Goal: Transaction & Acquisition: Purchase product/service

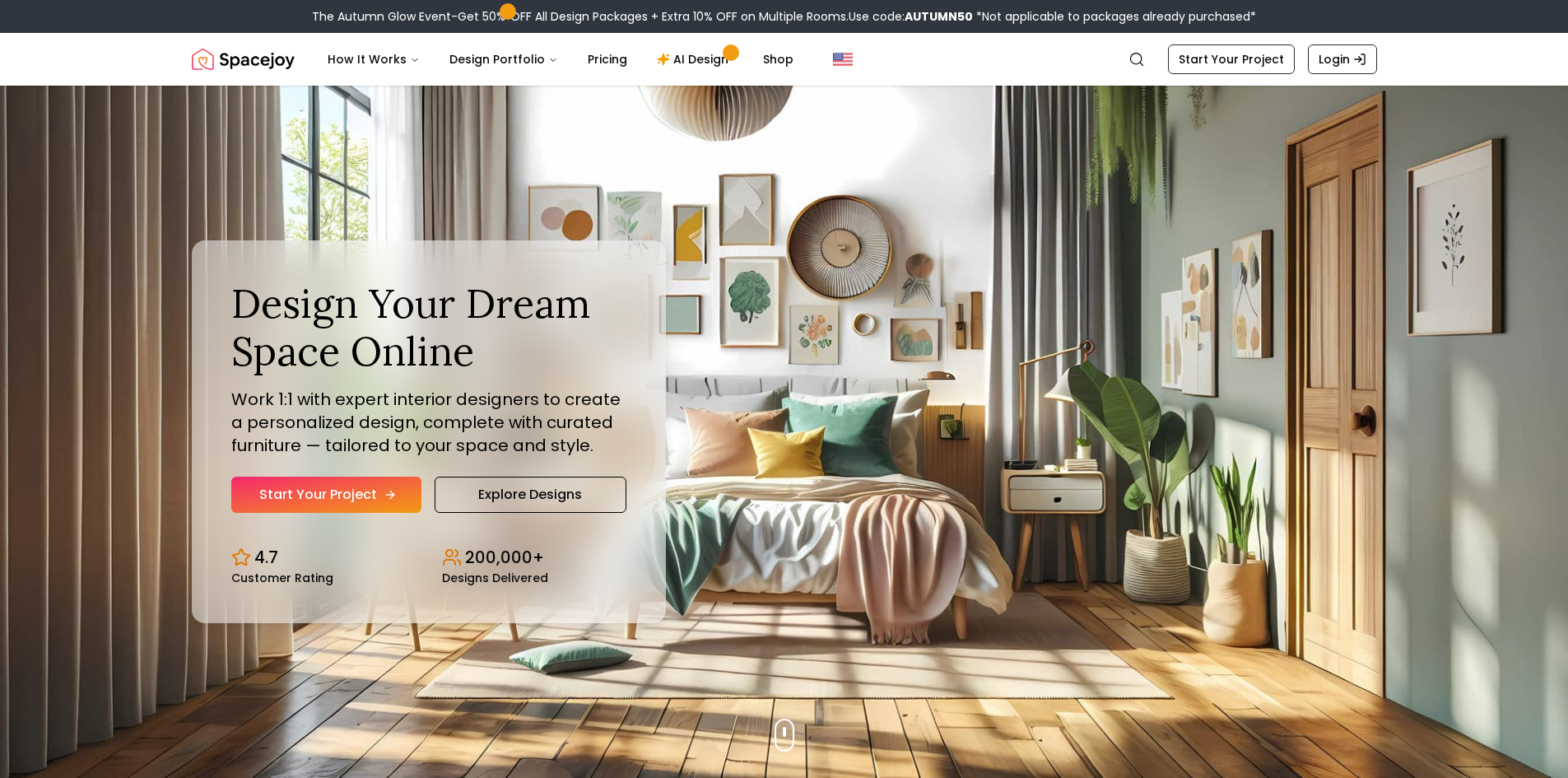
click at [310, 486] on link "Start Your Project" at bounding box center [327, 495] width 191 height 37
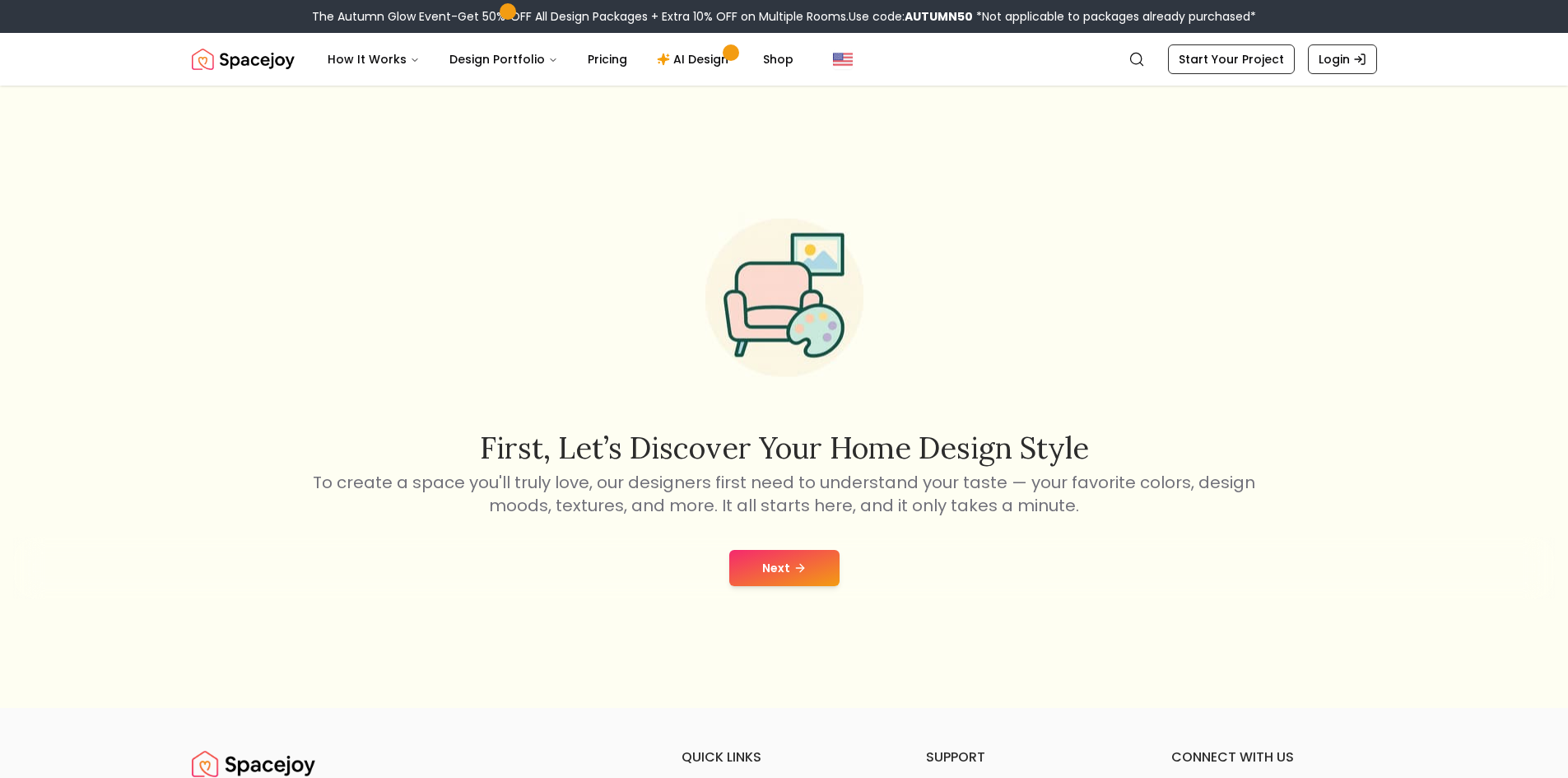
click at [779, 569] on button "Next" at bounding box center [784, 568] width 110 height 37
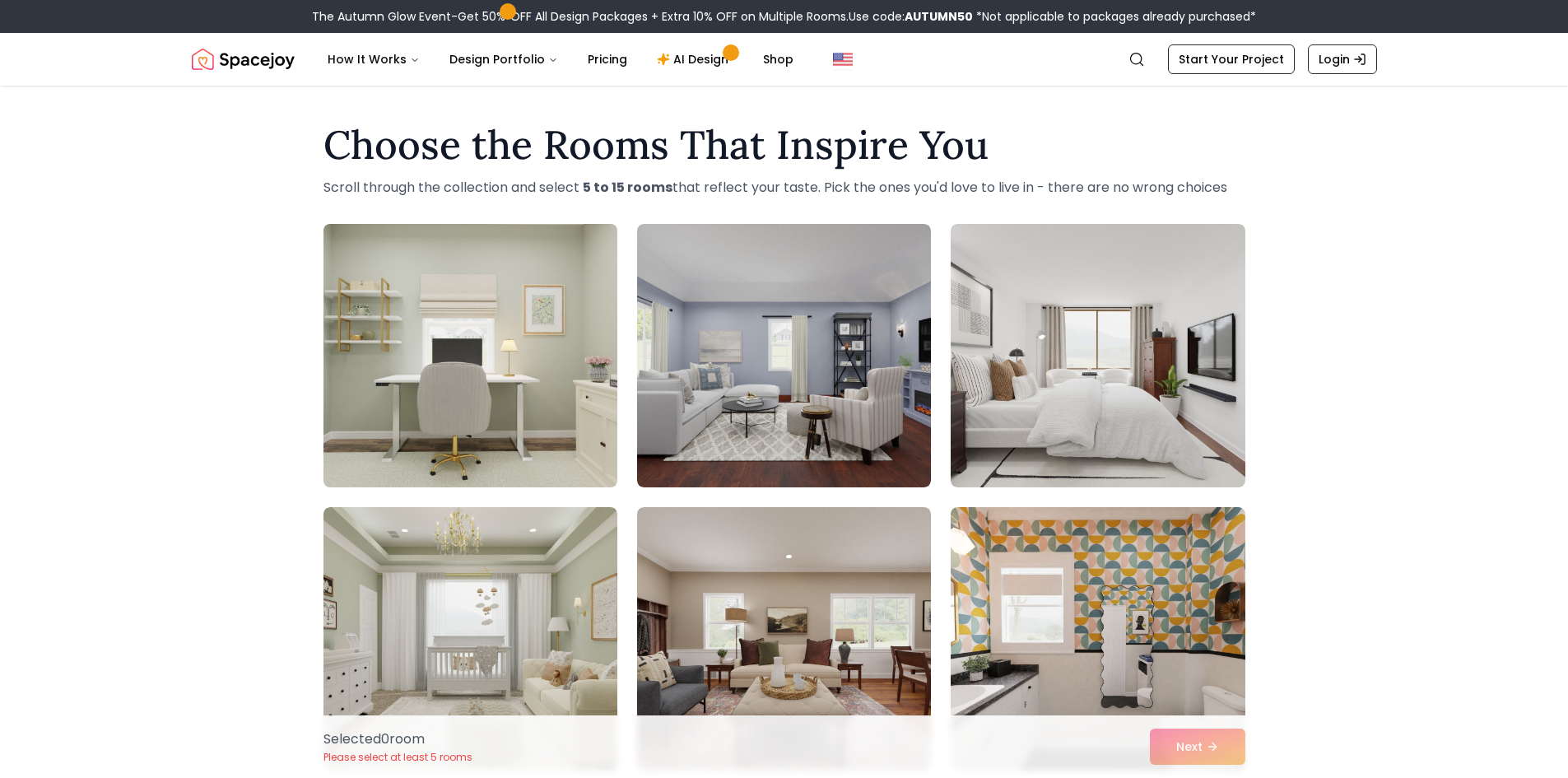
click at [517, 404] on img at bounding box center [470, 356] width 309 height 277
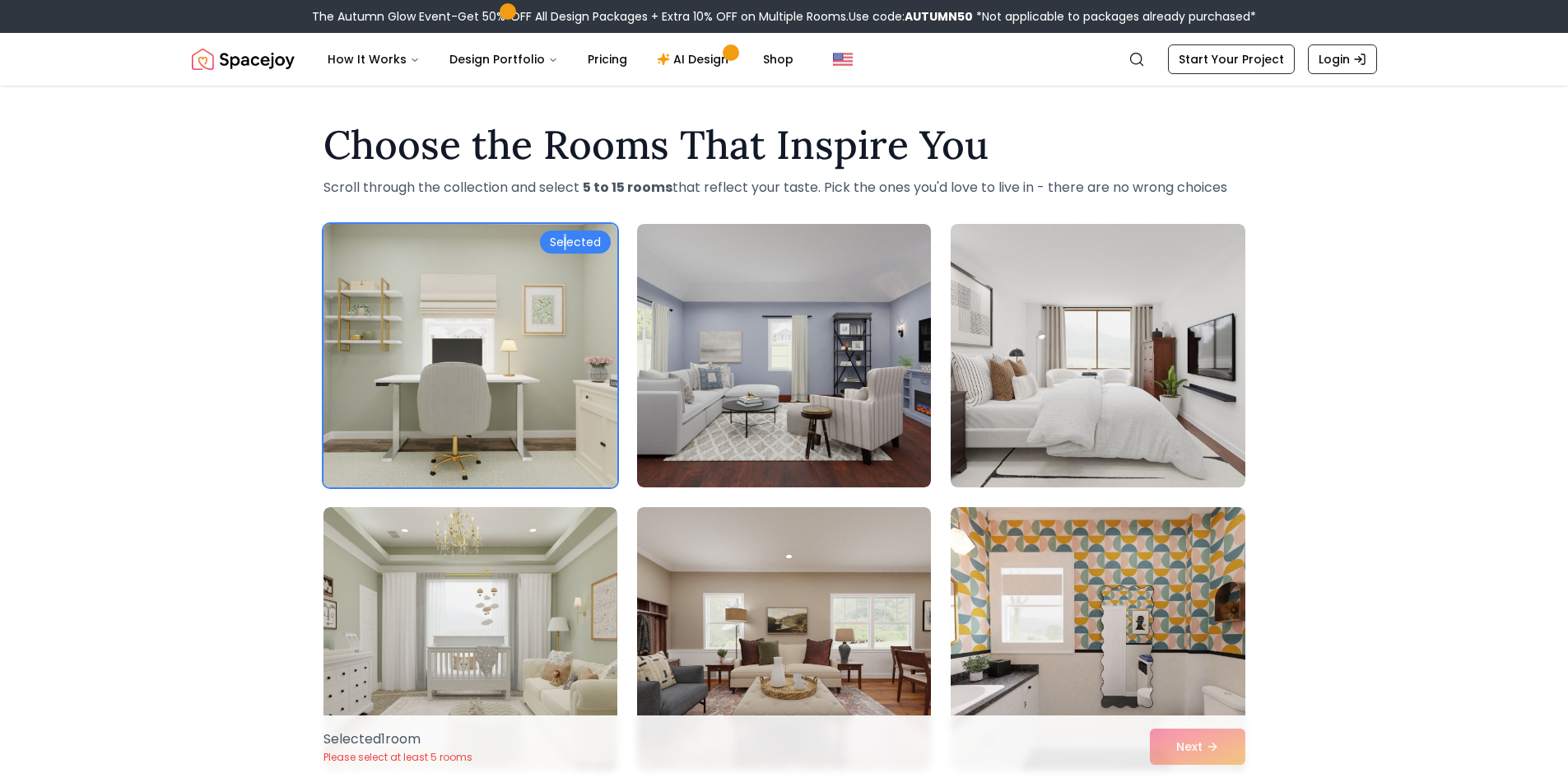
click at [566, 243] on div "Selected" at bounding box center [575, 242] width 71 height 23
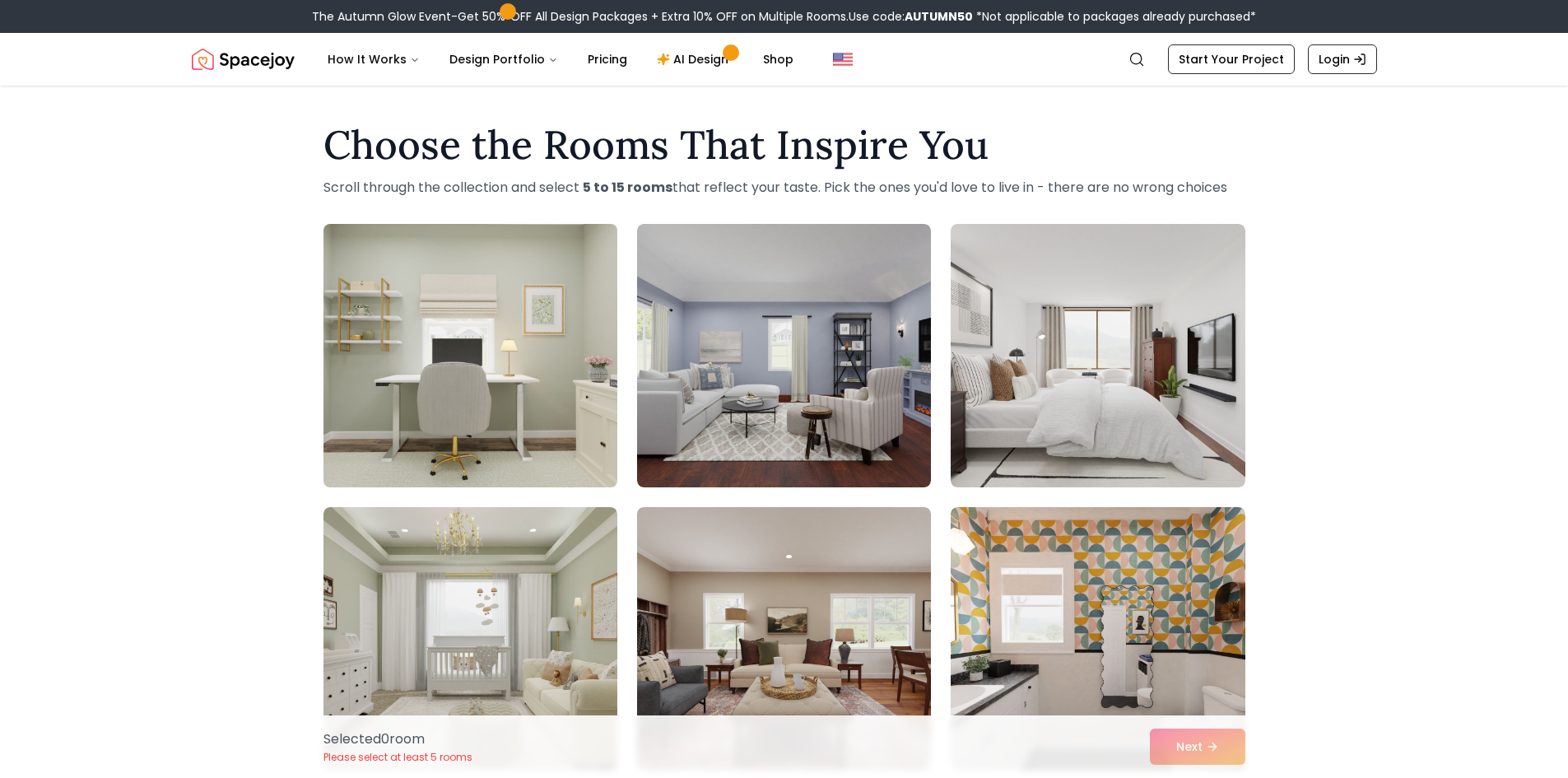
click at [524, 296] on img at bounding box center [470, 356] width 309 height 277
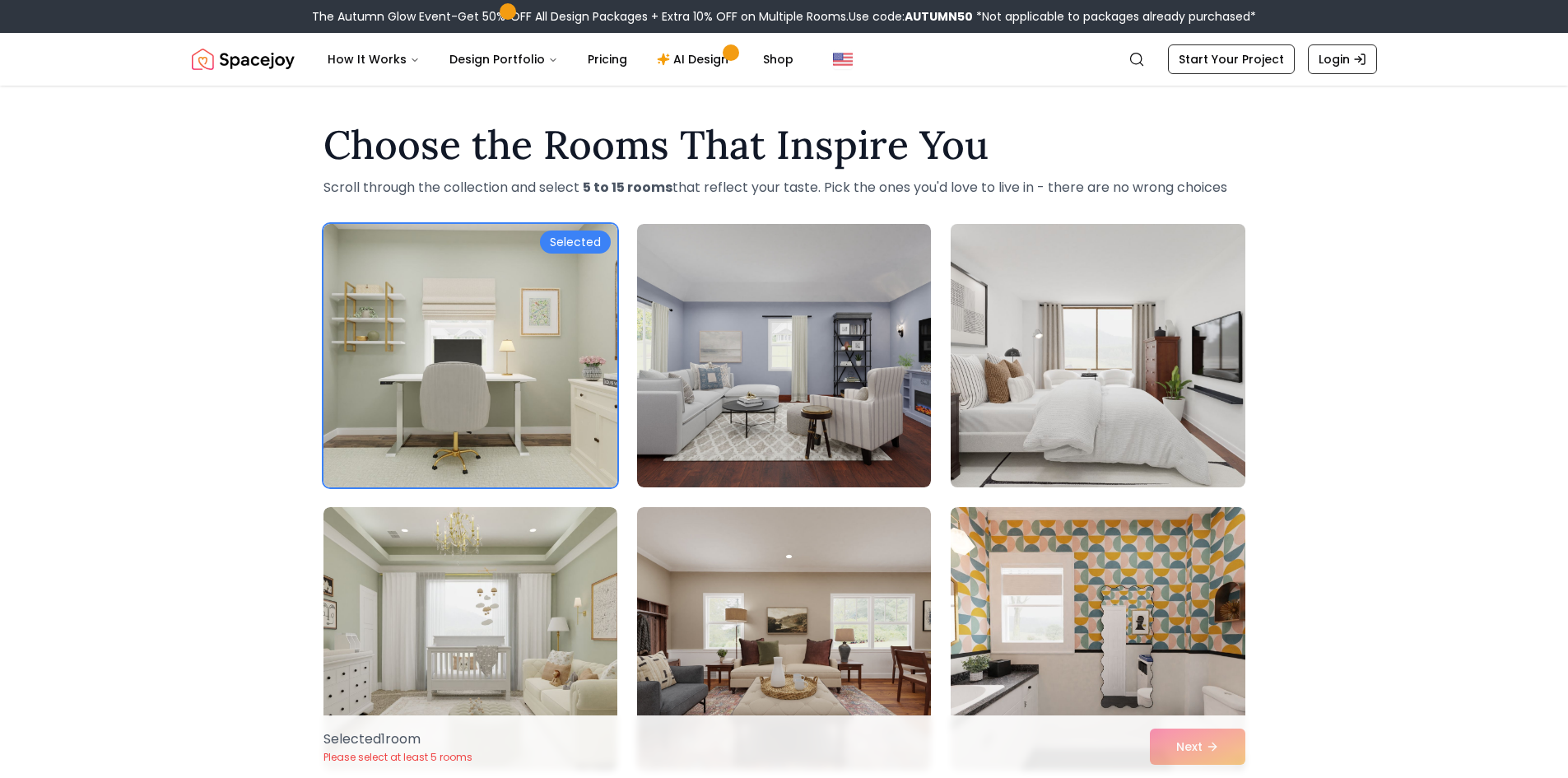
click at [1050, 436] on img at bounding box center [1097, 356] width 309 height 277
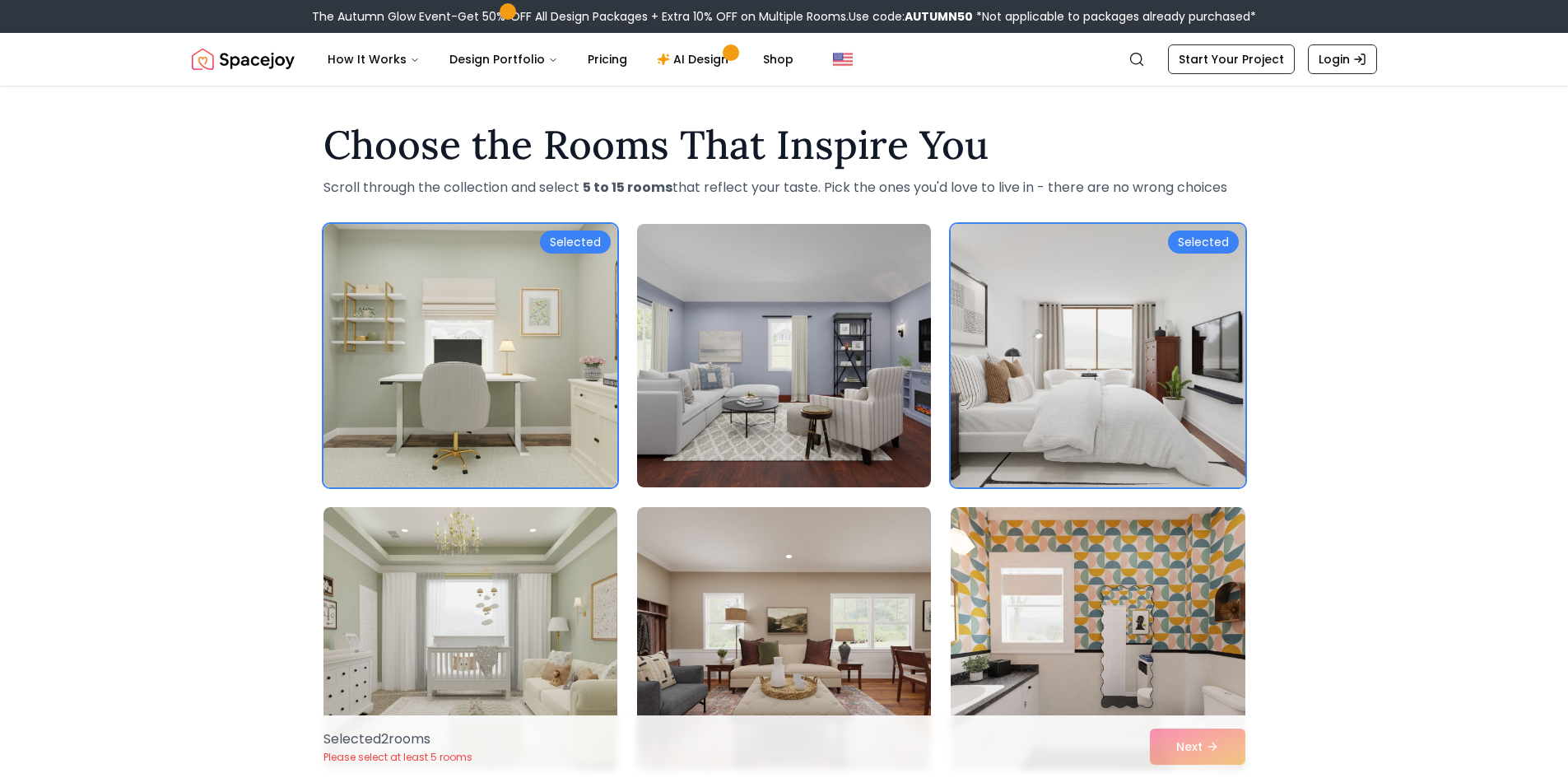
click at [1224, 245] on div "Selected" at bounding box center [1203, 242] width 71 height 23
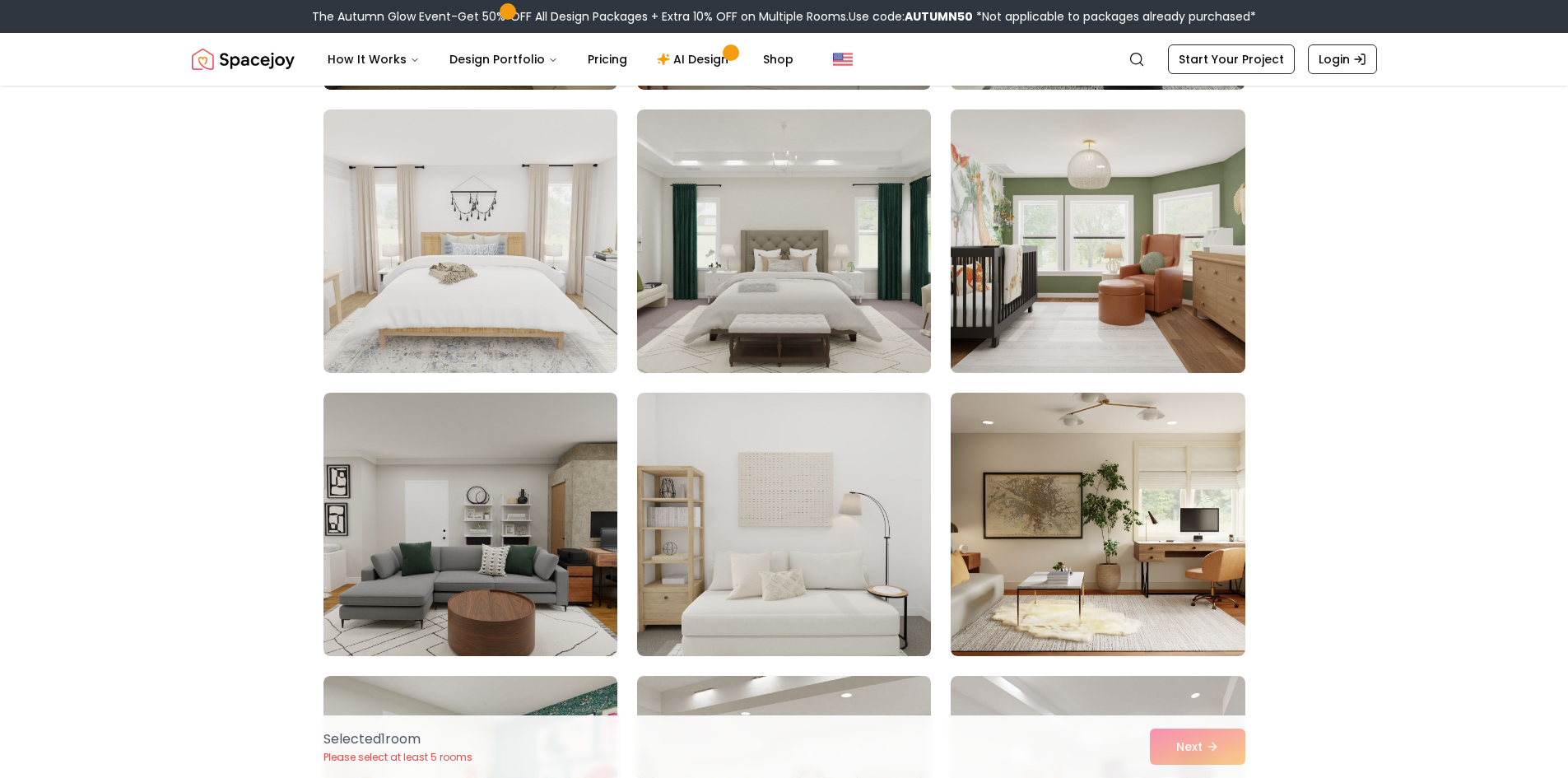
scroll to position [3568, 0]
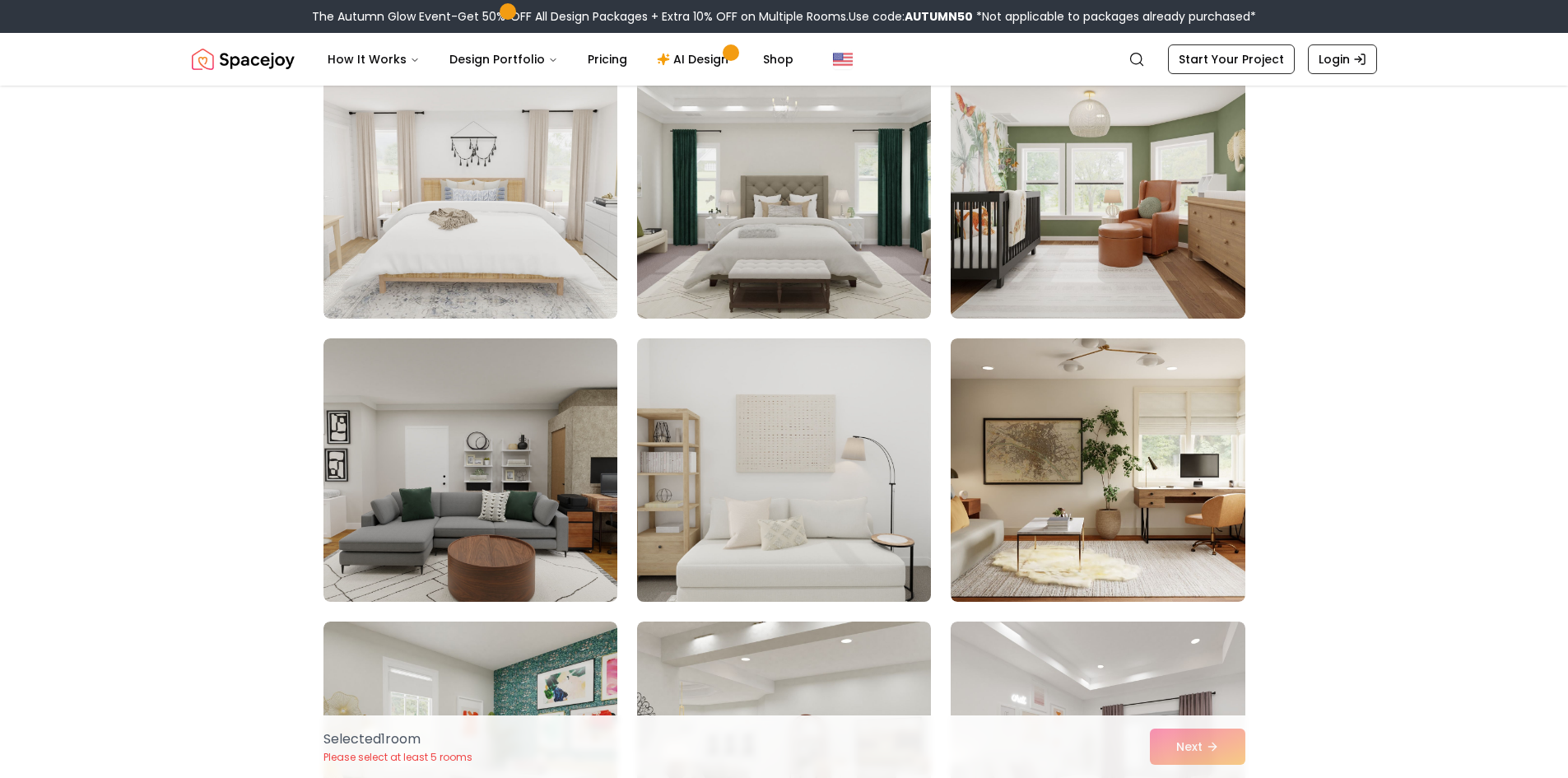
click at [841, 554] on img at bounding box center [783, 470] width 309 height 277
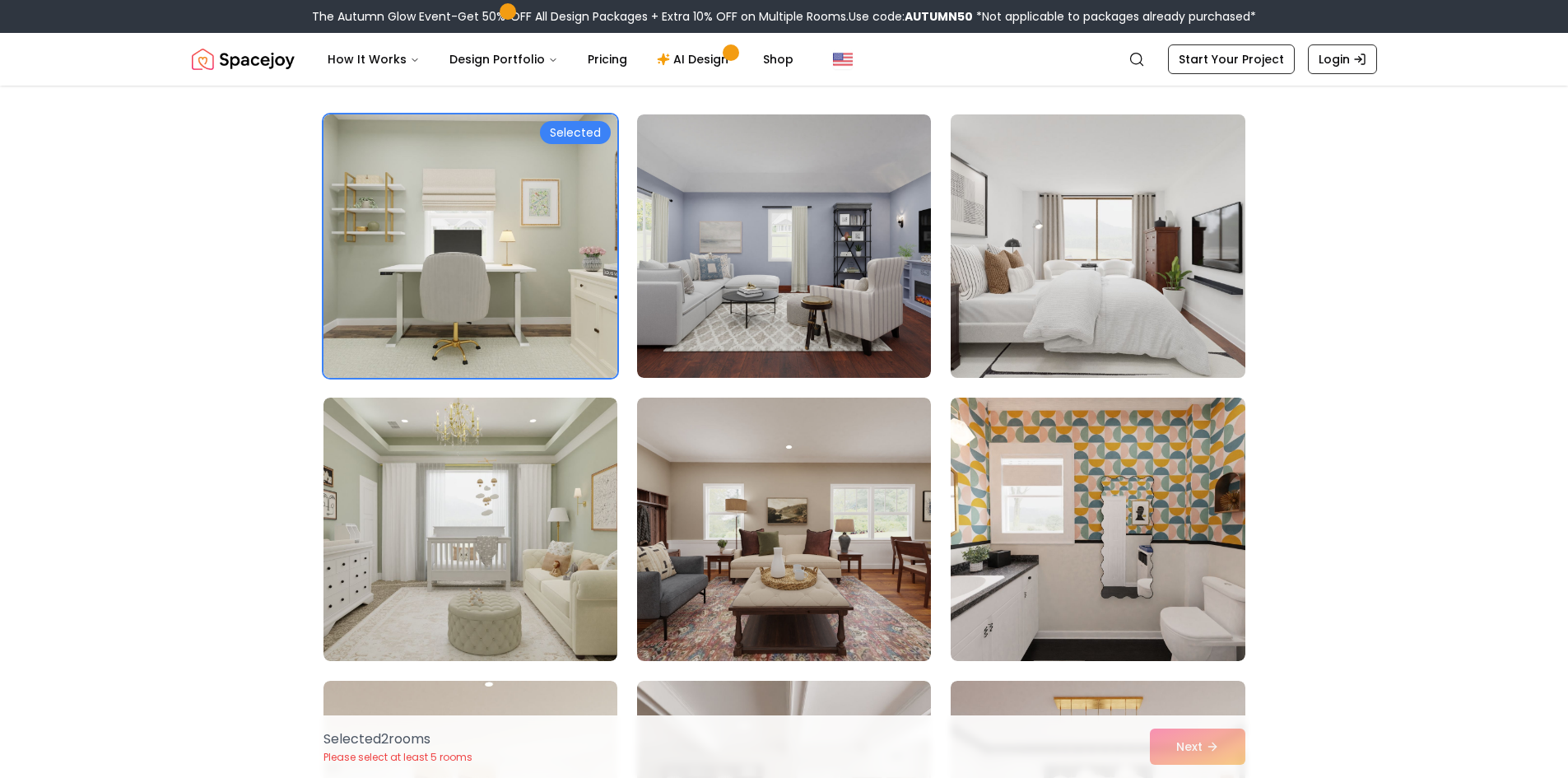
scroll to position [82, 0]
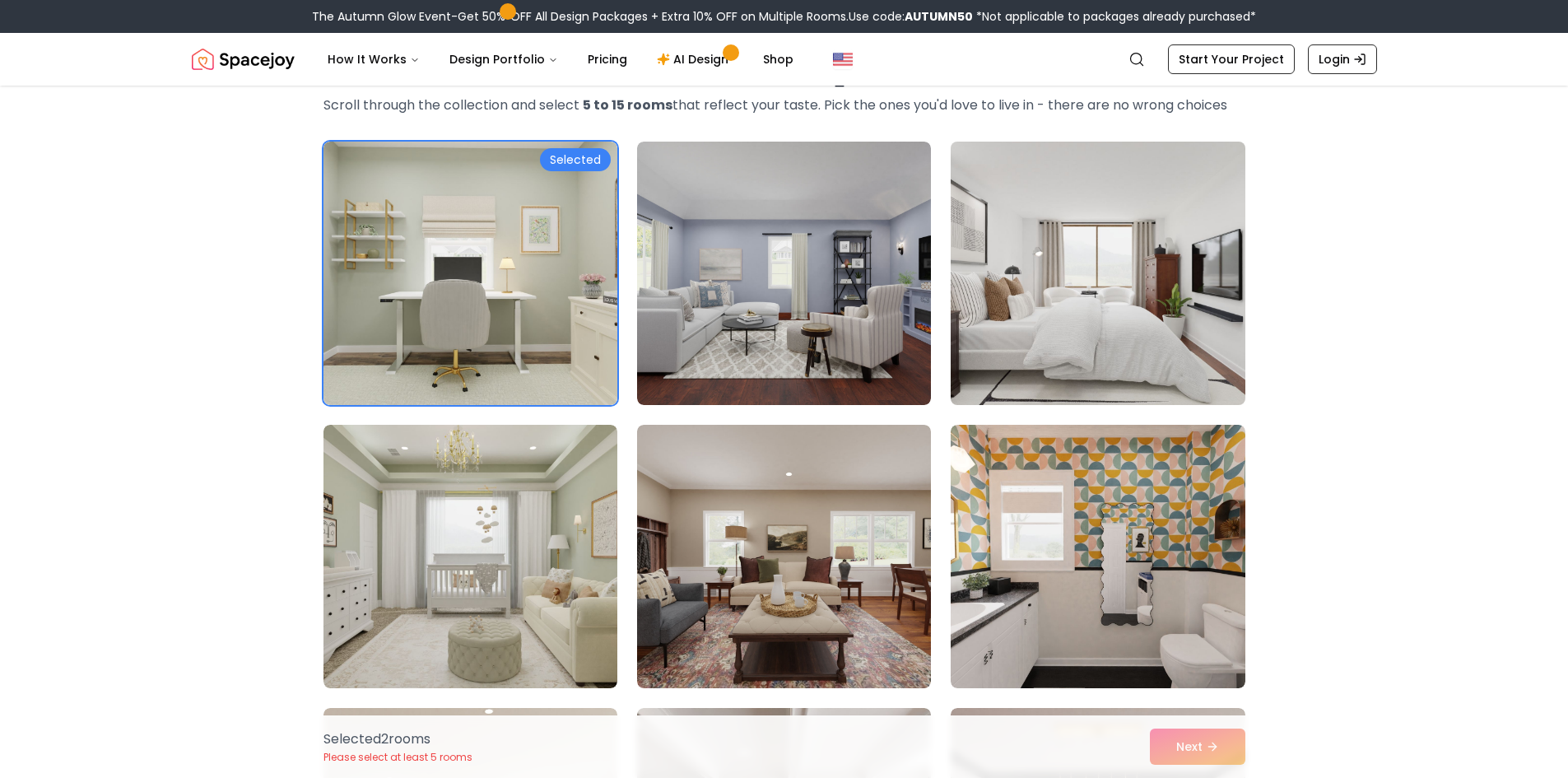
click at [1038, 259] on img at bounding box center [1097, 273] width 309 height 277
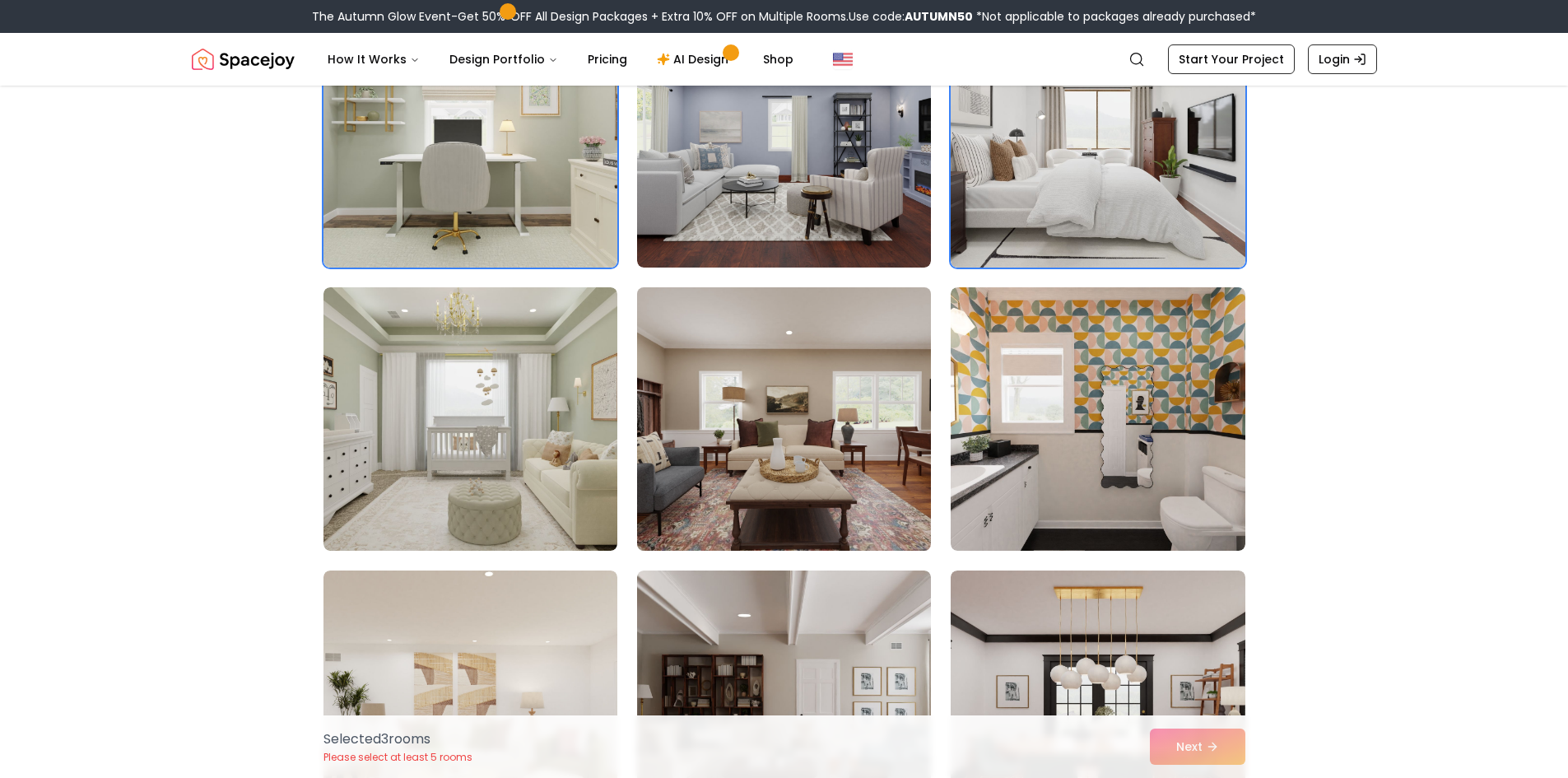
scroll to position [55, 0]
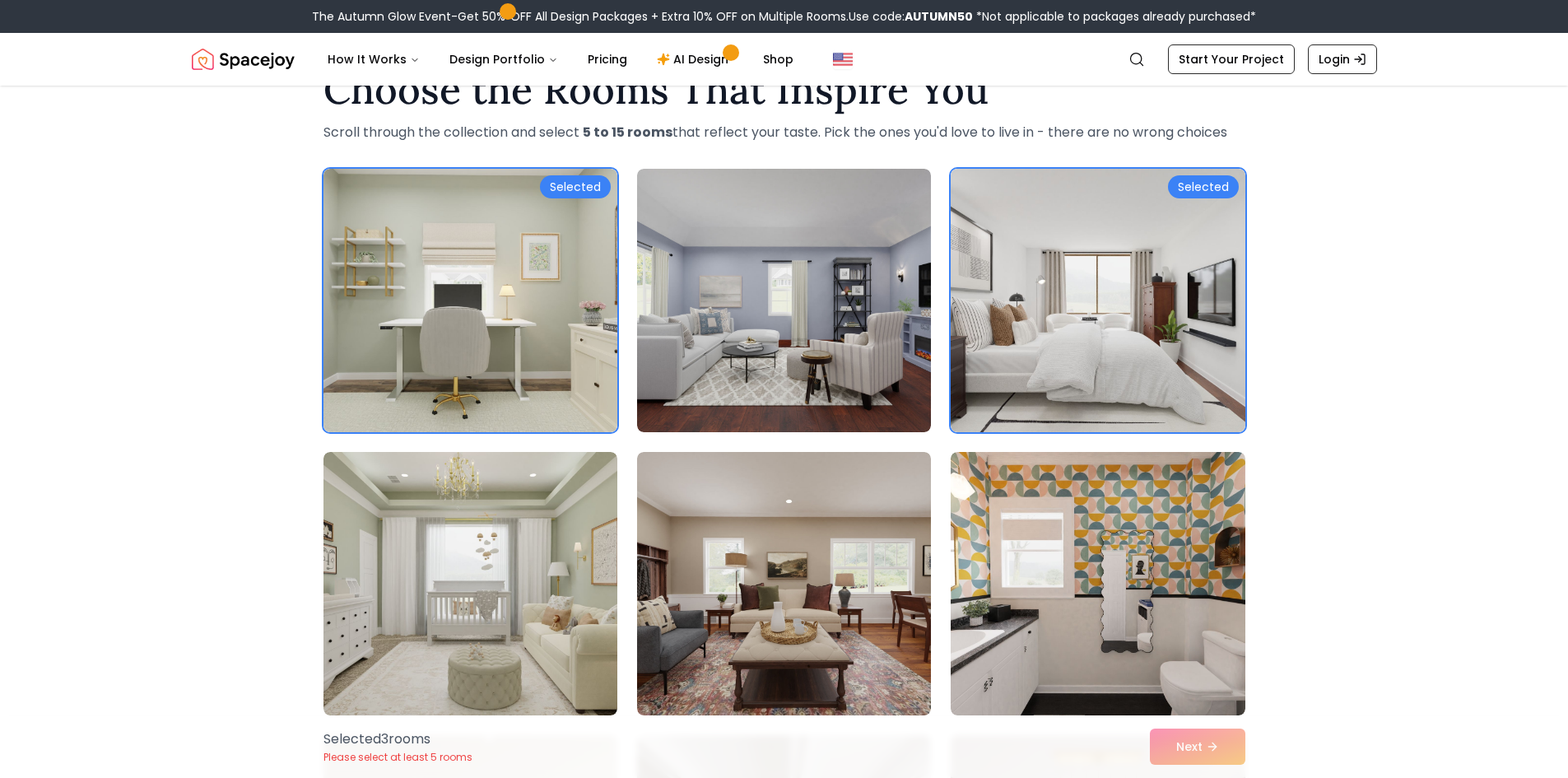
click at [1181, 758] on div "Selected 3 room s Please select at least 5 rooms Next" at bounding box center [784, 747] width 948 height 62
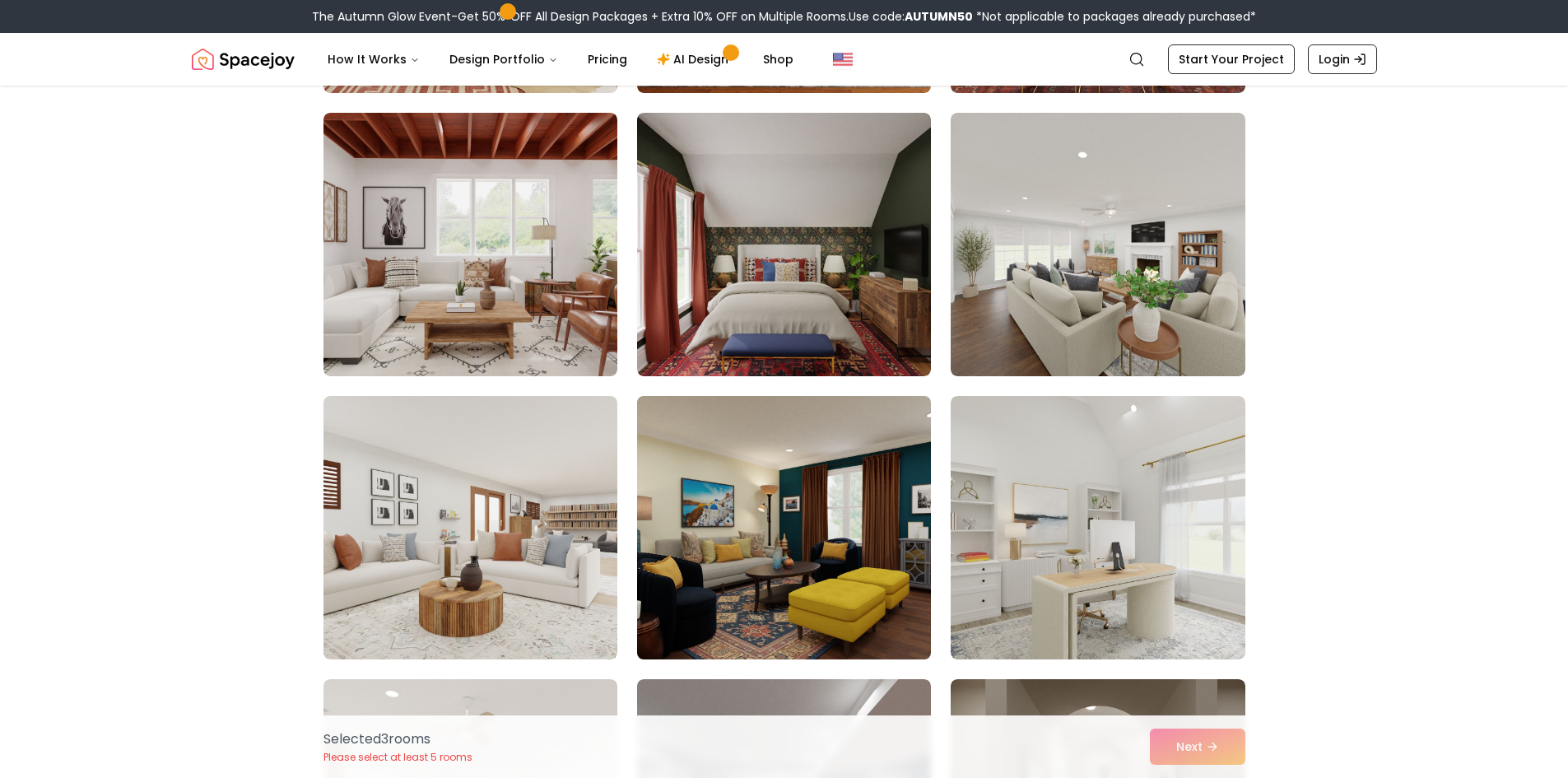
scroll to position [1015, 0]
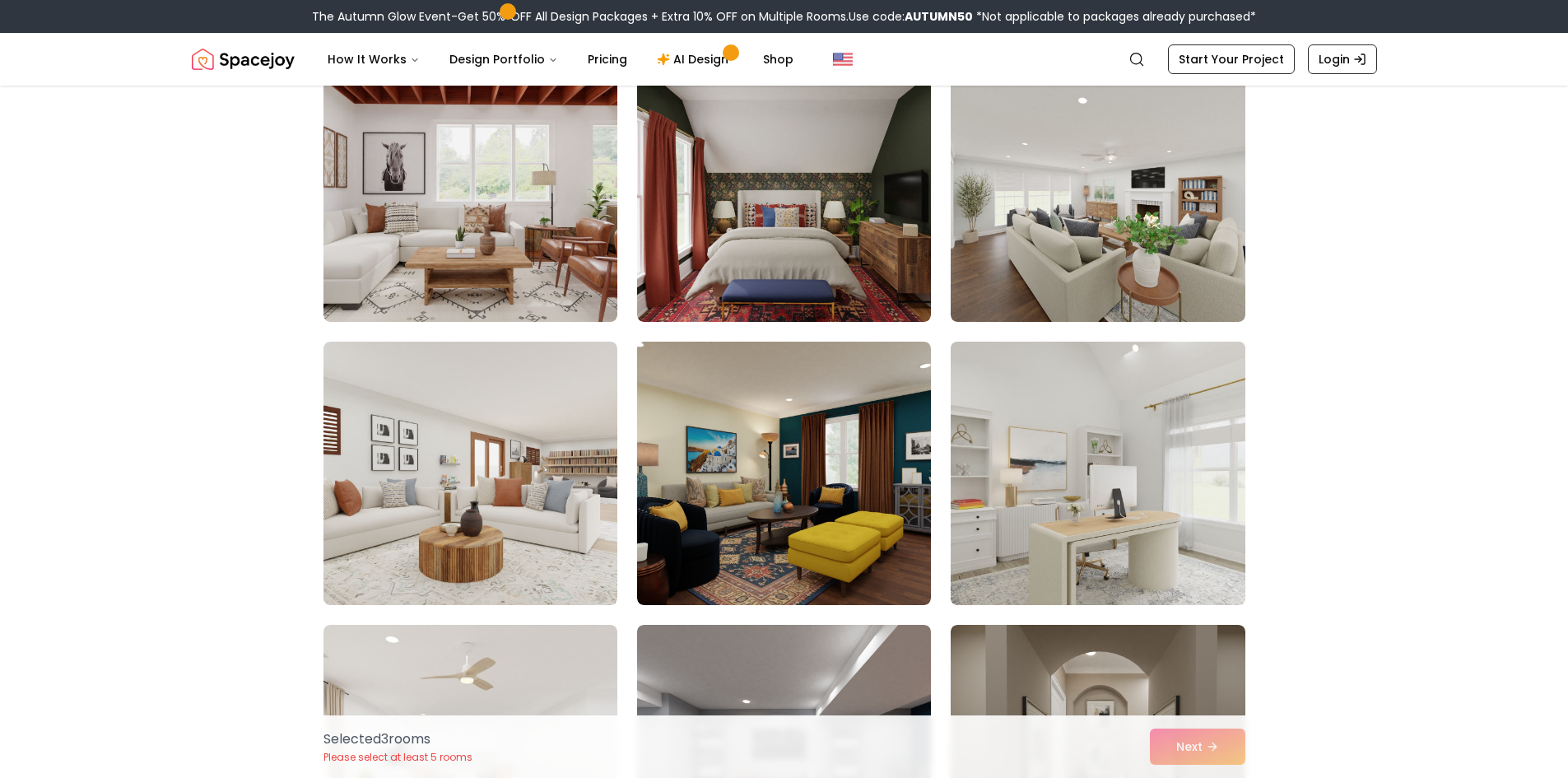
click at [1129, 520] on img at bounding box center [1097, 474] width 309 height 277
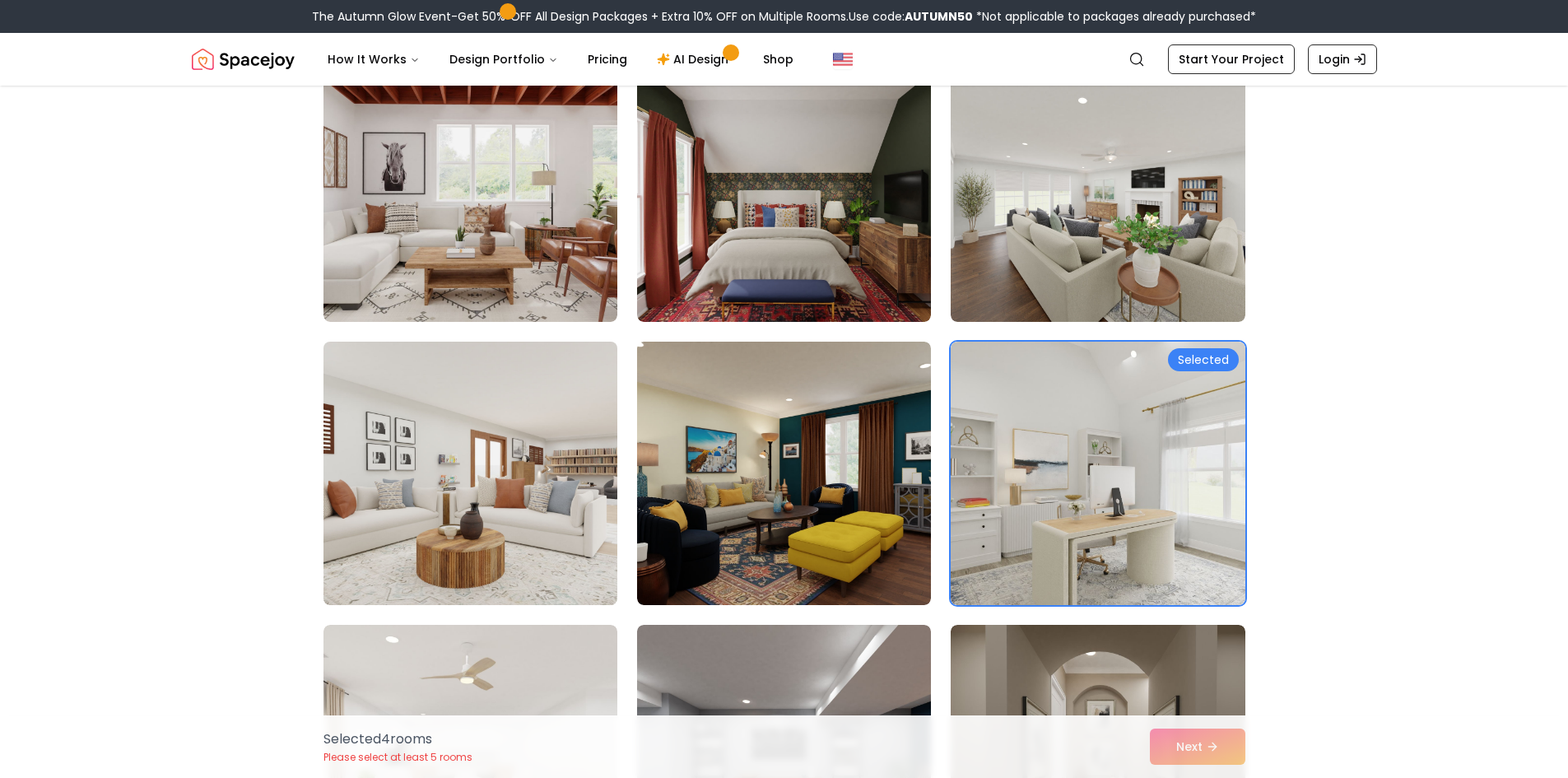
click at [476, 527] on img at bounding box center [470, 474] width 309 height 277
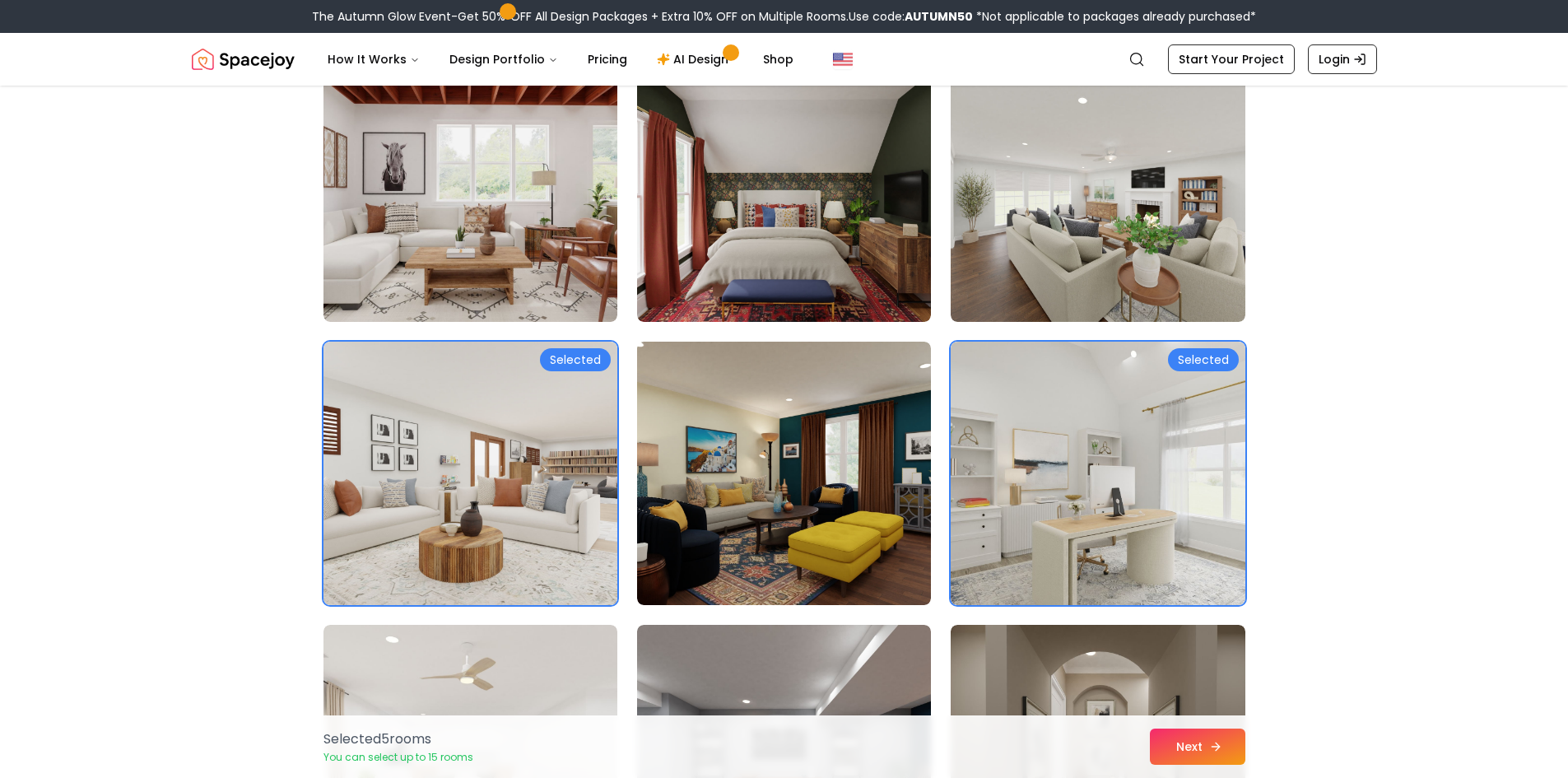
click at [1215, 743] on icon at bounding box center [1217, 747] width 4 height 7
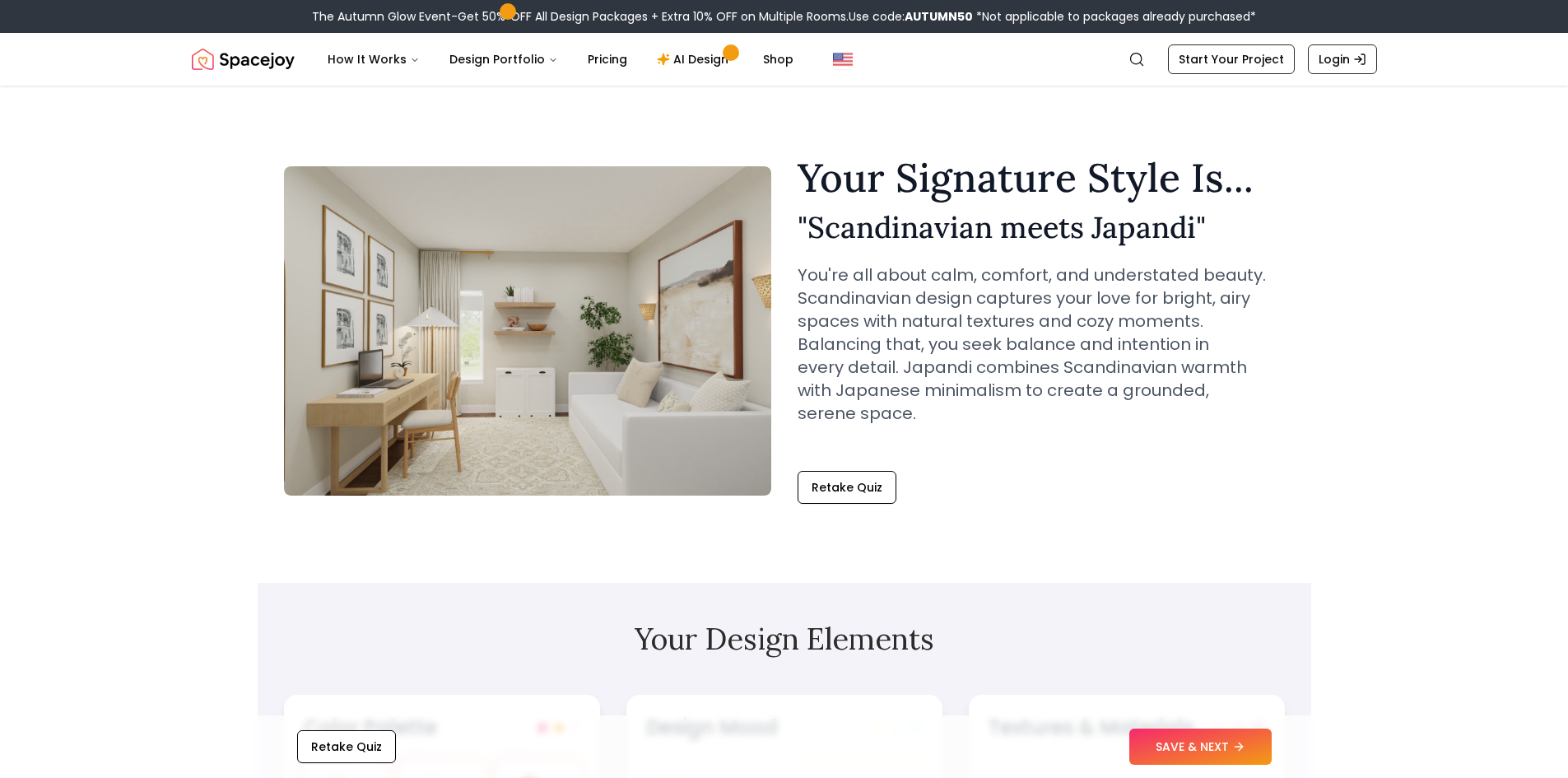
click at [1190, 765] on div "Retake Quiz SAVE & NEXT" at bounding box center [784, 747] width 1053 height 62
click at [1213, 773] on div "Retake Quiz SAVE & NEXT" at bounding box center [784, 747] width 1053 height 62
drag, startPoint x: 1189, startPoint y: 751, endPoint x: 1181, endPoint y: 746, distance: 9.4
click at [1186, 749] on button "SAVE & NEXT" at bounding box center [1200, 747] width 142 height 37
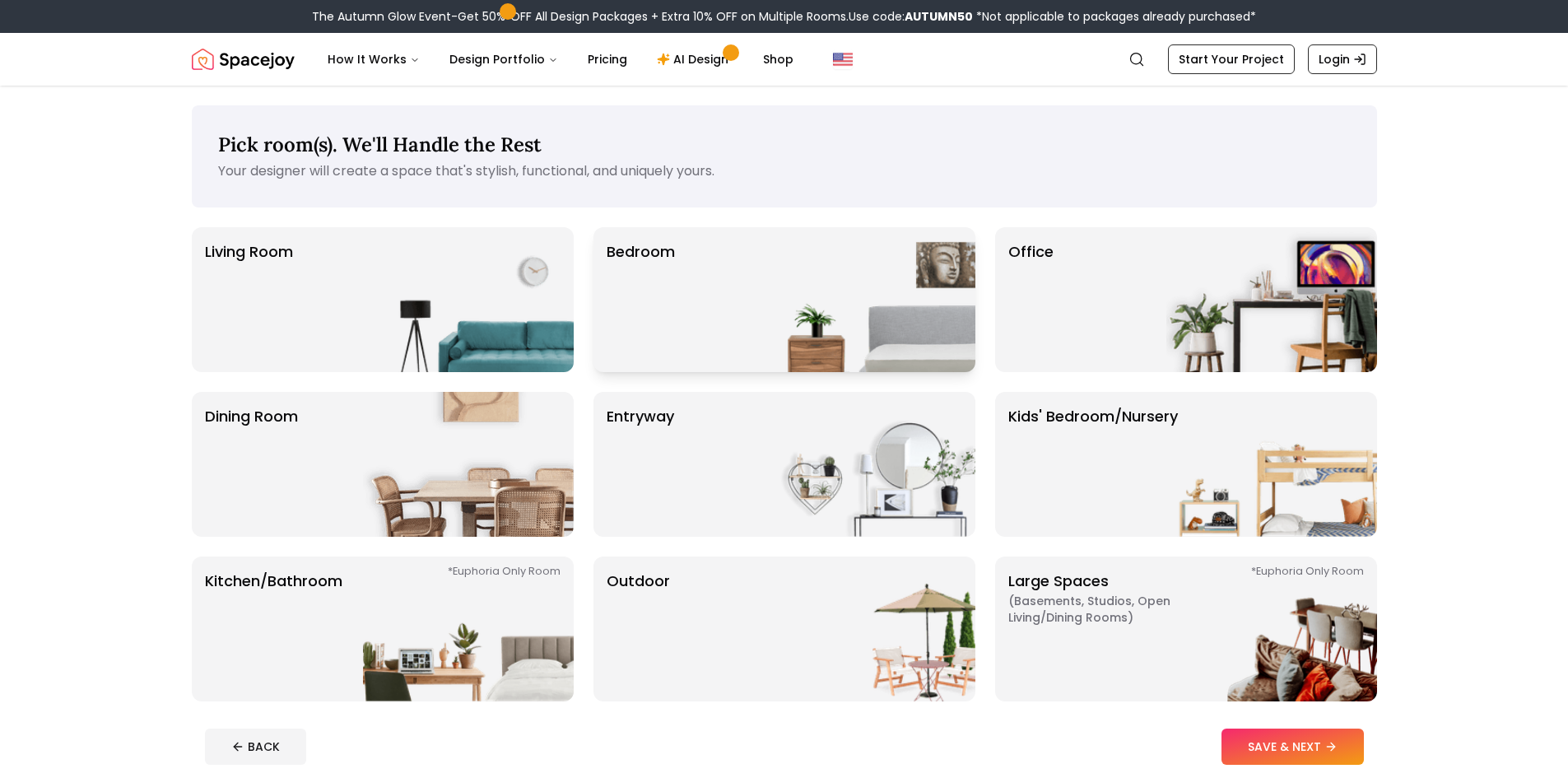
click at [683, 271] on div "Bedroom" at bounding box center [784, 300] width 382 height 145
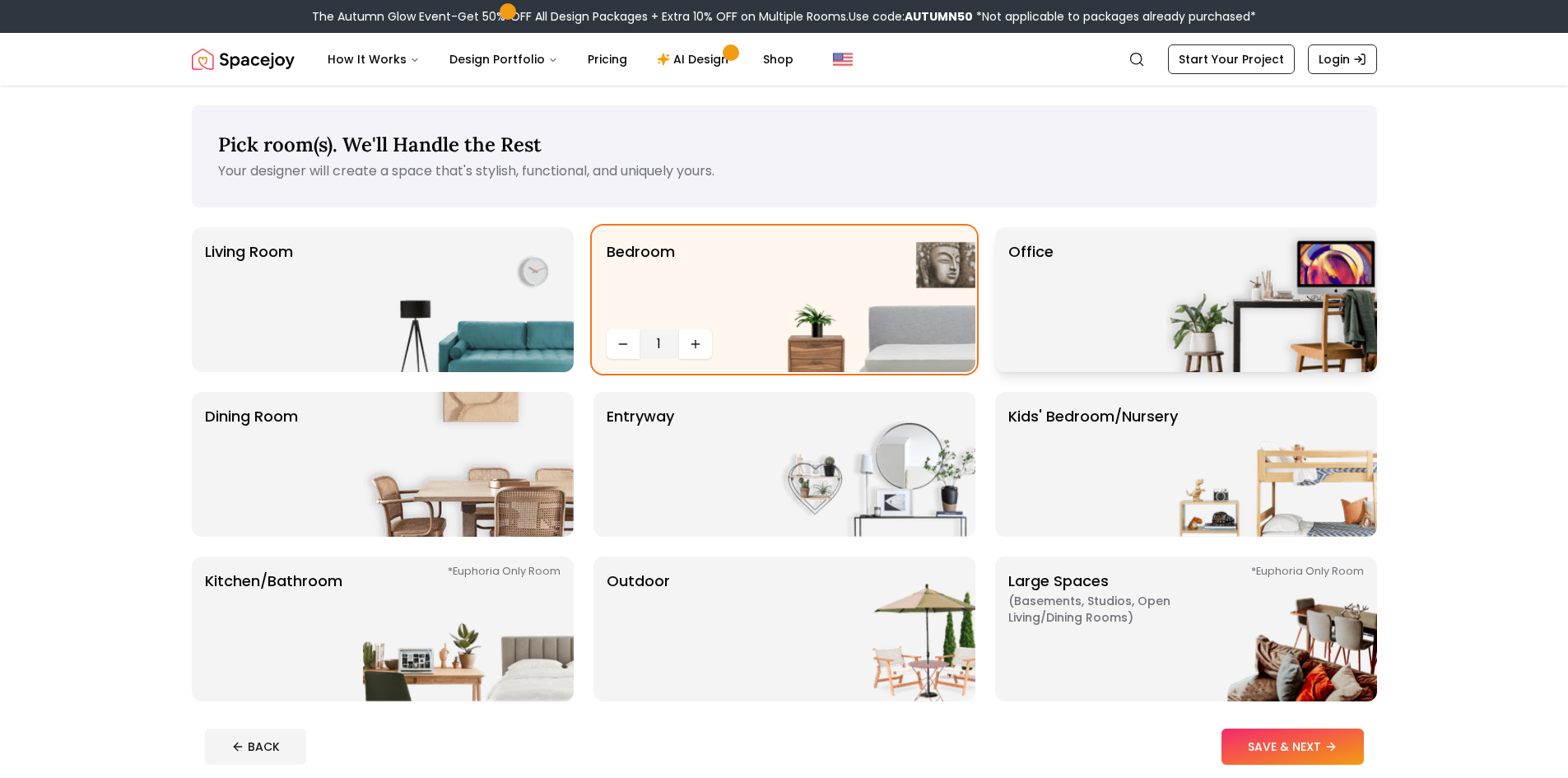
click at [1043, 346] on p "Office" at bounding box center [1030, 299] width 45 height 118
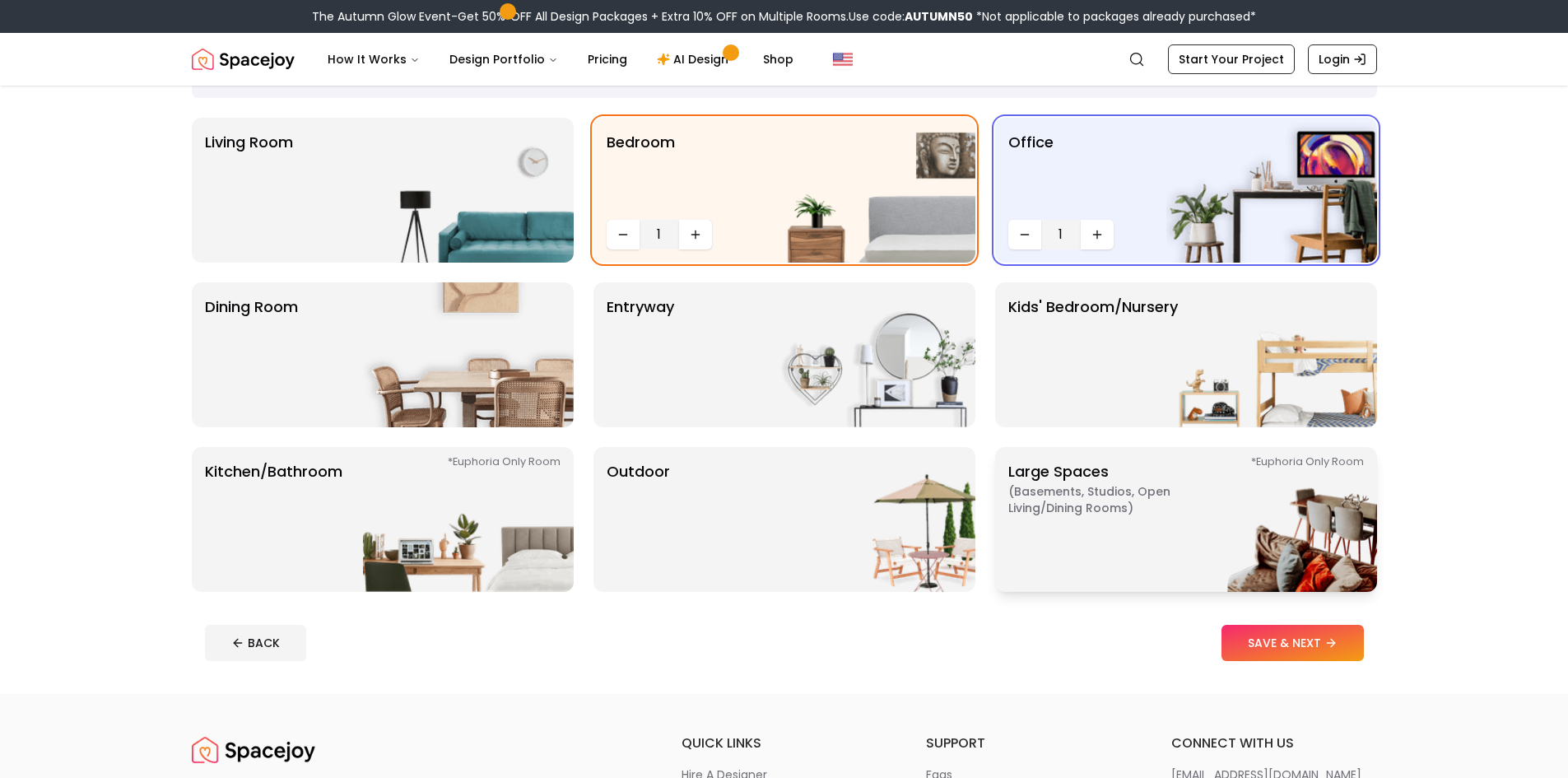
scroll to position [137, 0]
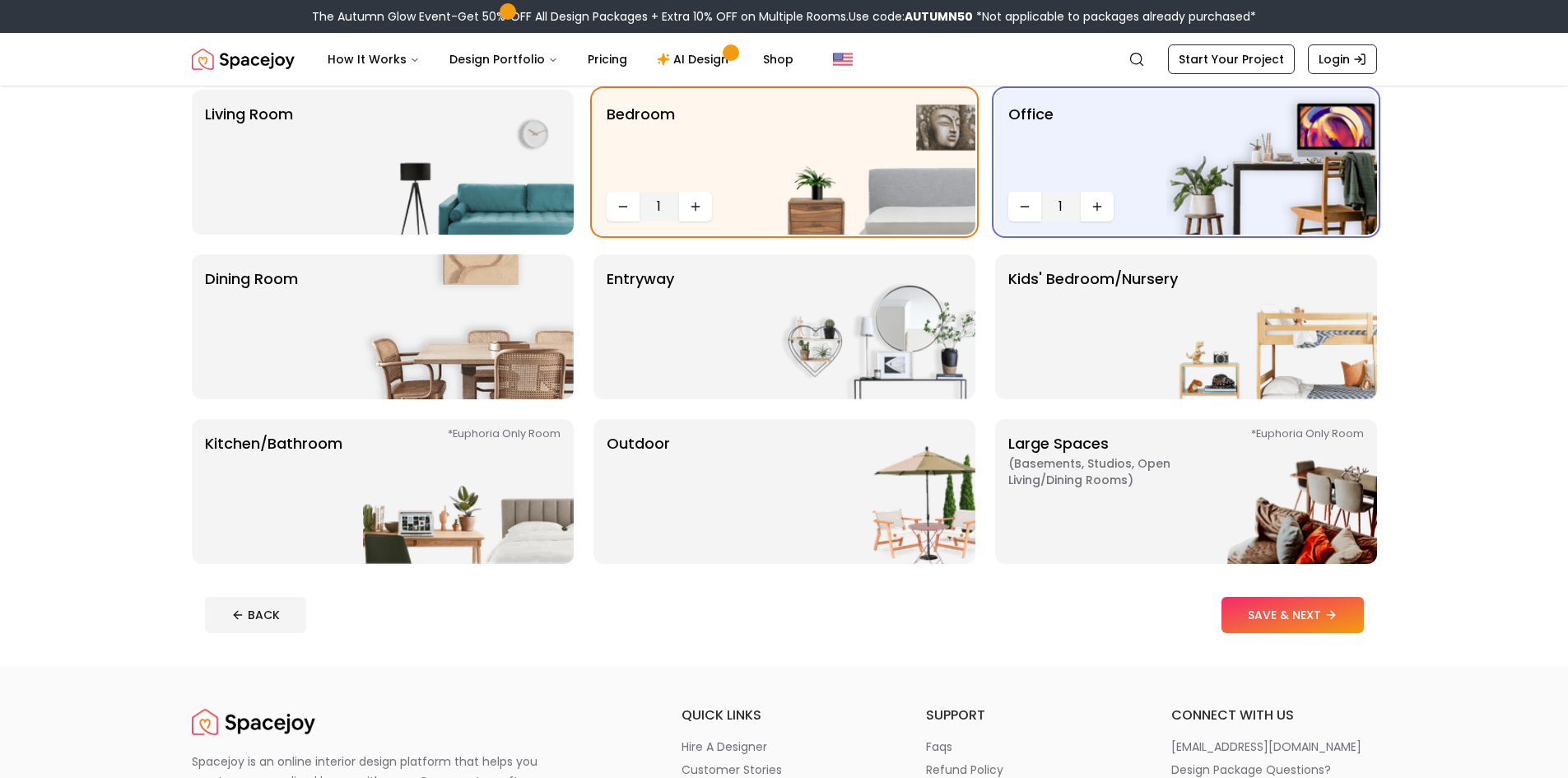
click at [1268, 609] on button "SAVE & NEXT" at bounding box center [1292, 616] width 142 height 37
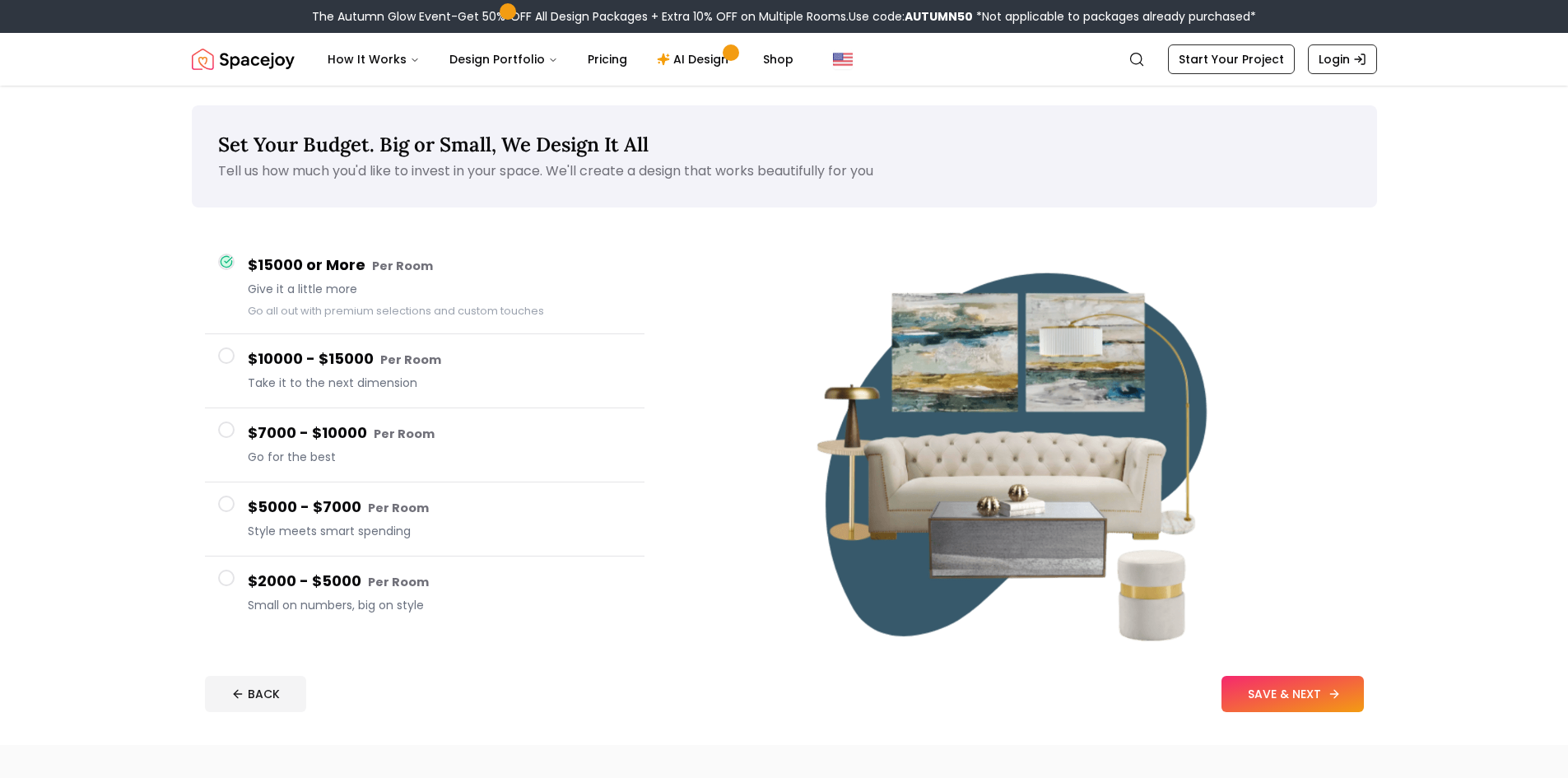
click at [1284, 690] on button "SAVE & NEXT" at bounding box center [1292, 695] width 142 height 37
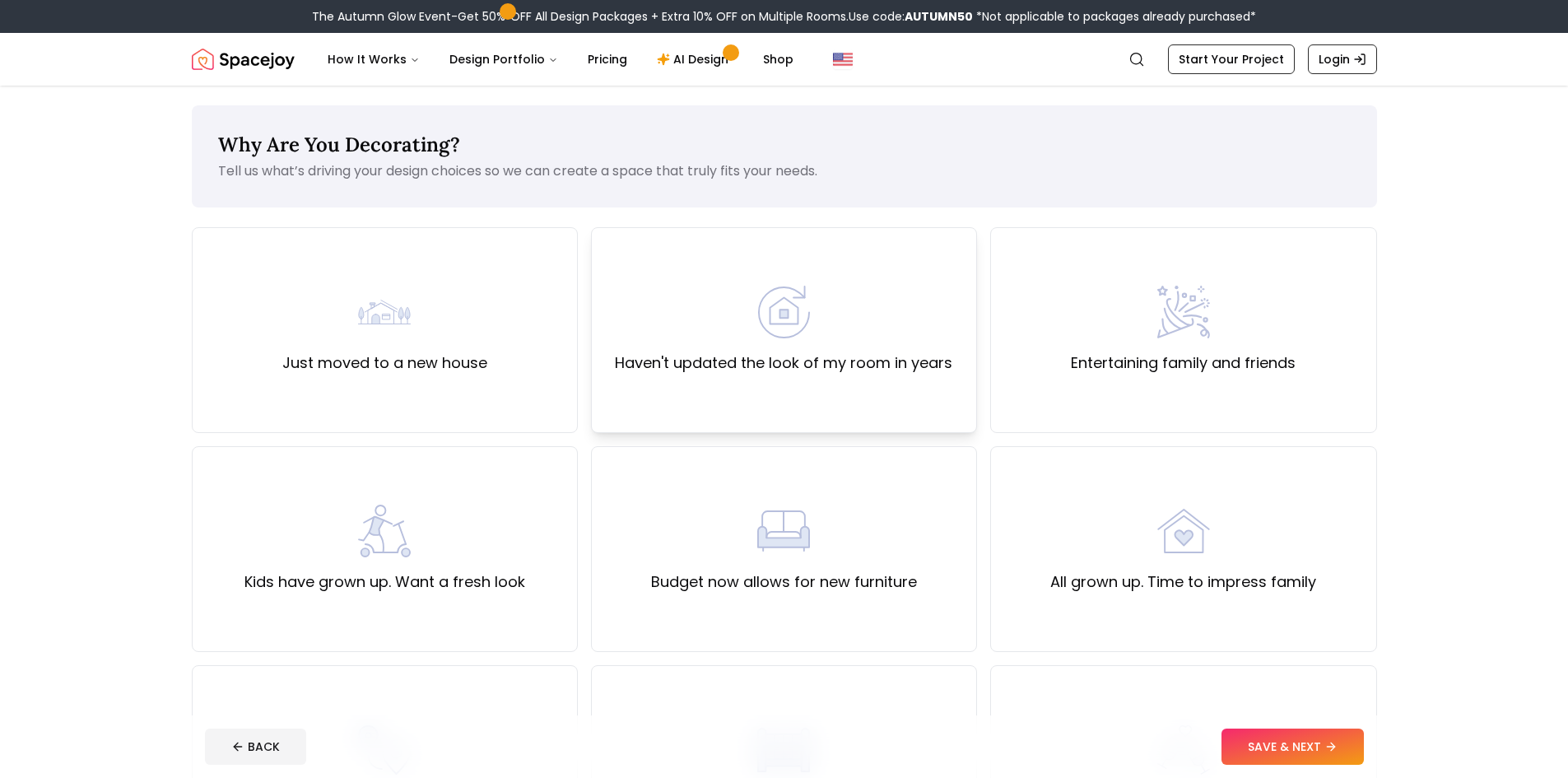
click at [772, 427] on div "Haven't updated the look of my room in years" at bounding box center [783, 330] width 386 height 206
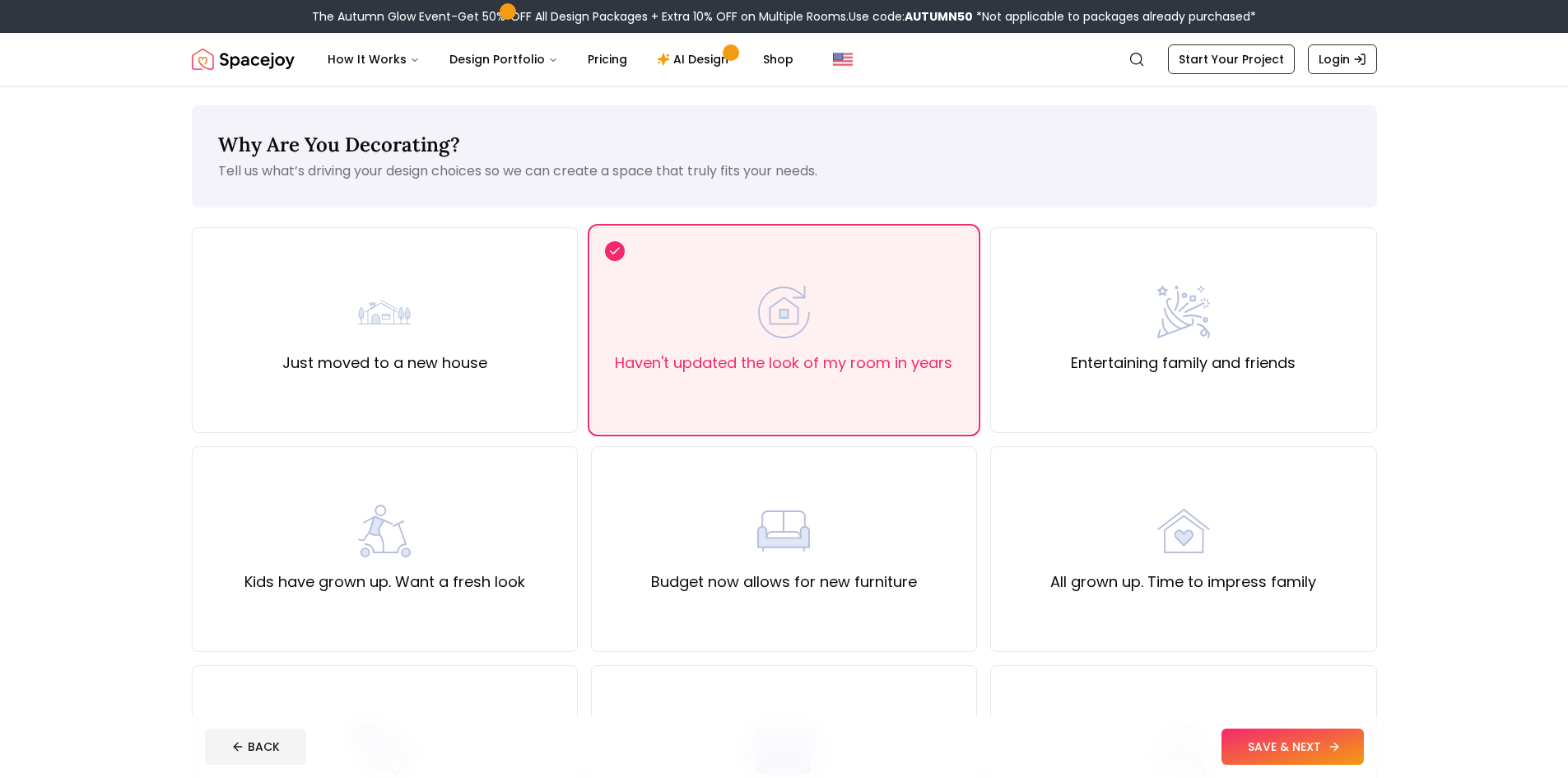
click at [1293, 735] on button "SAVE & NEXT" at bounding box center [1292, 747] width 142 height 37
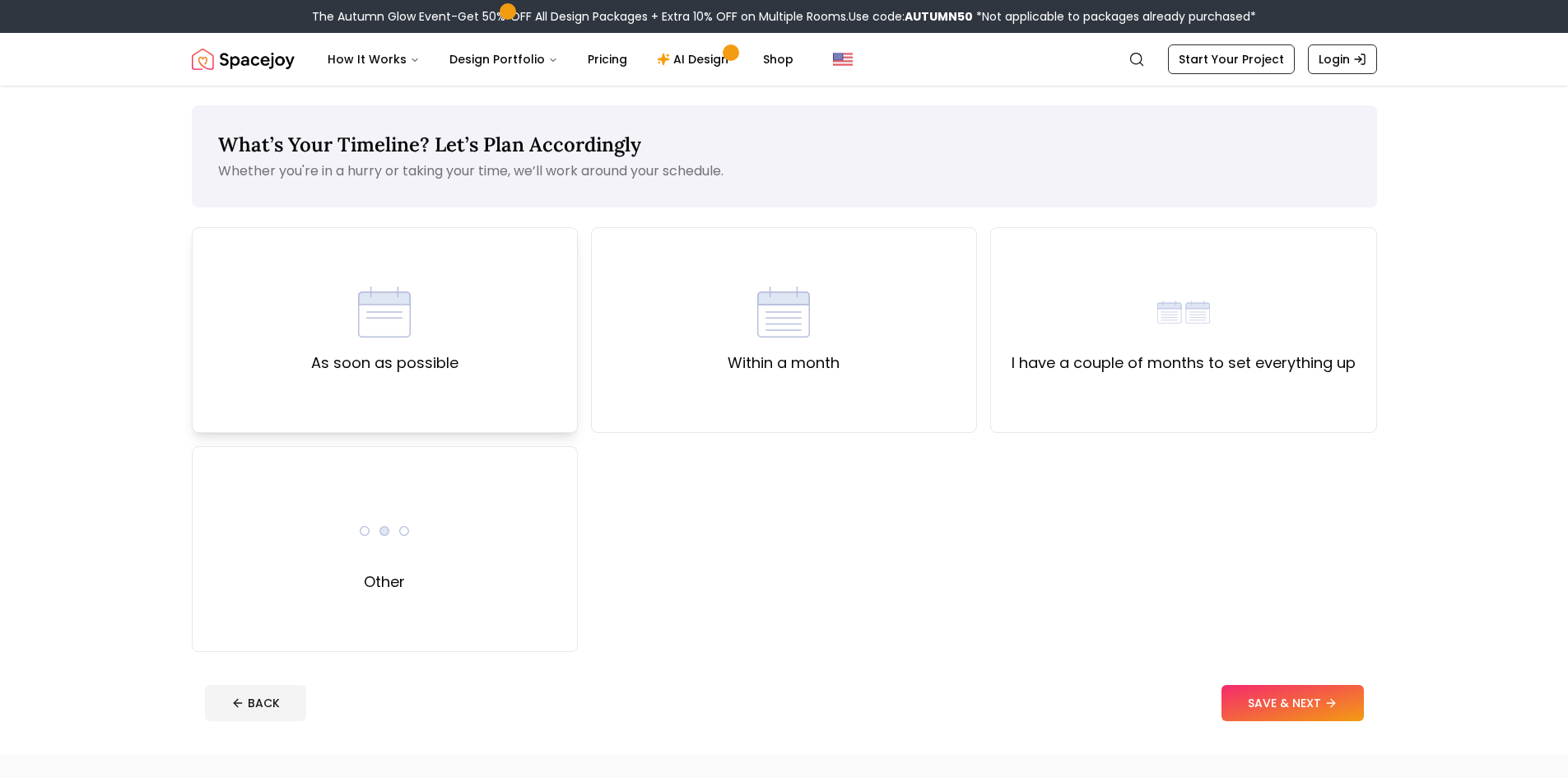
click at [508, 376] on div "As soon as possible" at bounding box center [384, 330] width 386 height 206
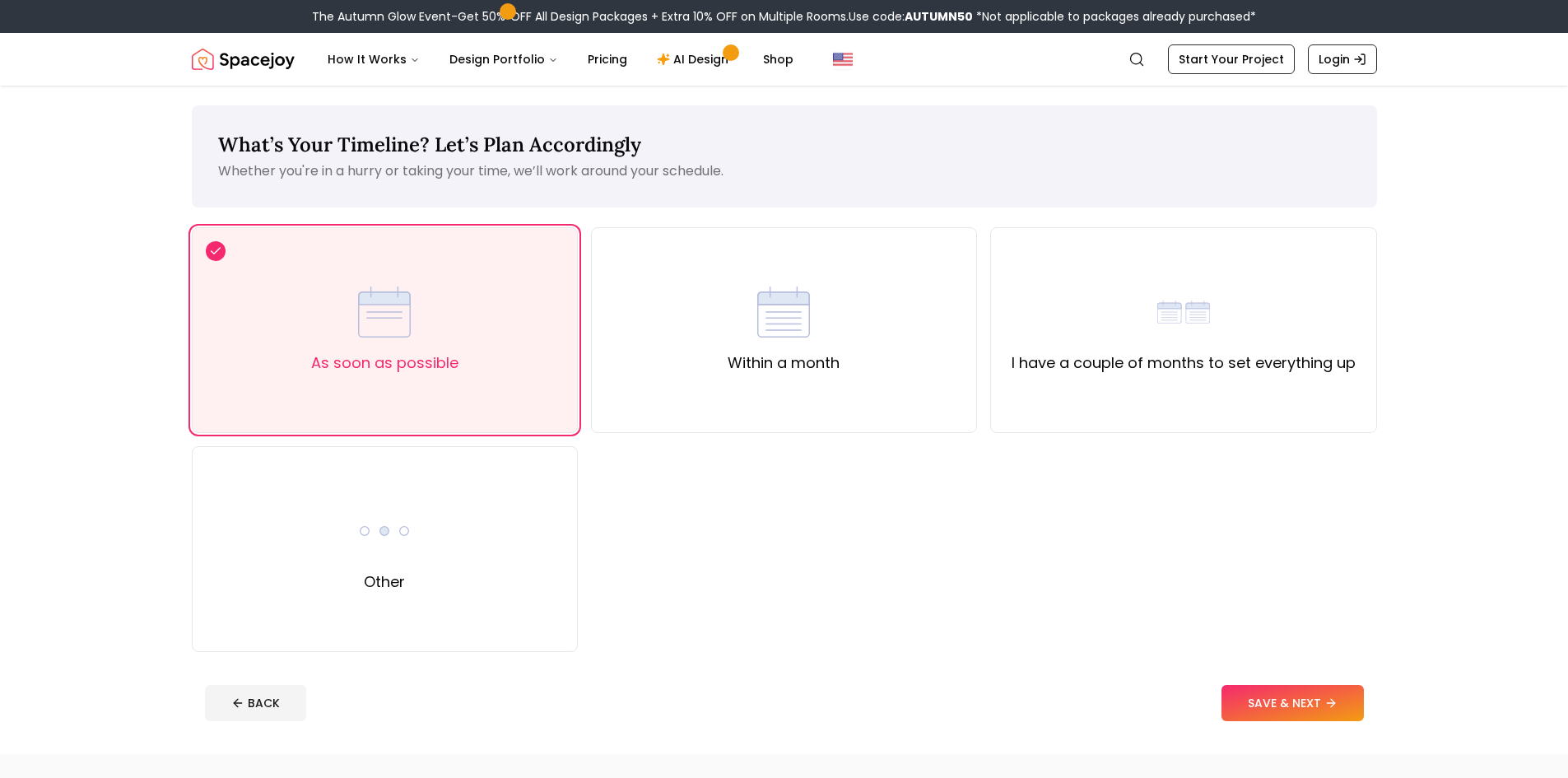
drag, startPoint x: 1124, startPoint y: 394, endPoint x: 1122, endPoint y: 435, distance: 41.0
click at [1117, 393] on div "I have a couple of months to set everything up" at bounding box center [1182, 330] width 386 height 206
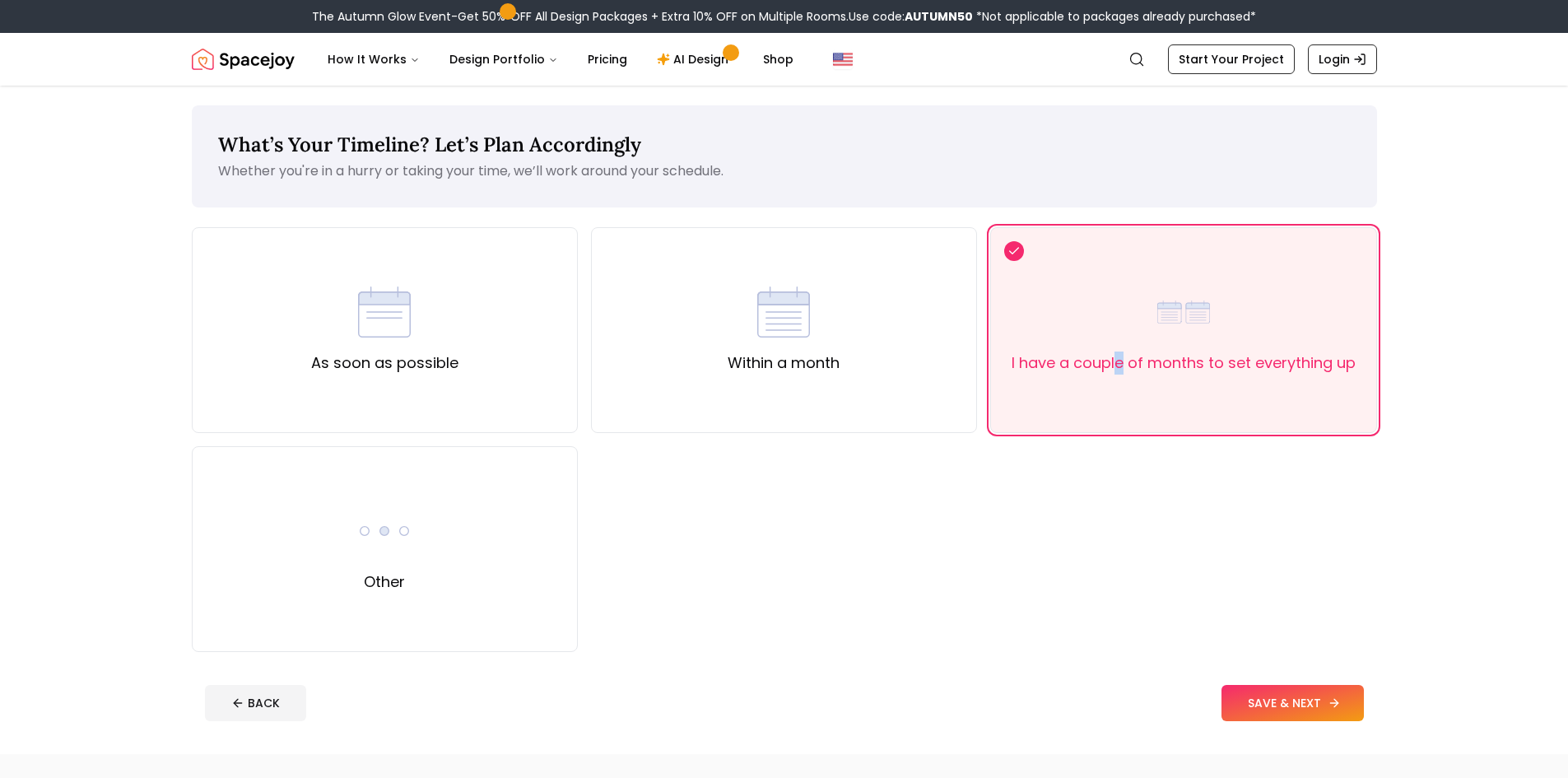
click at [1308, 697] on button "SAVE & NEXT" at bounding box center [1292, 704] width 142 height 37
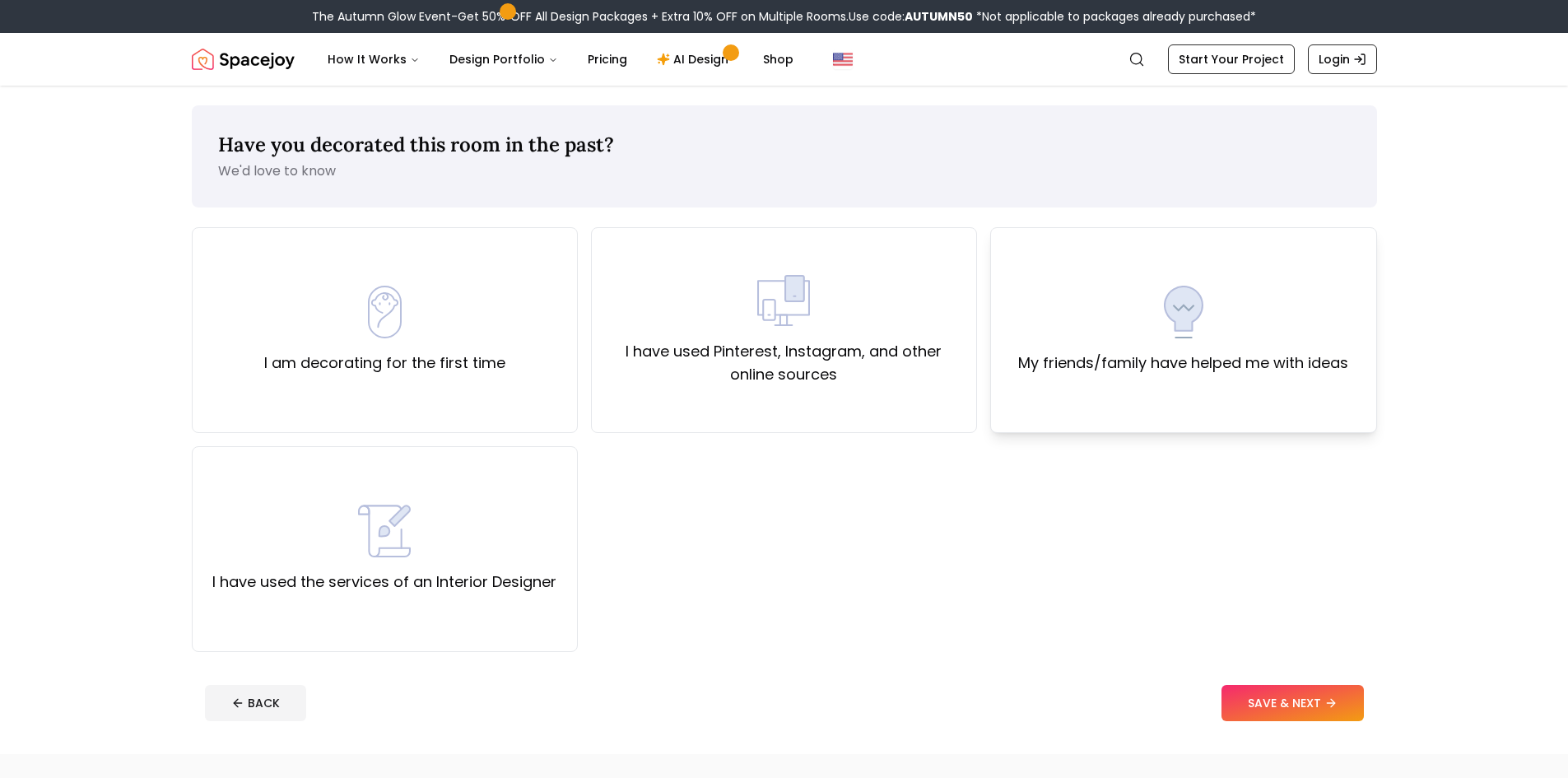
click at [1082, 400] on div "My friends/family have helped me with ideas" at bounding box center [1182, 330] width 386 height 206
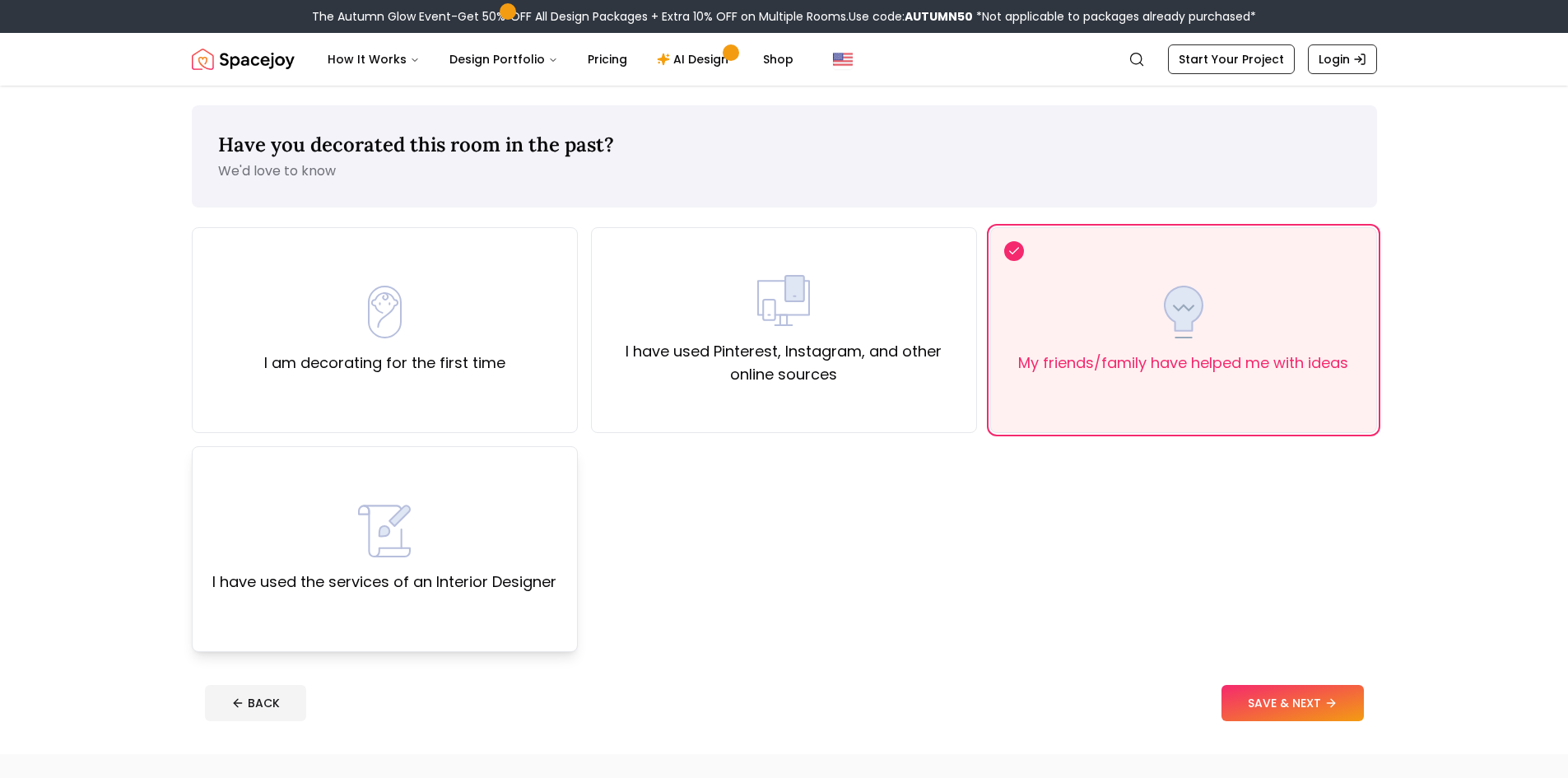
drag, startPoint x: 537, startPoint y: 609, endPoint x: 523, endPoint y: 607, distance: 14.1
click at [536, 609] on div "I have used the services of an Interior Designer" at bounding box center [384, 549] width 386 height 206
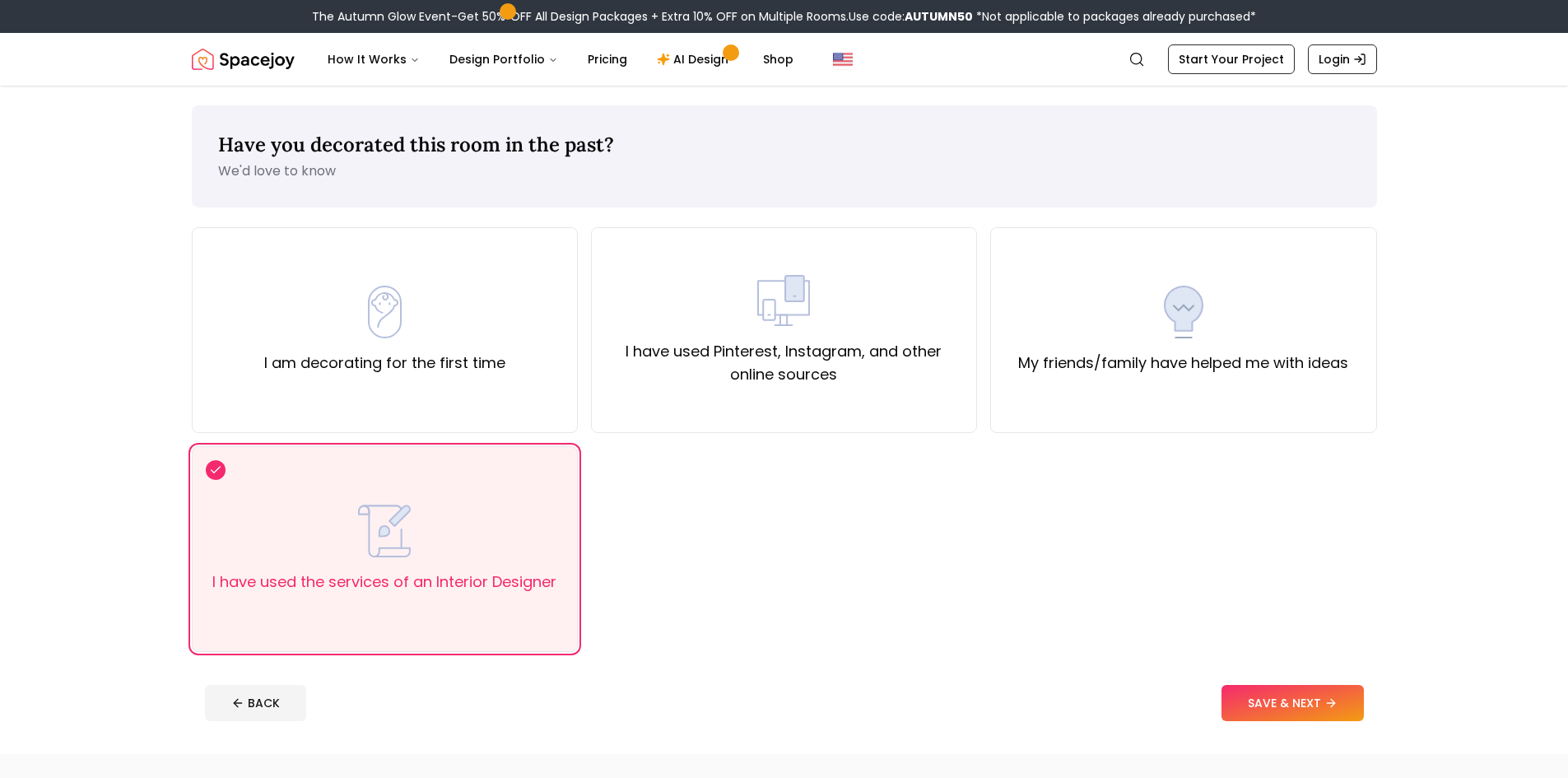
click at [1323, 725] on footer "BACK SAVE & NEXT" at bounding box center [784, 703] width 1185 height 62
click at [1312, 715] on button "SAVE & NEXT" at bounding box center [1292, 704] width 142 height 37
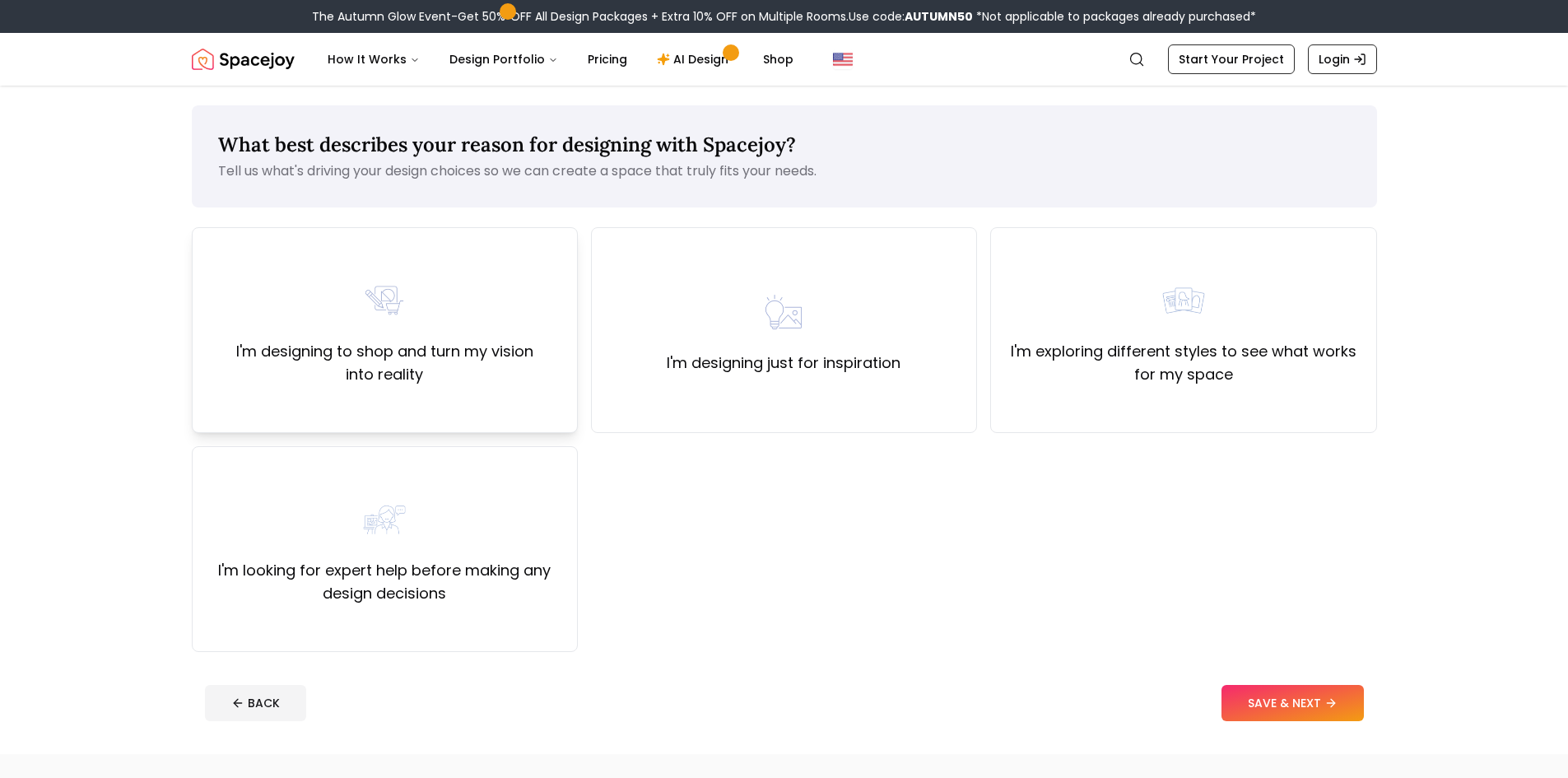
click at [440, 403] on div "I'm designing to shop and turn my vision into reality" at bounding box center [384, 330] width 386 height 206
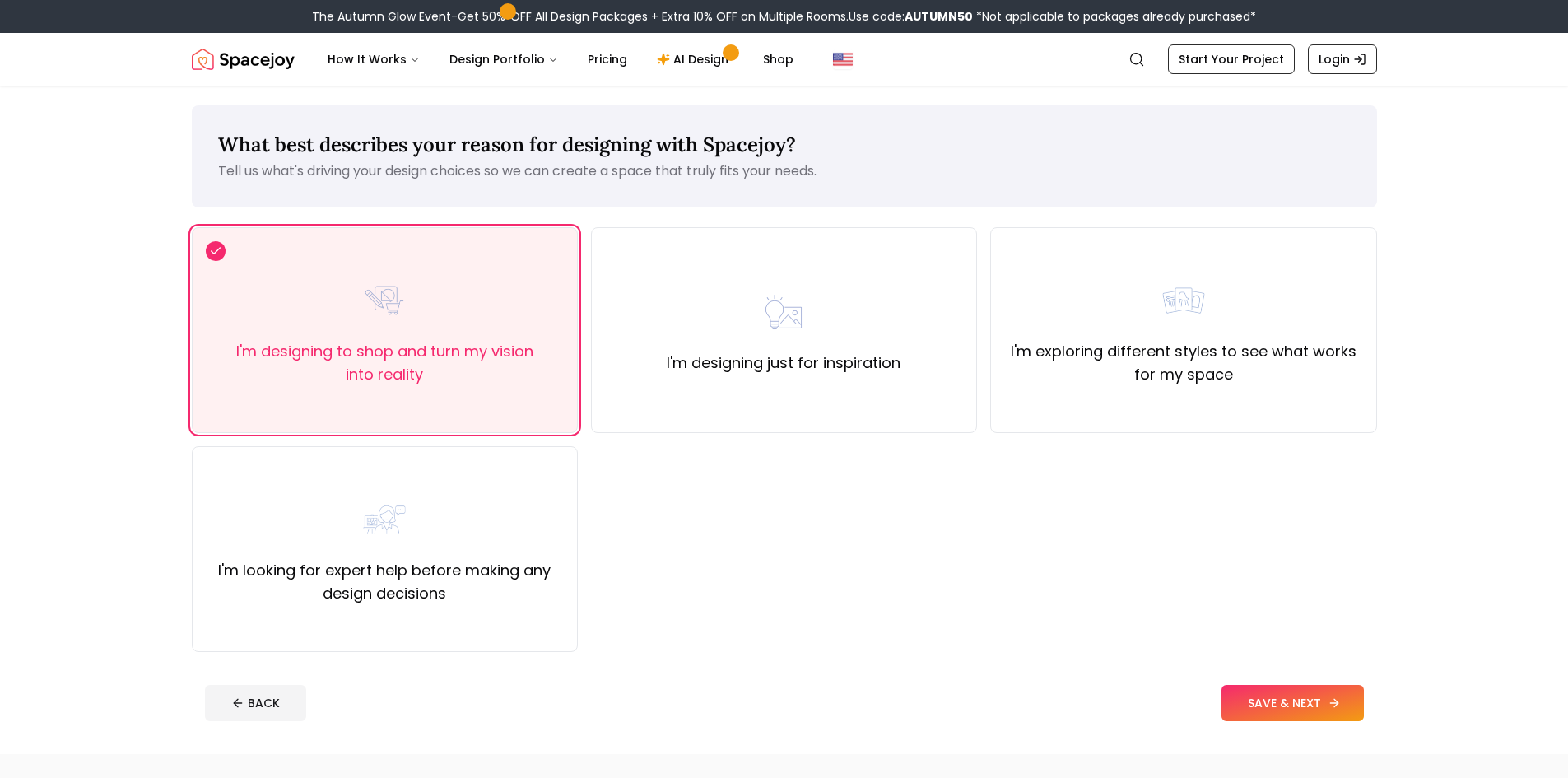
click at [1324, 699] on button "SAVE & NEXT" at bounding box center [1292, 704] width 142 height 37
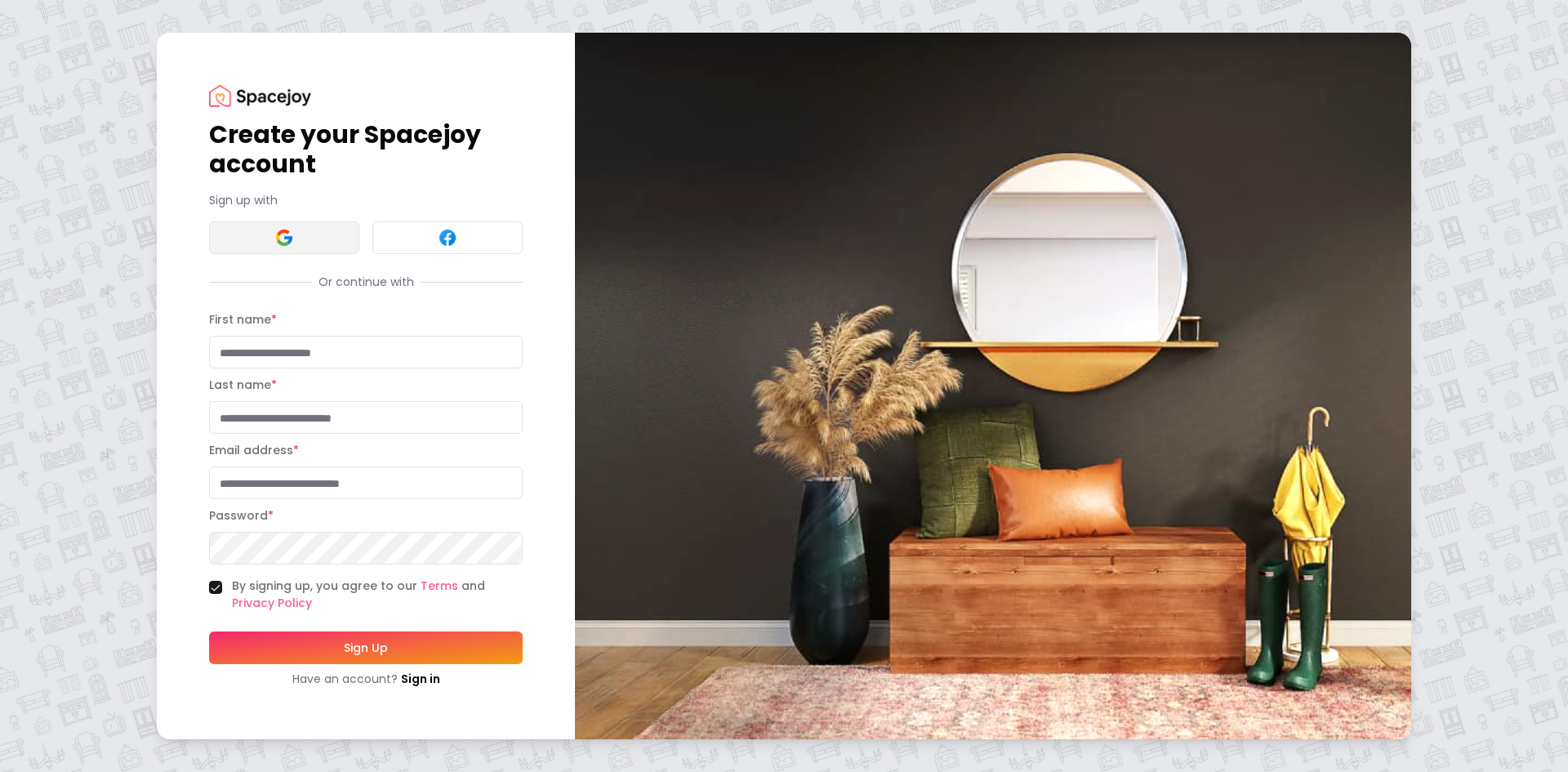
click at [309, 245] on button at bounding box center [284, 238] width 150 height 33
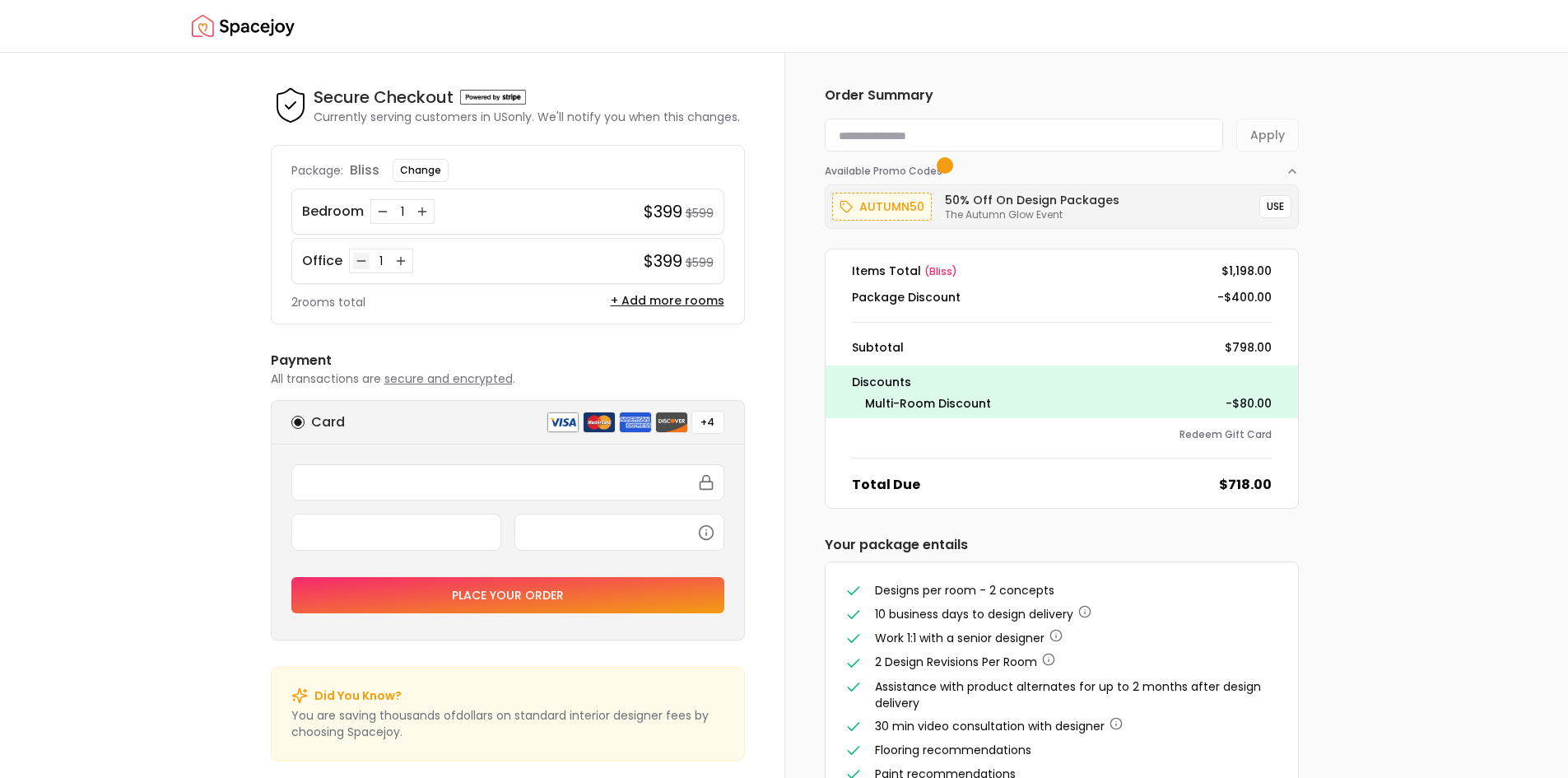
click at [354, 258] on icon "Decrease quantity for Office" at bounding box center [361, 261] width 13 height 13
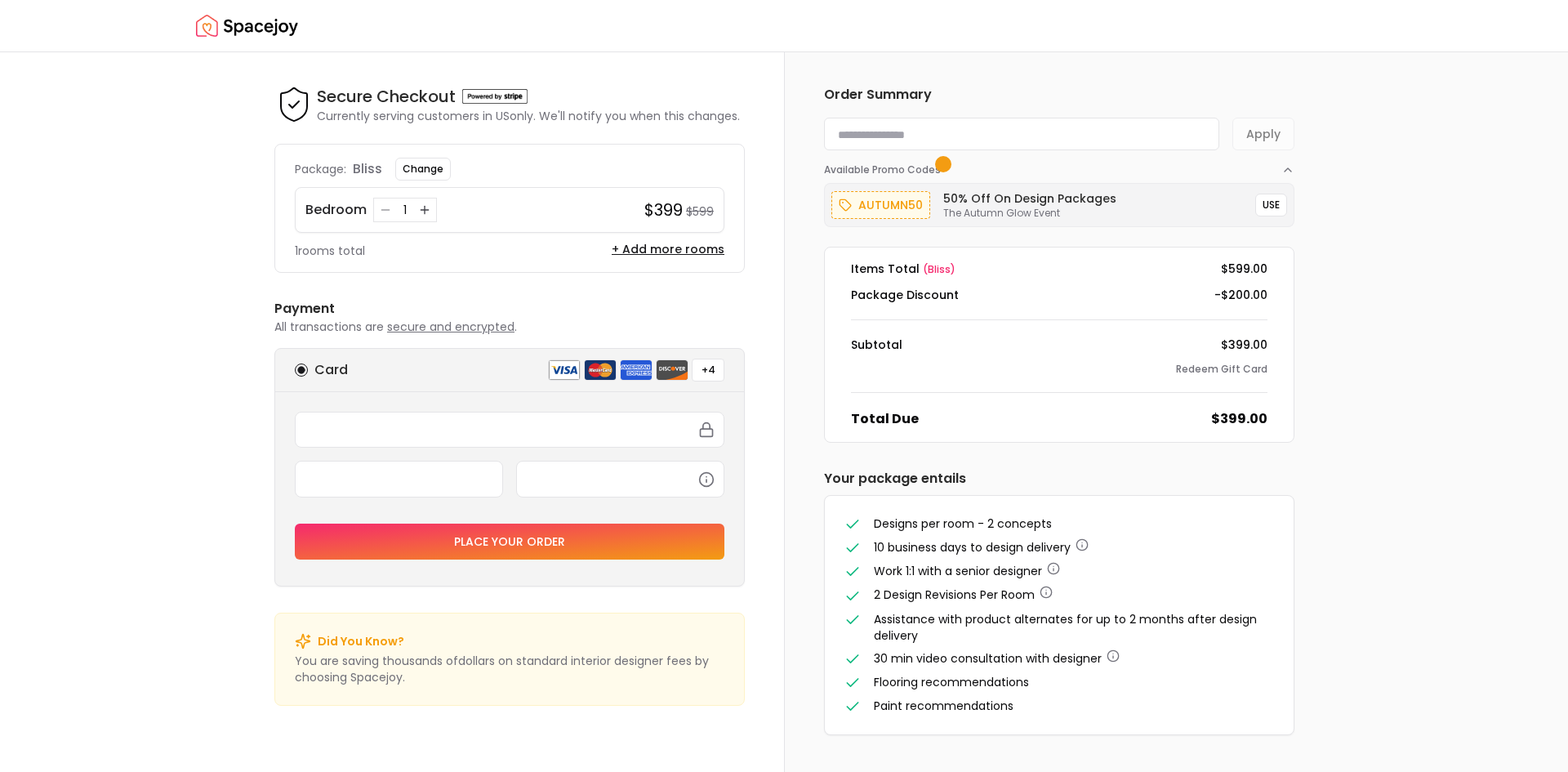
click at [385, 220] on div "1" at bounding box center [405, 209] width 64 height 25
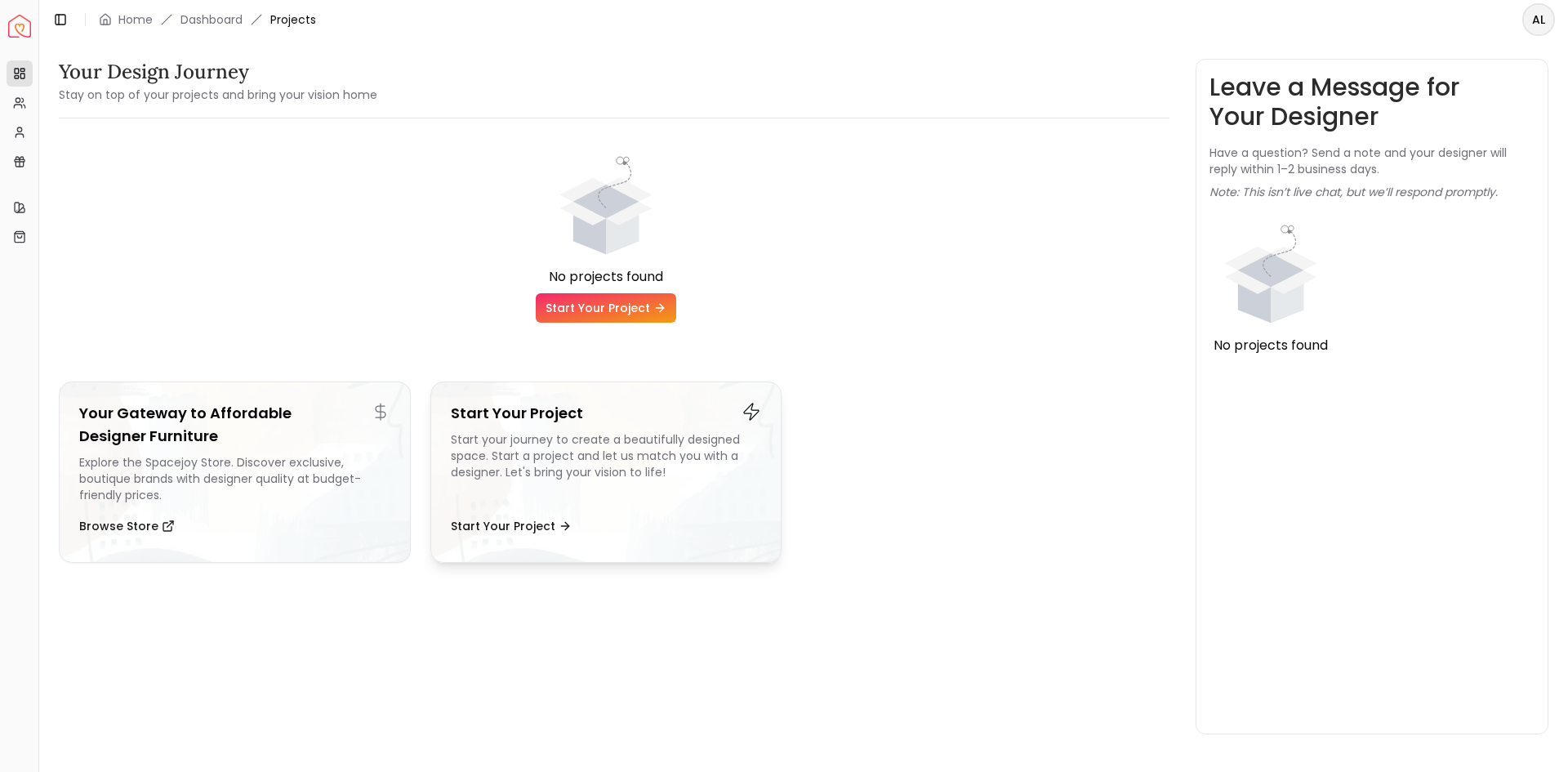
click at [604, 456] on div "Start your journey to create a beautifully designed space. Start a project and …" at bounding box center [606, 466] width 311 height 72
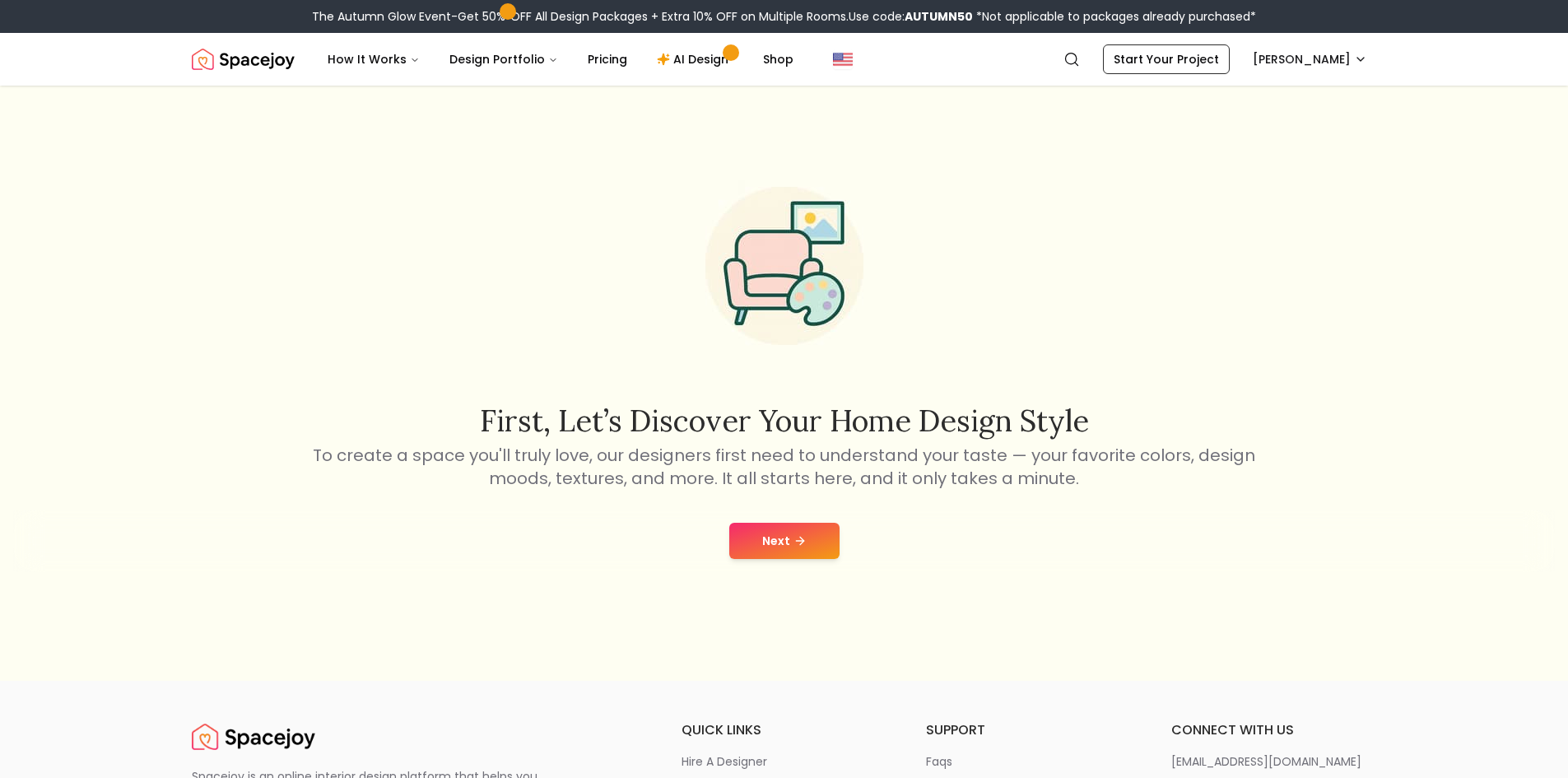
scroll to position [55, 0]
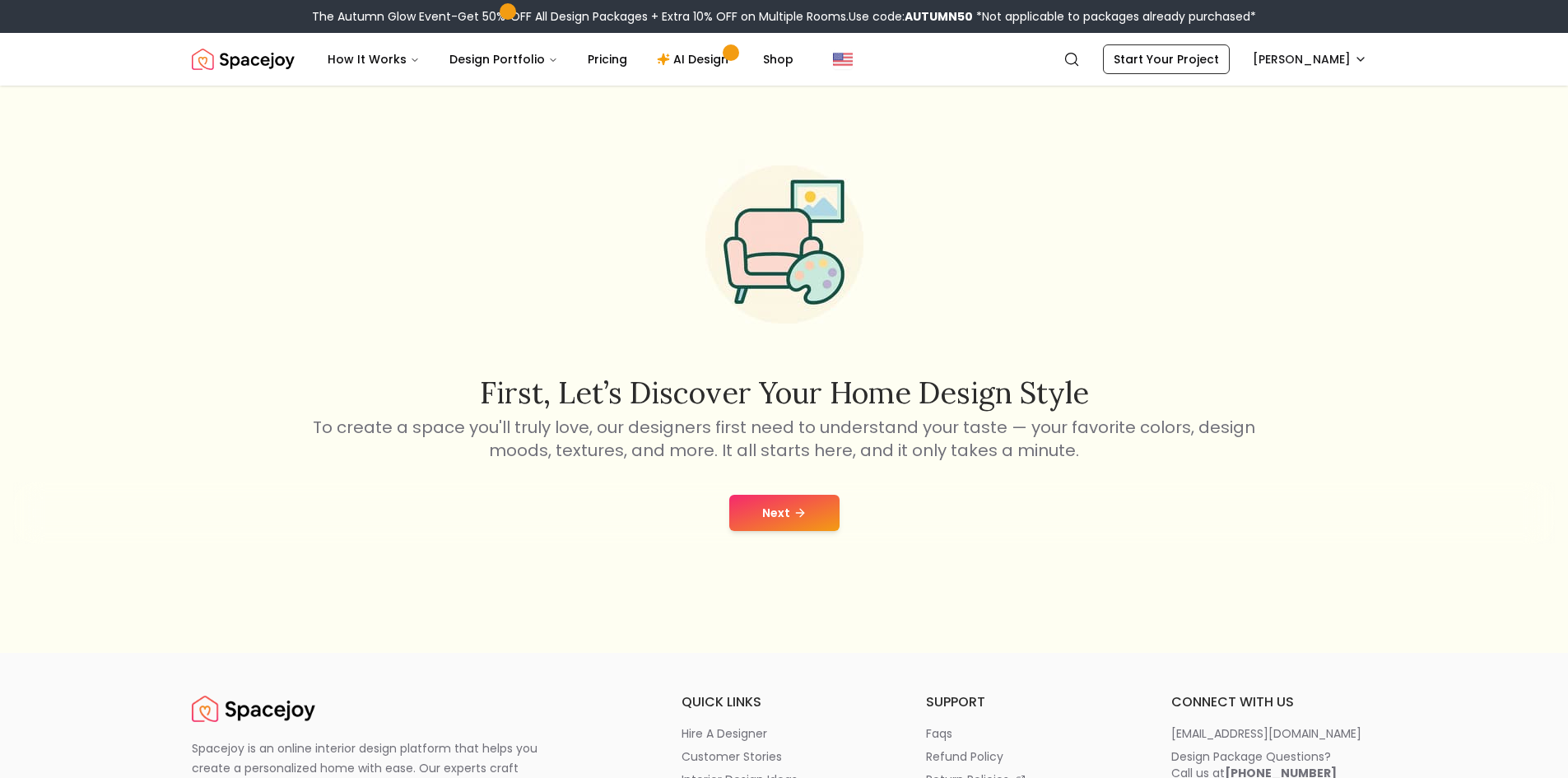
click at [802, 515] on icon at bounding box center [800, 513] width 13 height 13
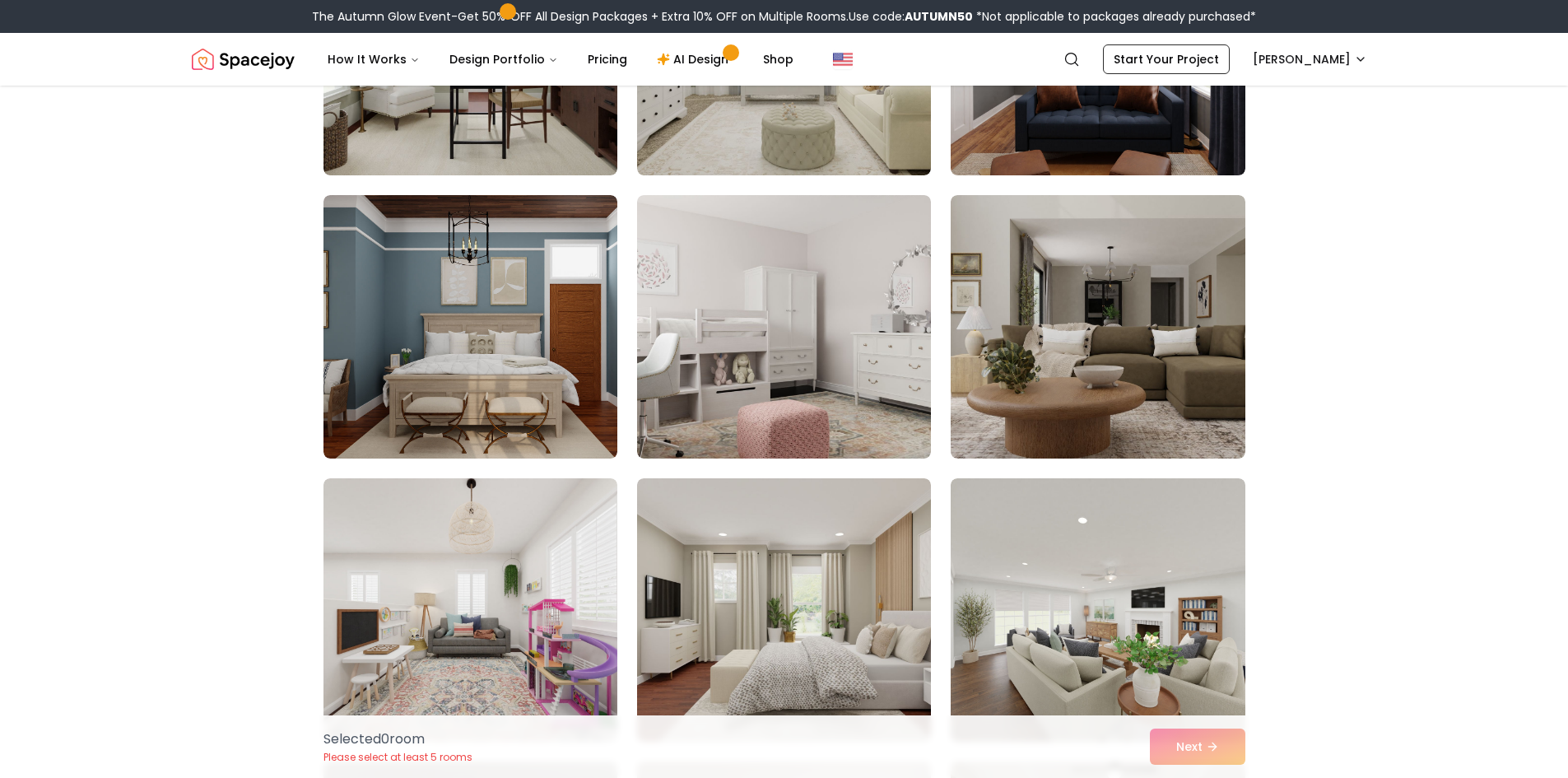
scroll to position [1893, 0]
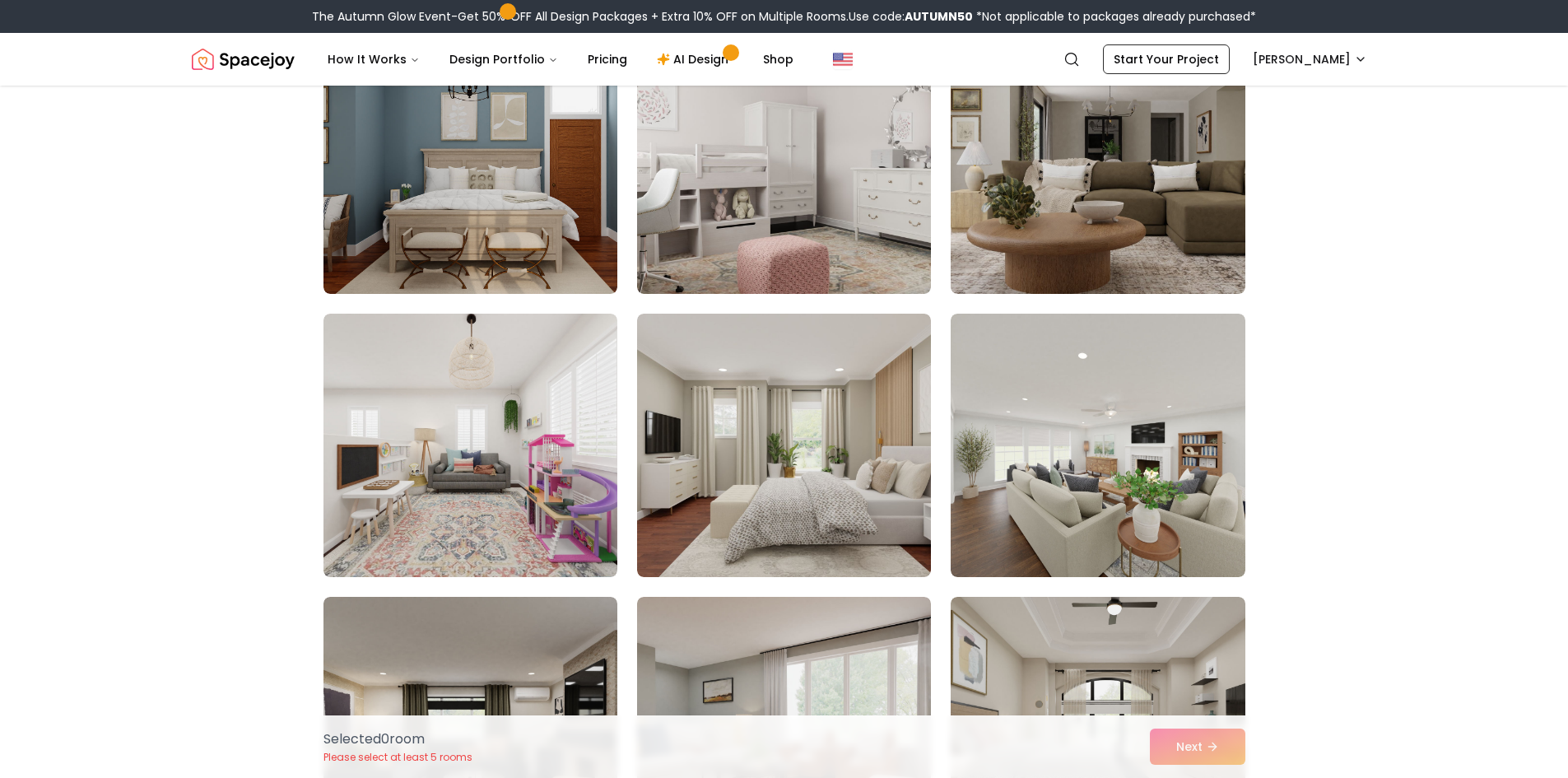
click at [796, 424] on img at bounding box center [784, 445] width 294 height 264
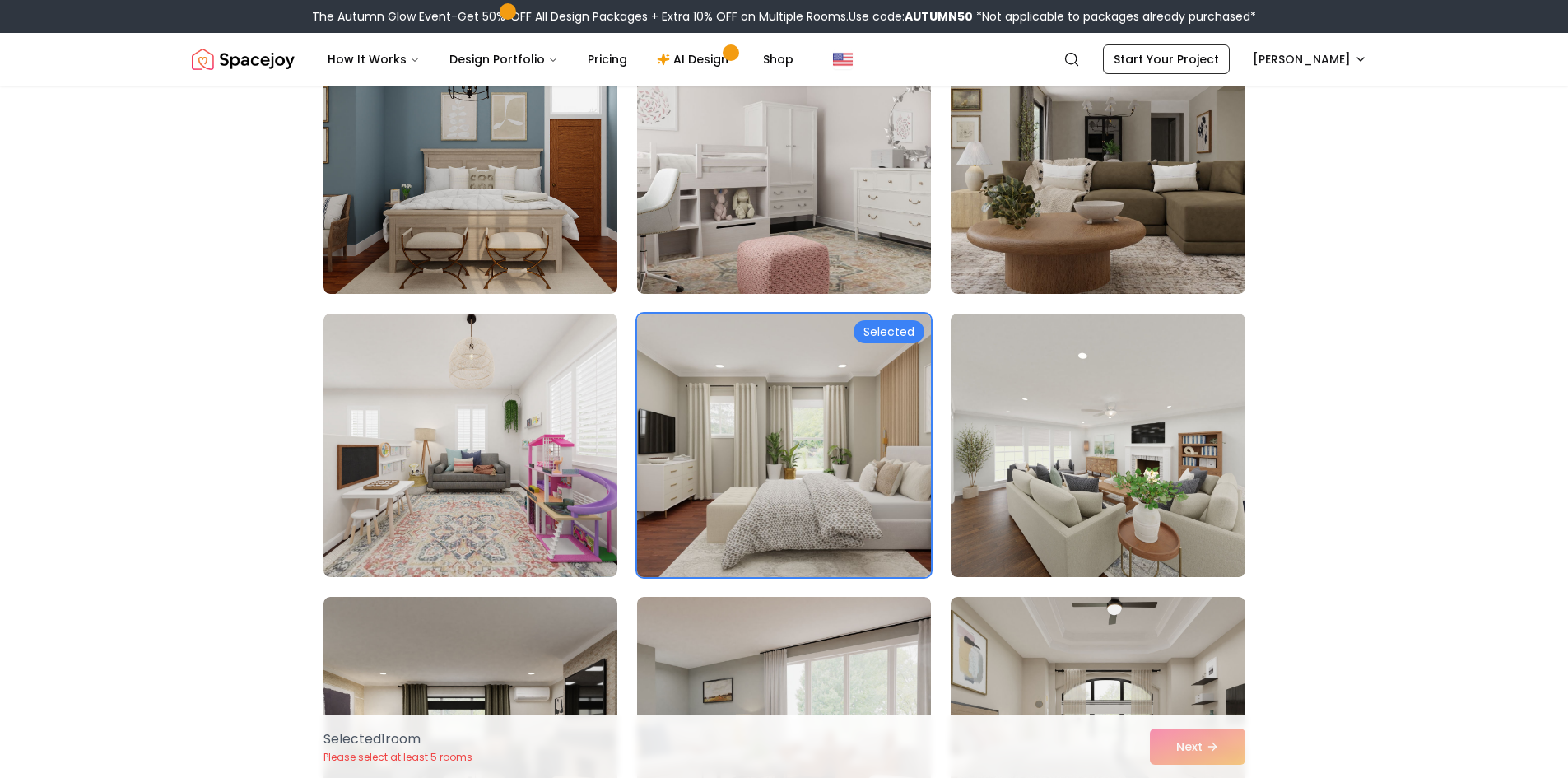
click at [776, 435] on img at bounding box center [783, 445] width 309 height 277
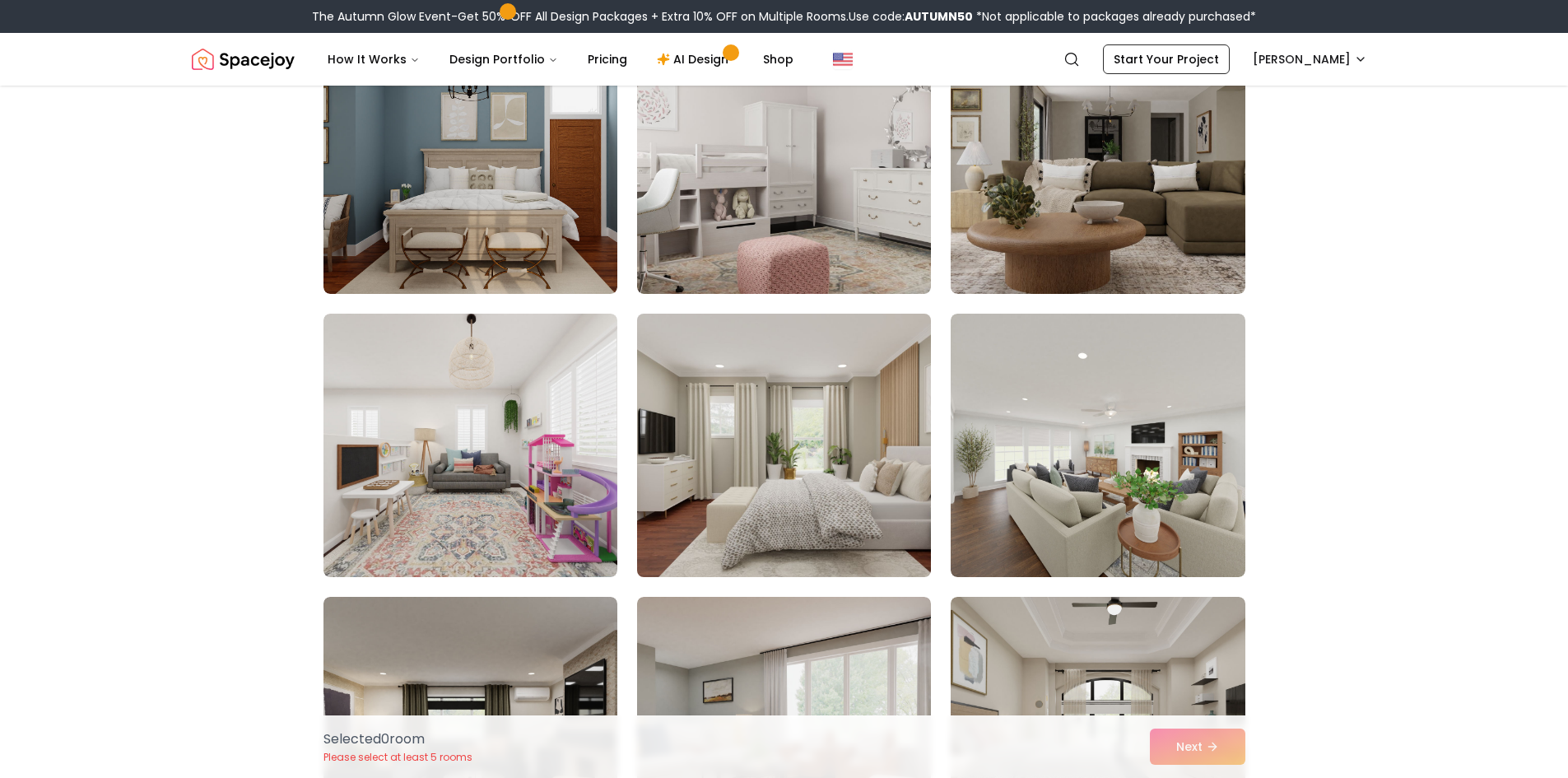
click at [776, 435] on img at bounding box center [783, 445] width 309 height 277
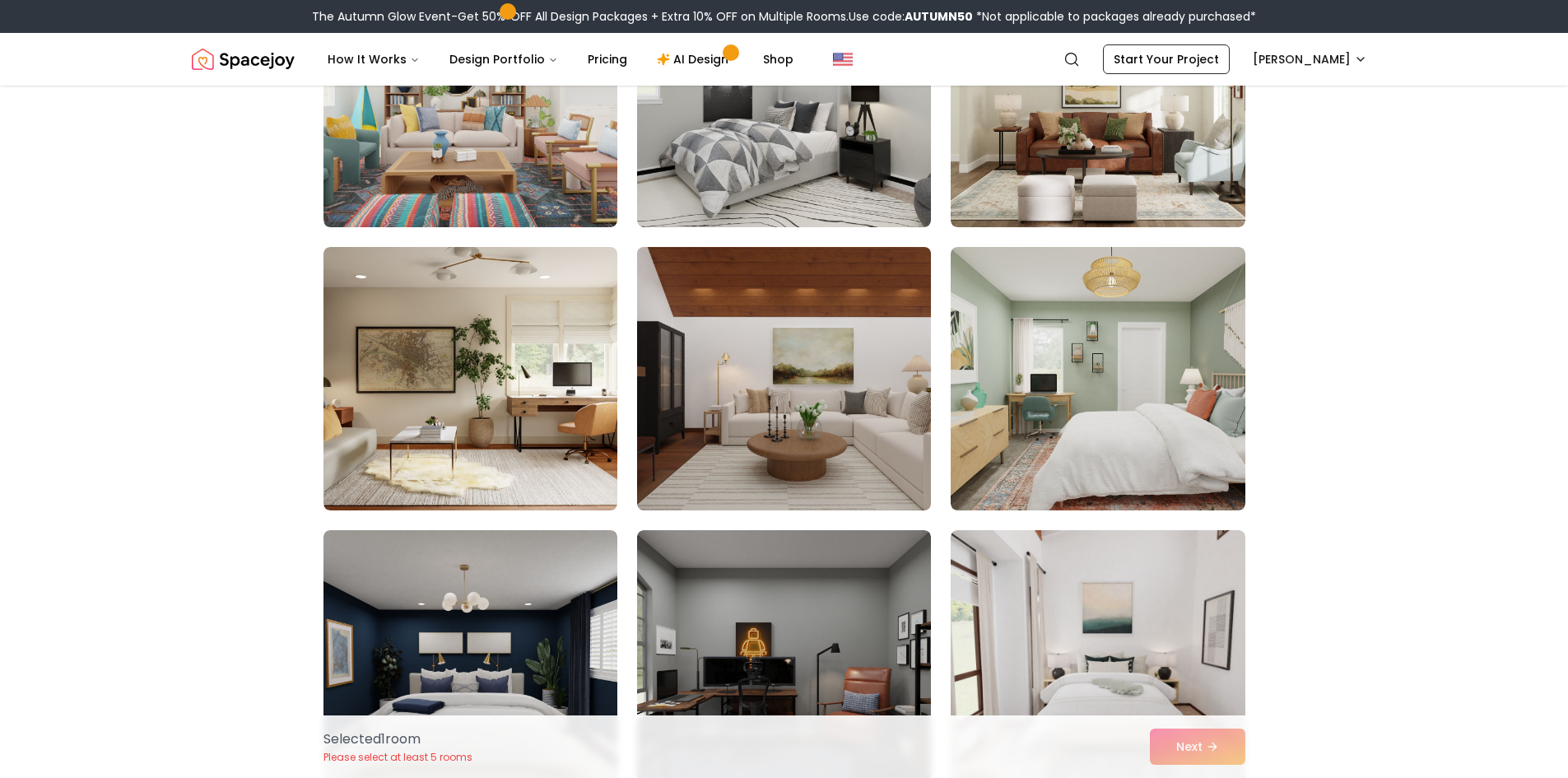
scroll to position [4254, 0]
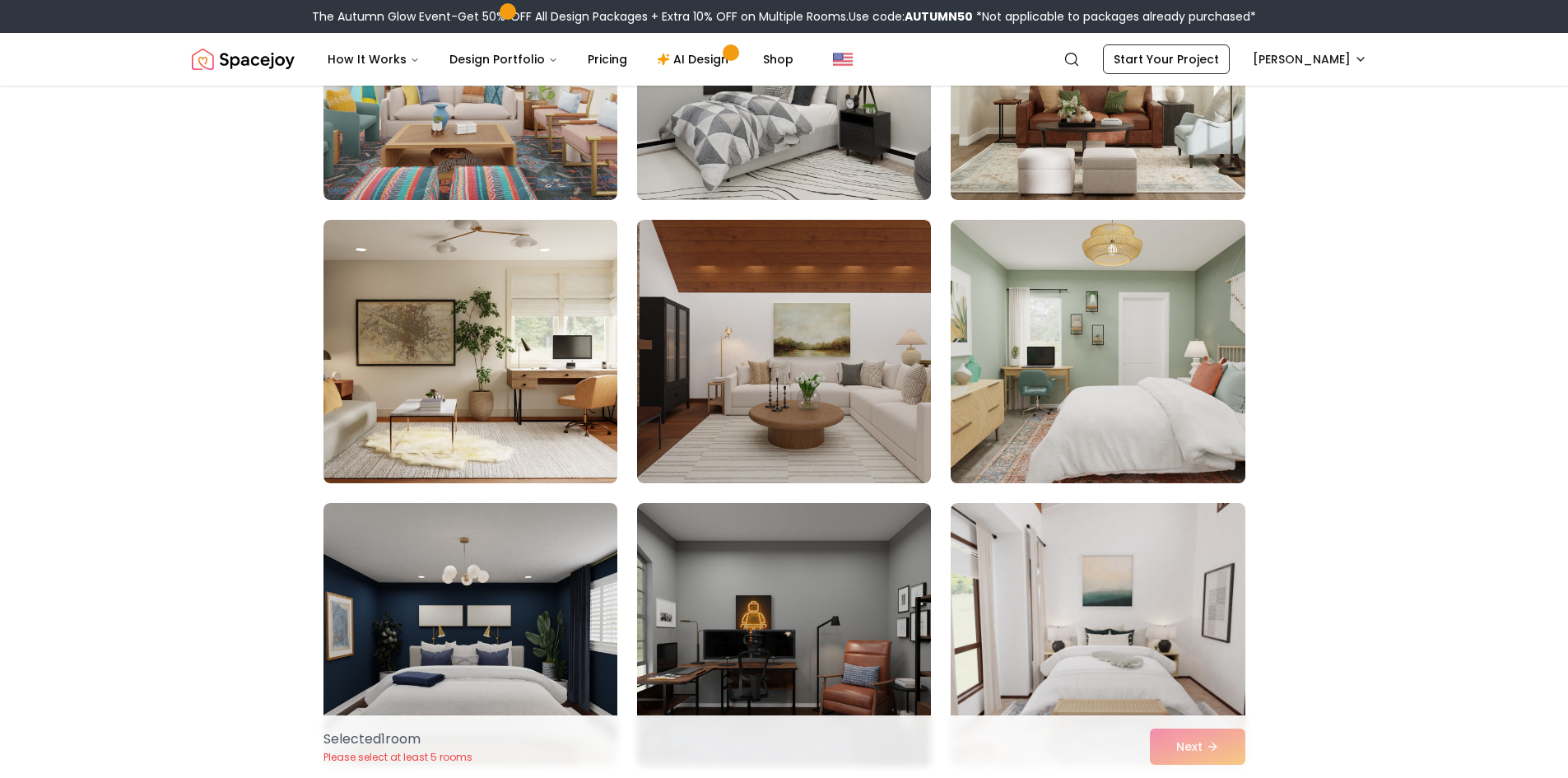
click at [1120, 413] on img at bounding box center [1097, 352] width 309 height 277
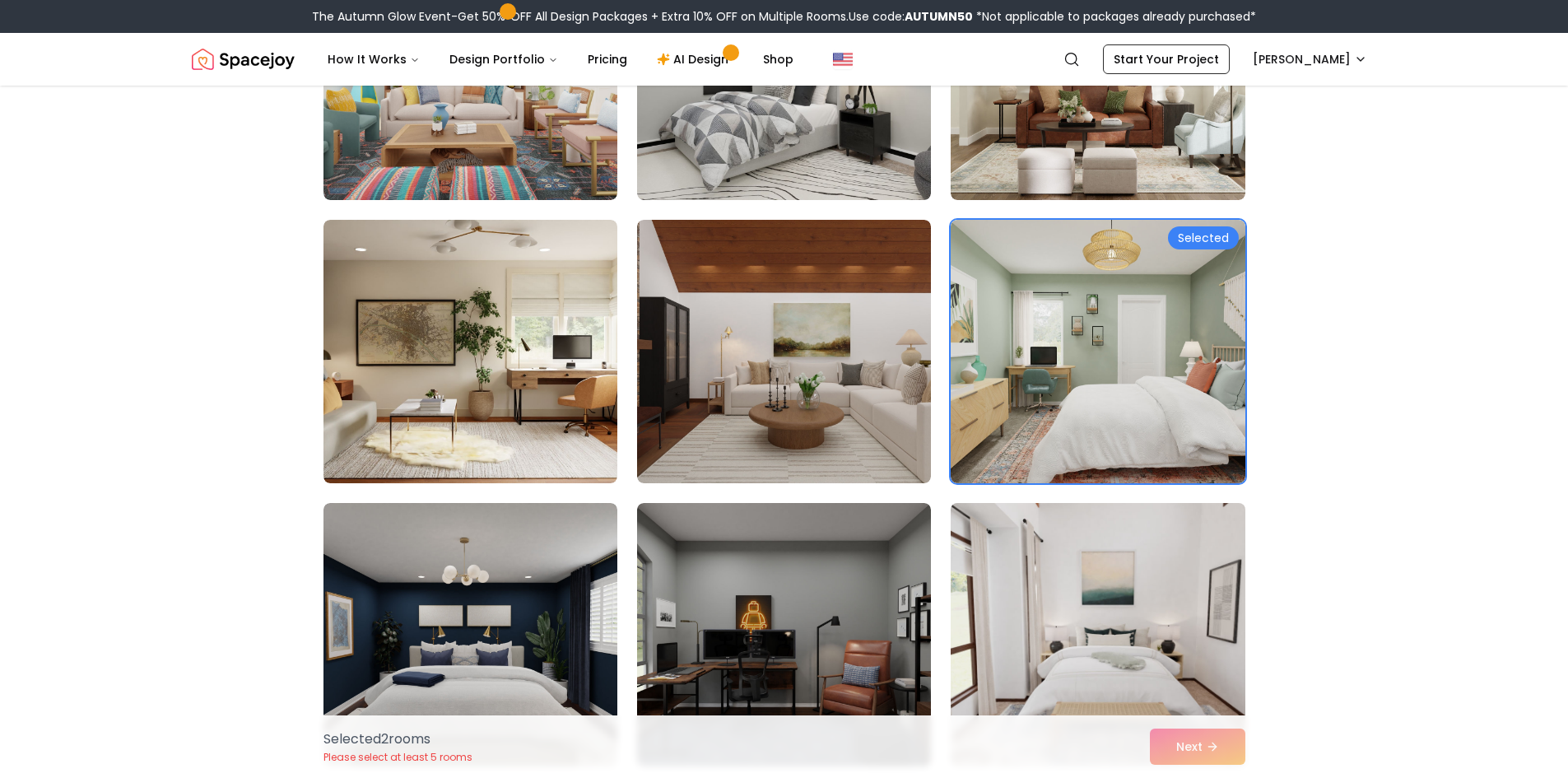
scroll to position [4281, 0]
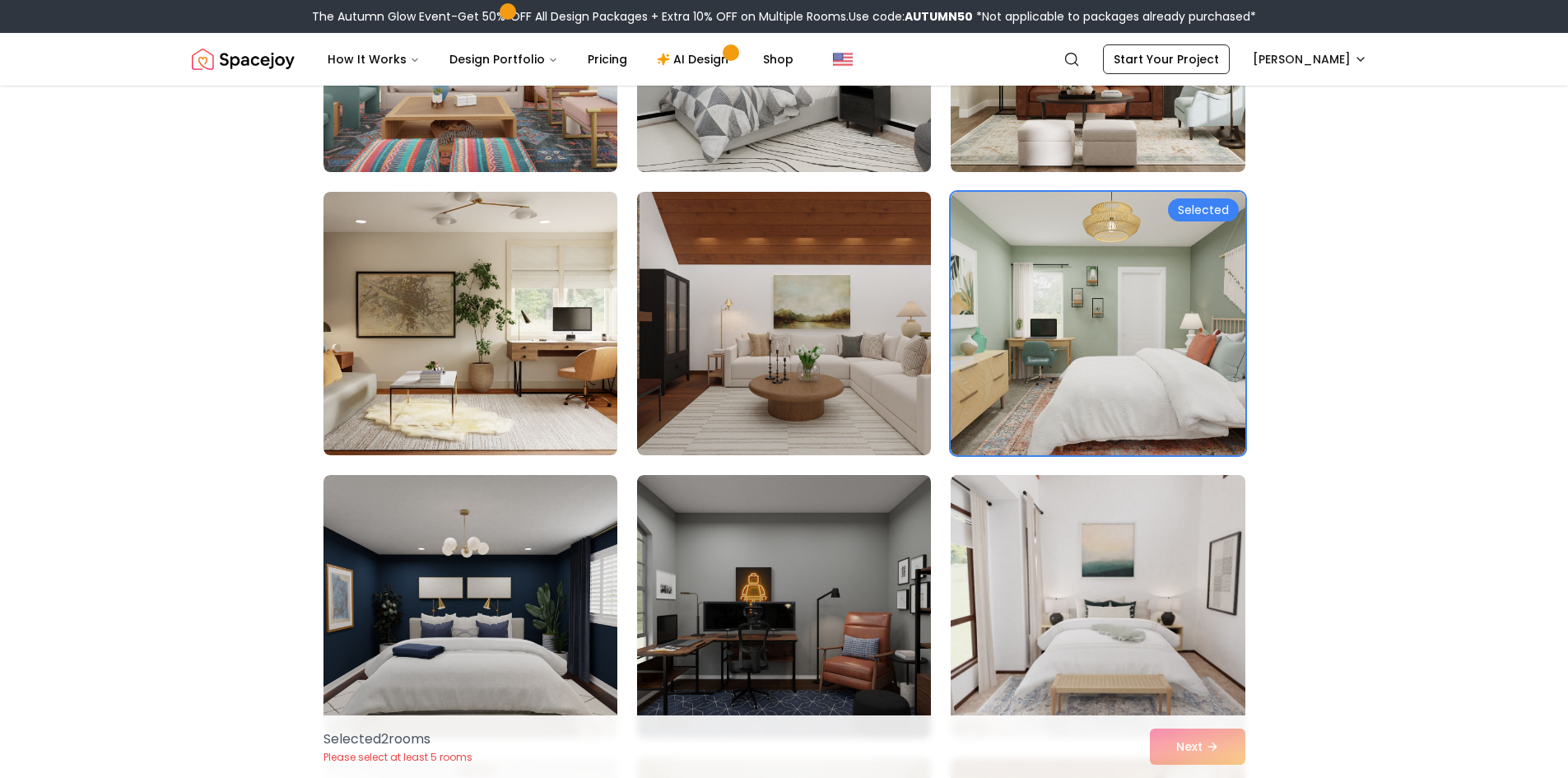
click at [1051, 623] on img at bounding box center [1097, 607] width 309 height 277
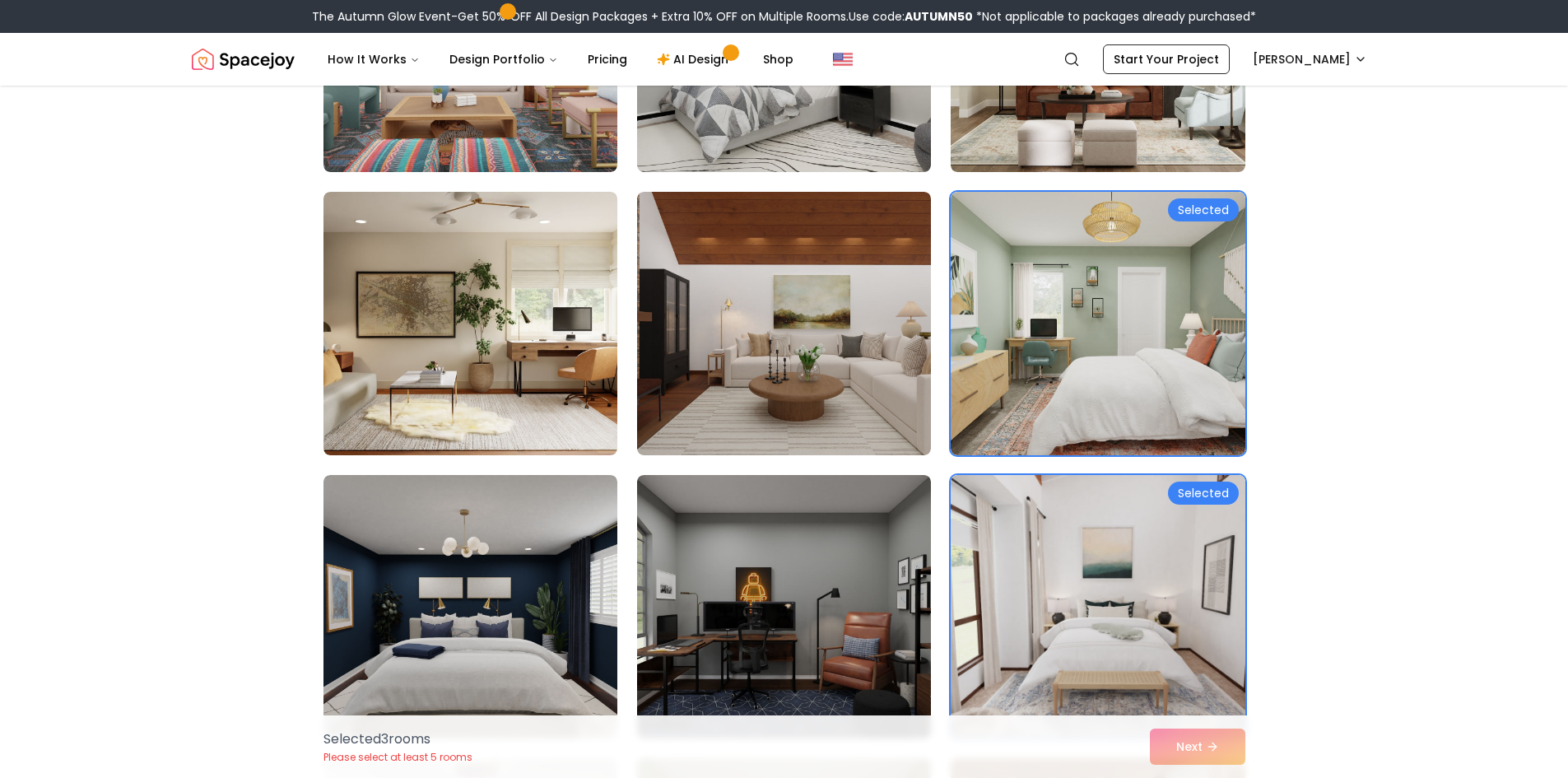
click at [1172, 756] on div "Selected 3 room s Please select at least 5 rooms Next" at bounding box center [784, 747] width 948 height 62
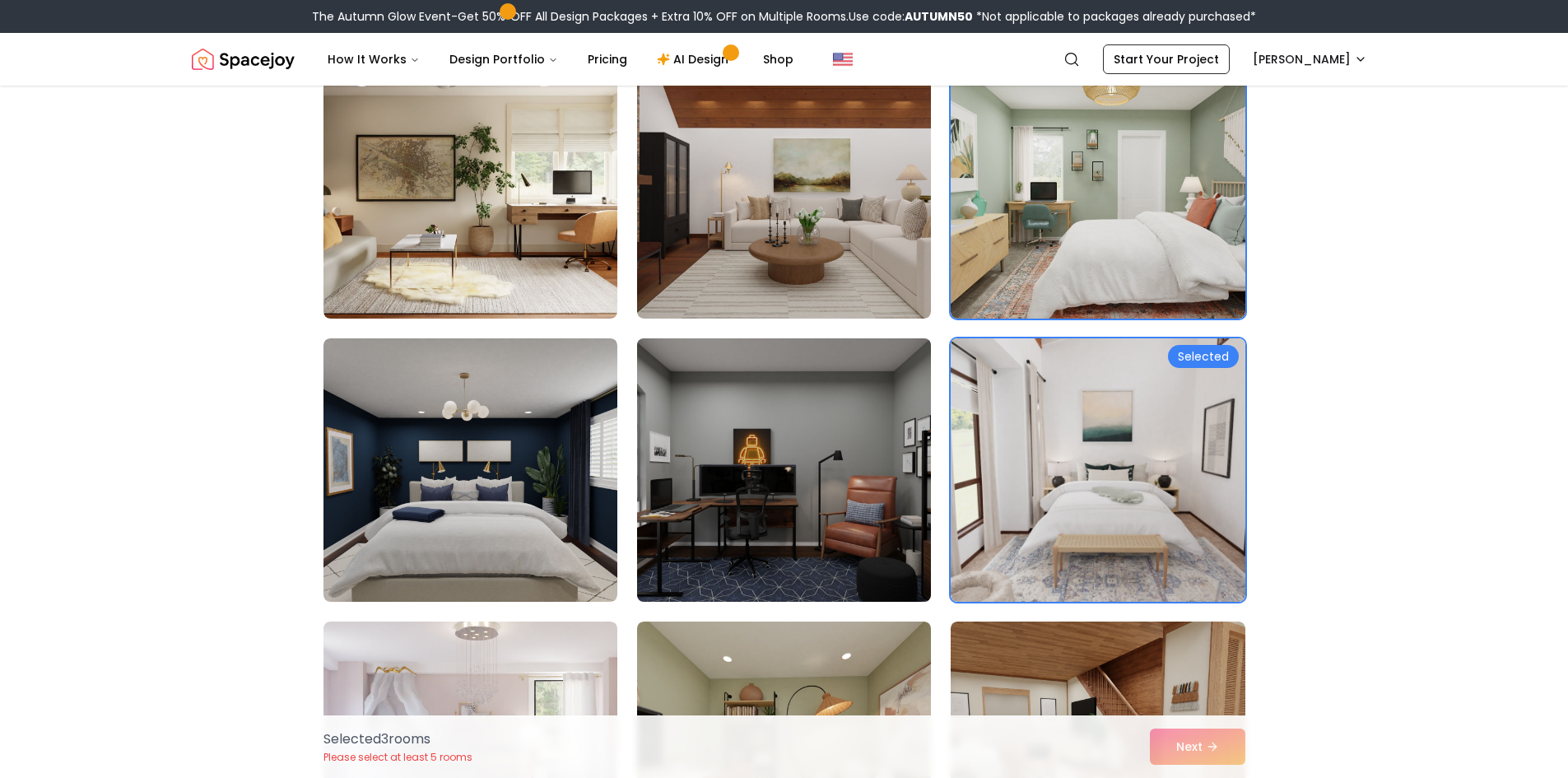
scroll to position [4583, 0]
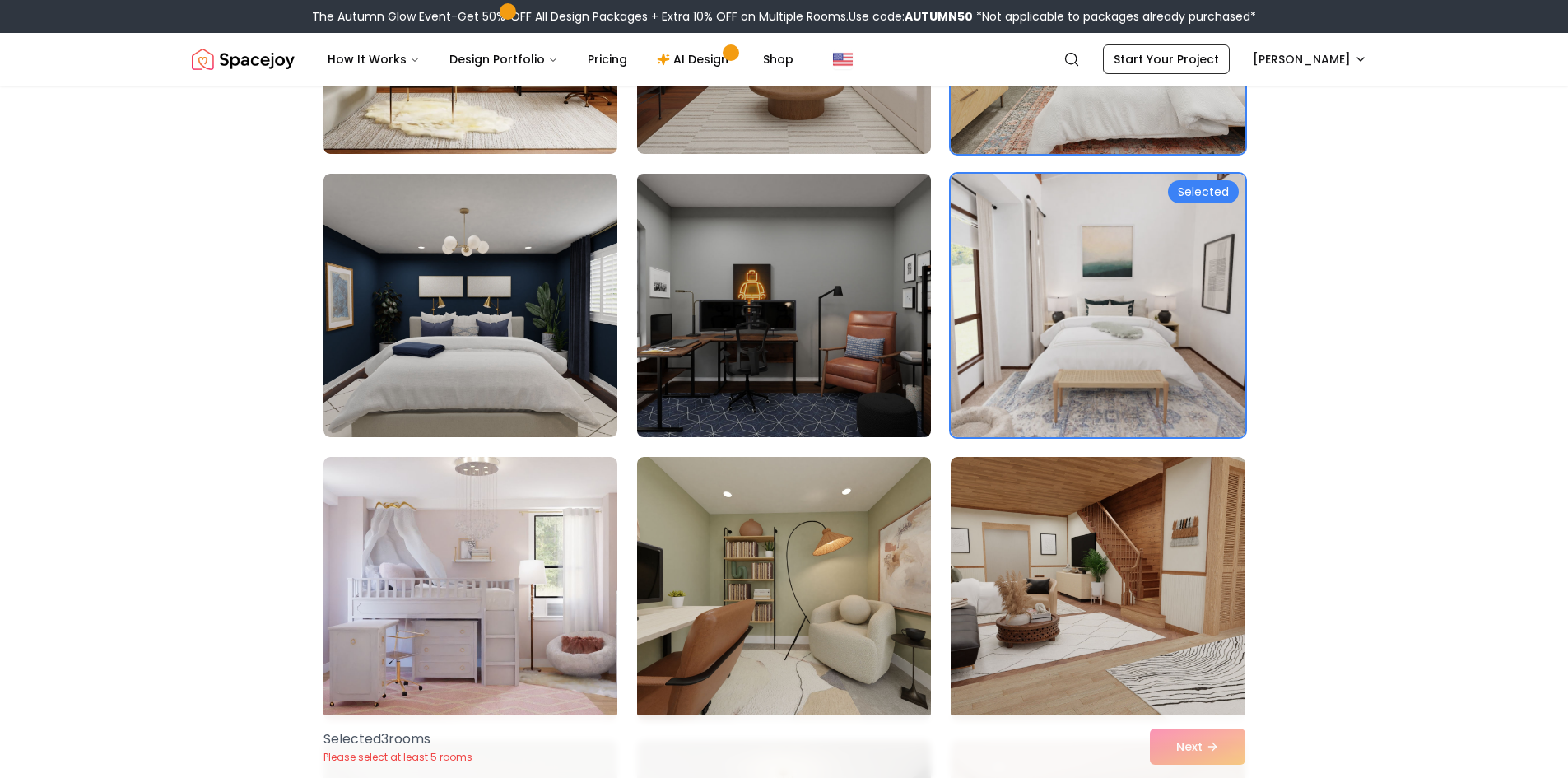
click at [825, 368] on img at bounding box center [783, 305] width 309 height 277
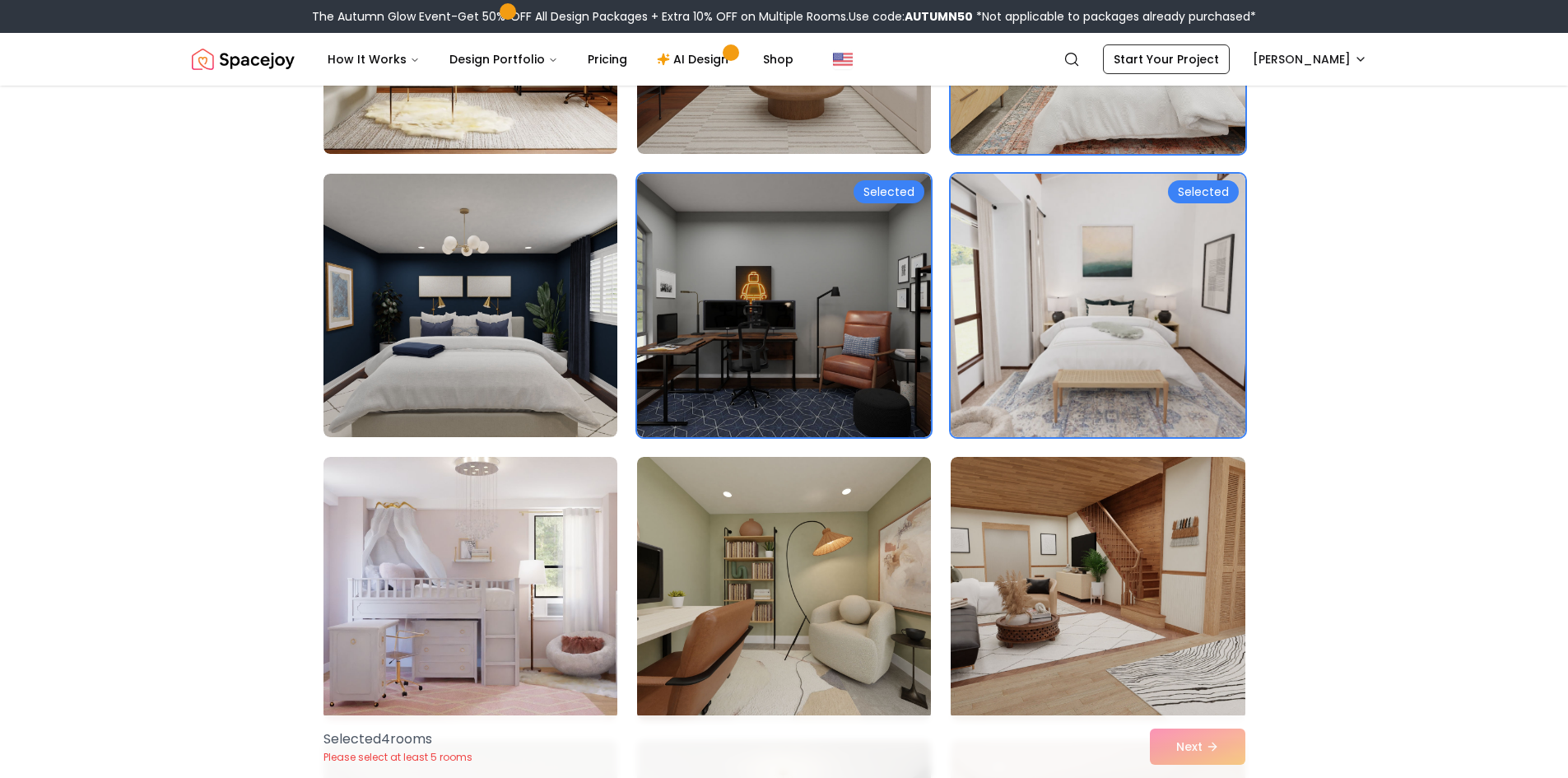
click at [1162, 751] on div "Selected 4 room s Please select at least 5 rooms Next" at bounding box center [784, 747] width 948 height 62
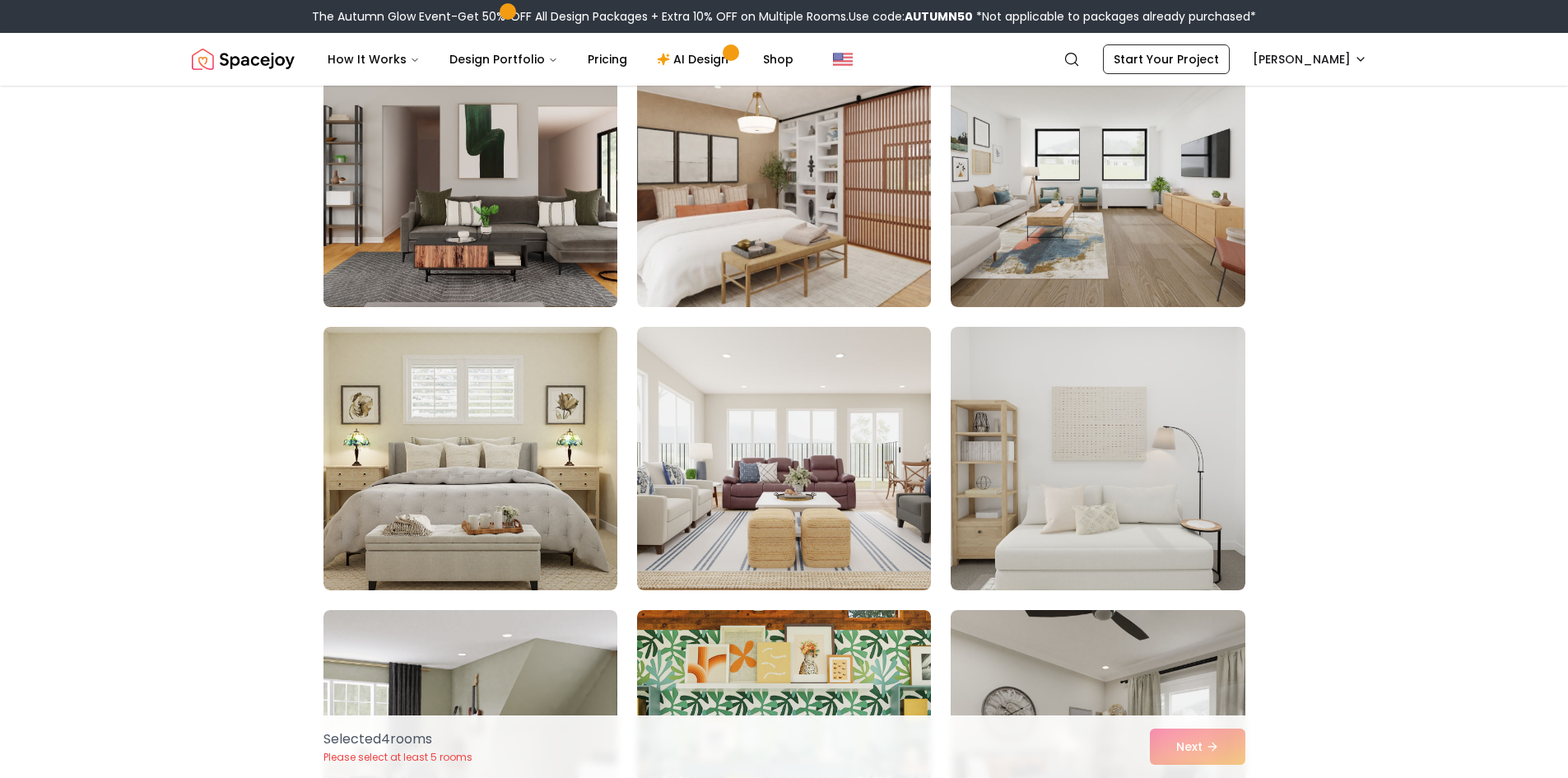
scroll to position [5873, 0]
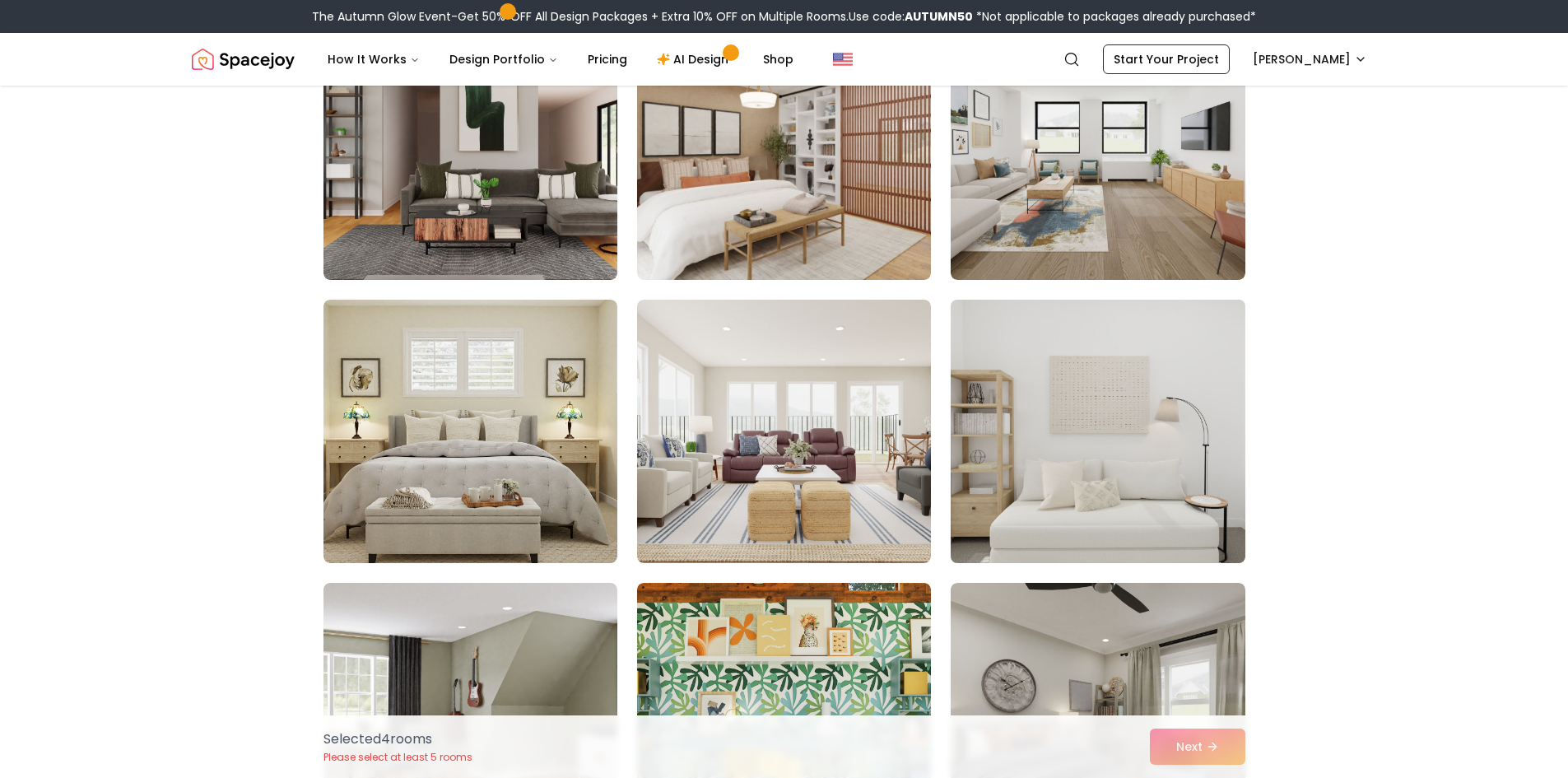
click at [1076, 508] on img at bounding box center [1097, 432] width 309 height 277
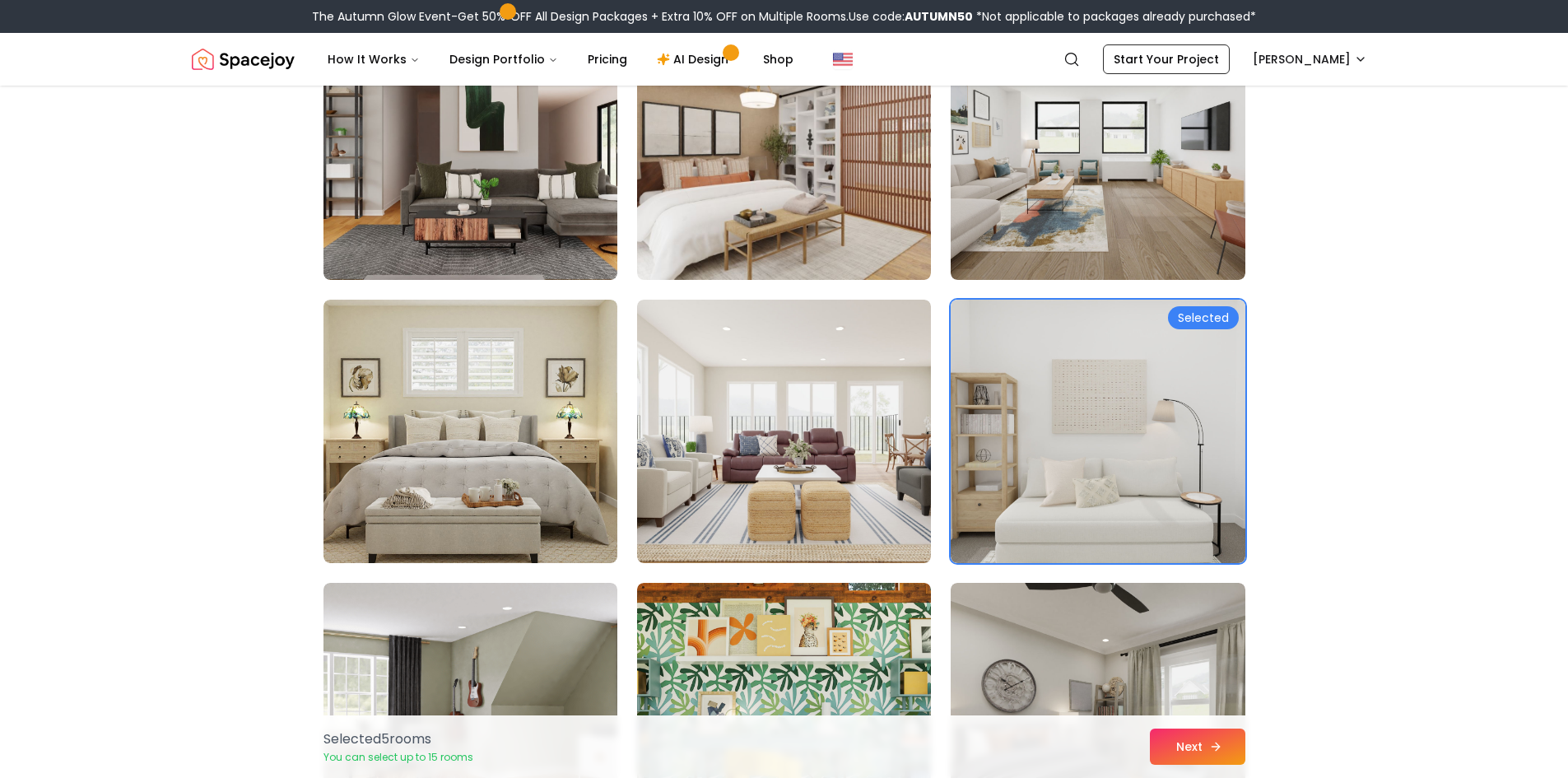
click at [1165, 751] on button "Next" at bounding box center [1197, 747] width 95 height 37
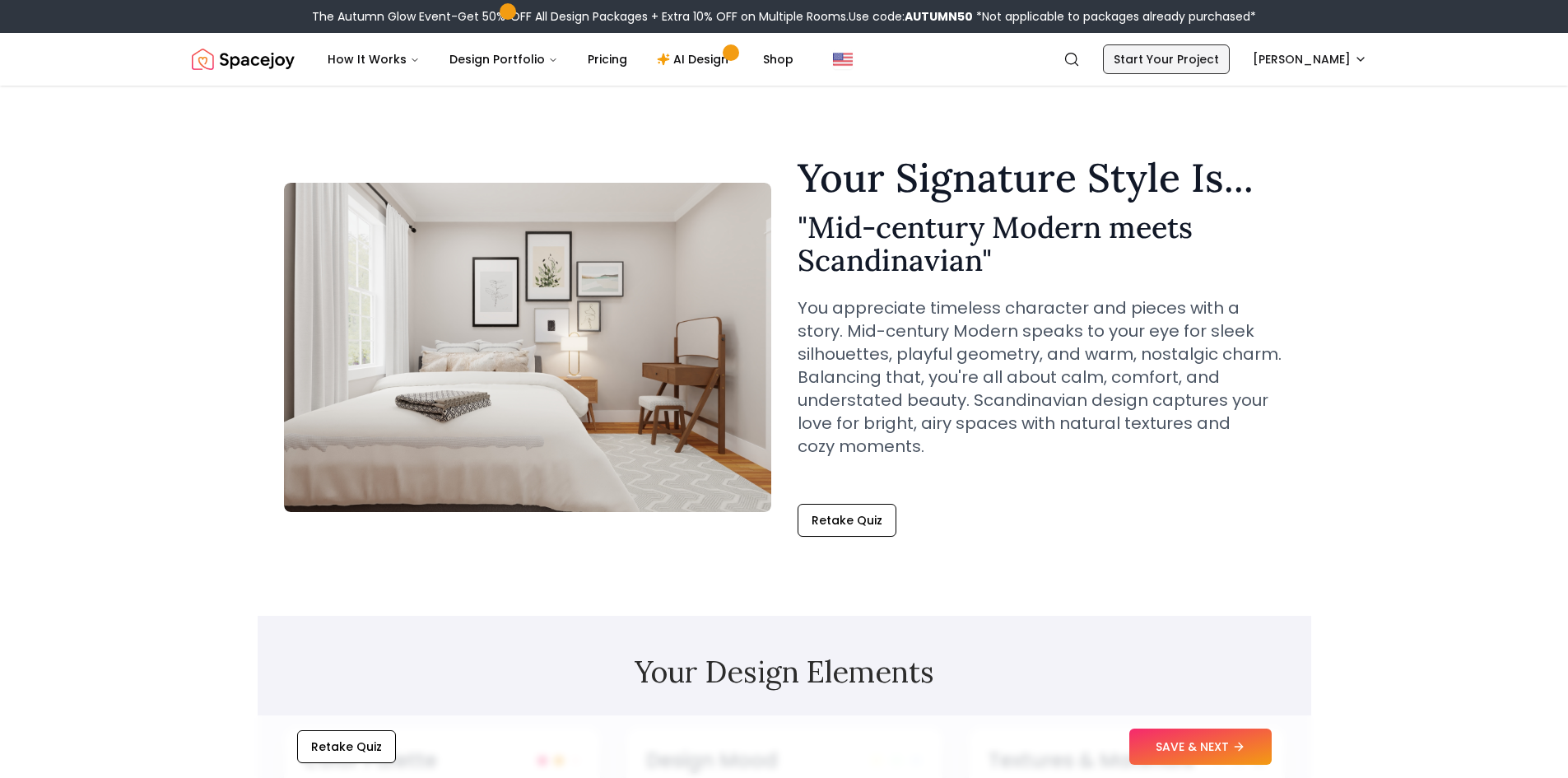
click at [1175, 66] on link "Start Your Project" at bounding box center [1166, 60] width 126 height 29
click at [1149, 739] on button "SAVE & NEXT" at bounding box center [1200, 747] width 142 height 37
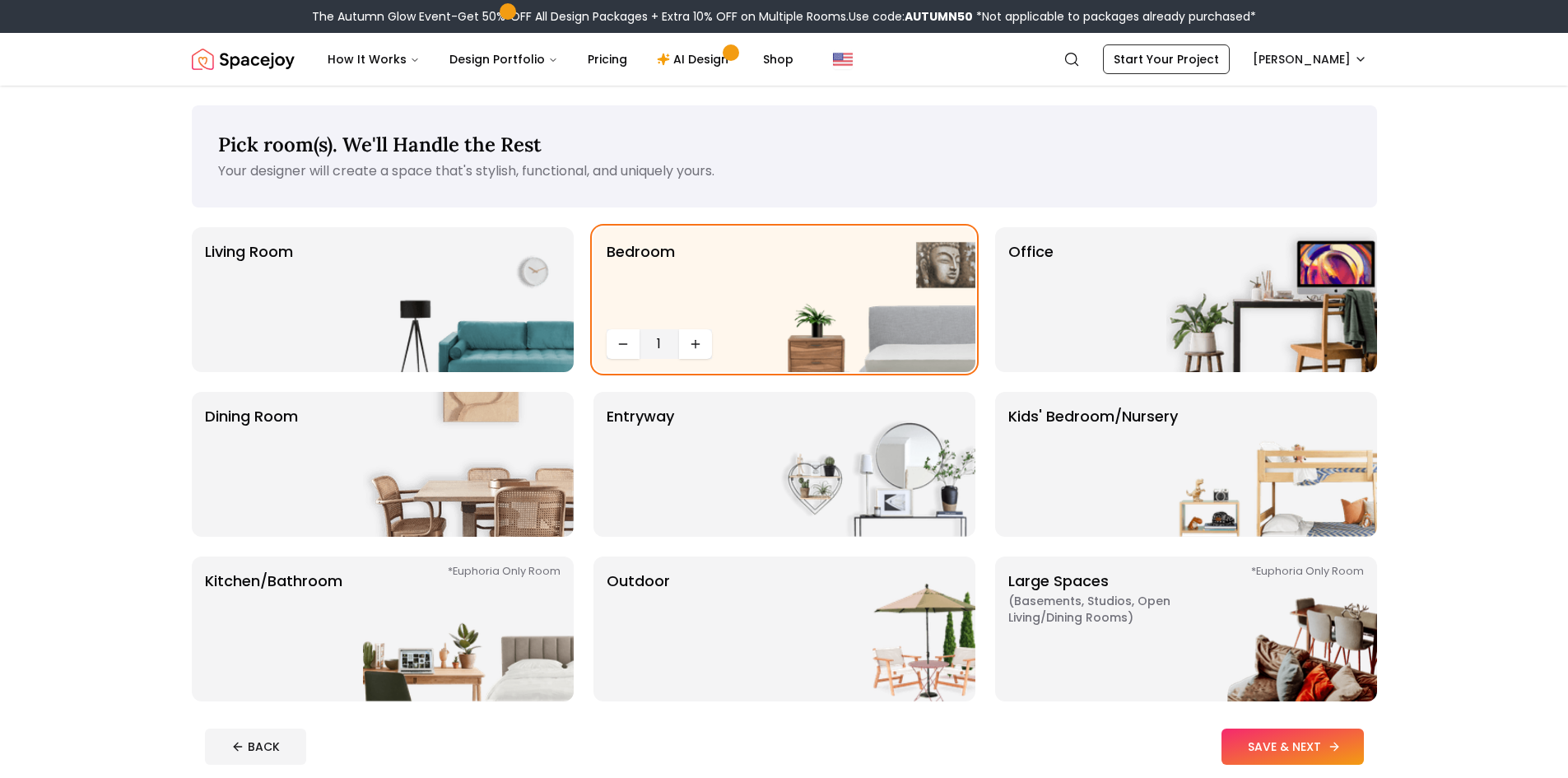
click at [1261, 746] on button "SAVE & NEXT" at bounding box center [1292, 747] width 142 height 37
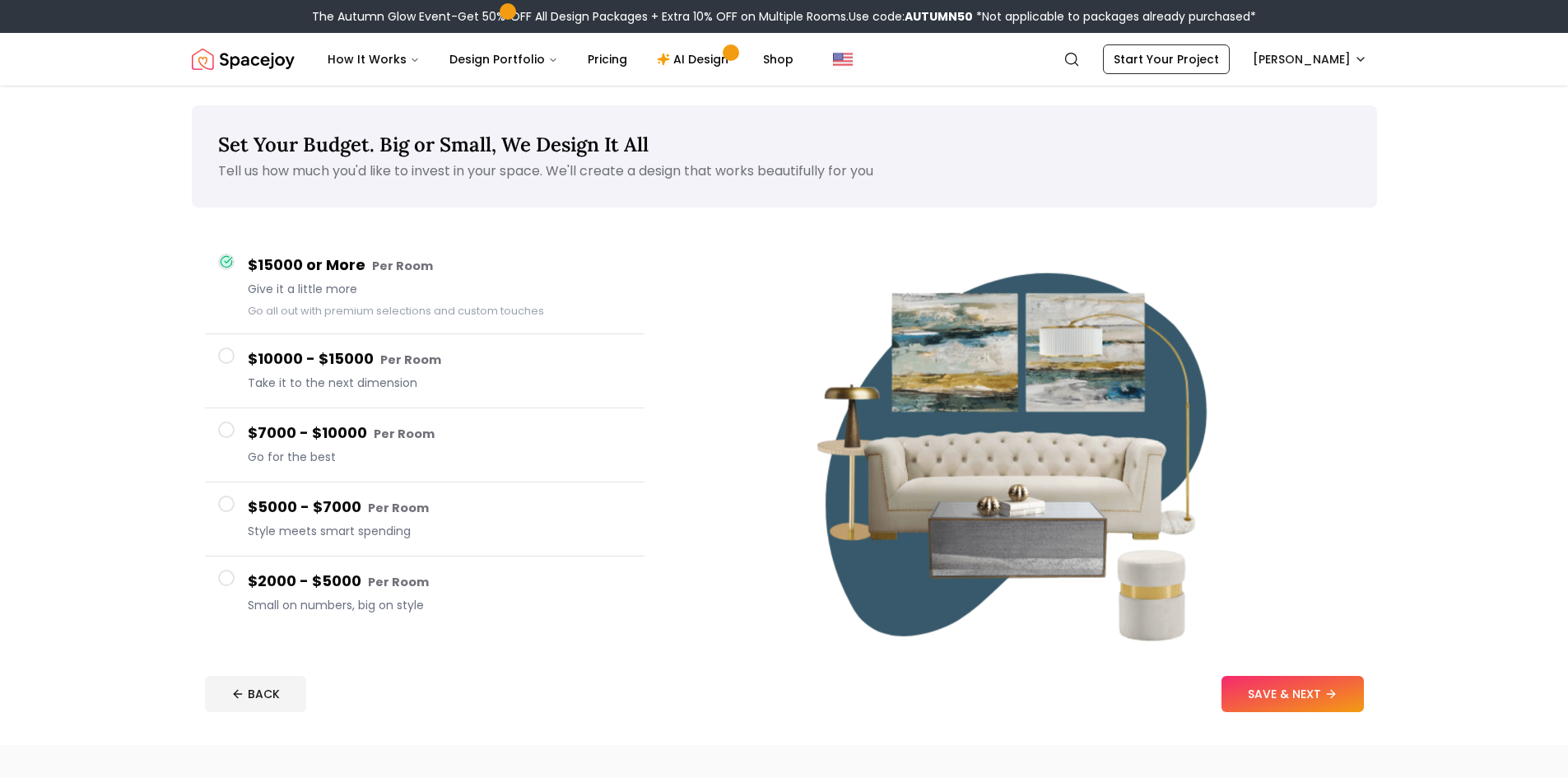
click at [448, 587] on h4 "$2000 - $5000 Per Room" at bounding box center [439, 582] width 384 height 24
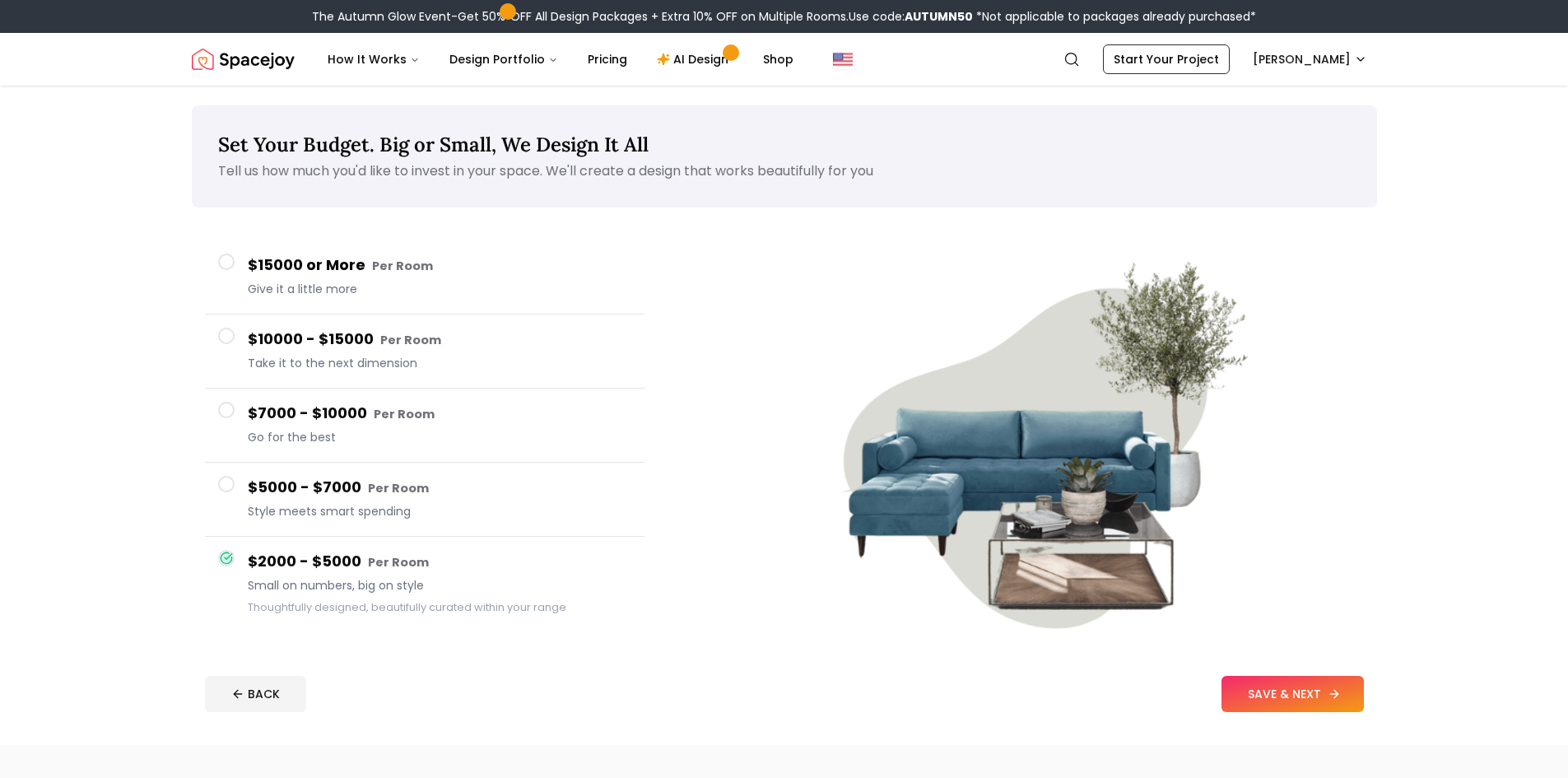
click at [1319, 708] on button "SAVE & NEXT" at bounding box center [1292, 695] width 142 height 37
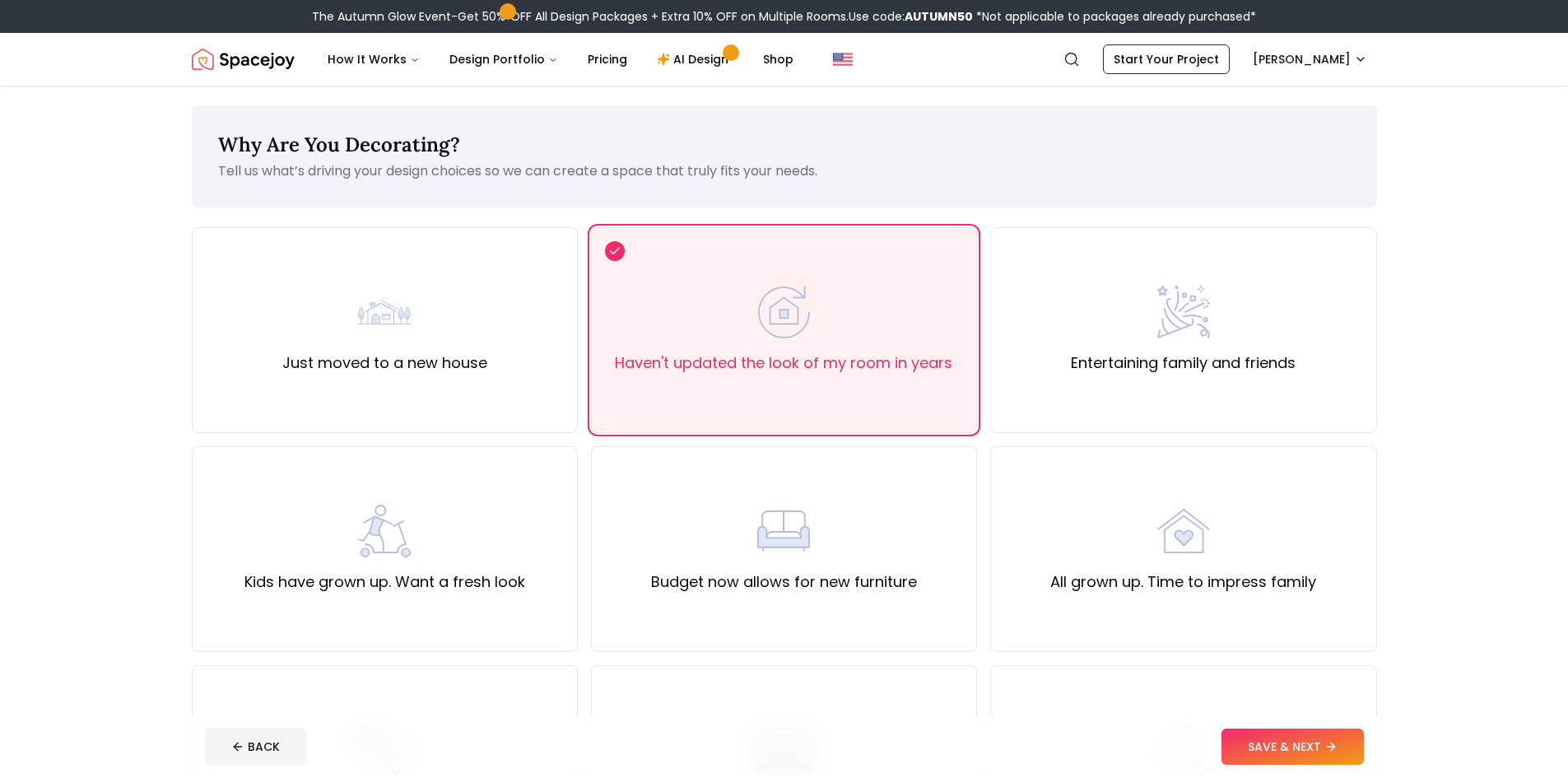
click at [1255, 766] on footer "BACK SAVE & NEXT" at bounding box center [784, 747] width 1185 height 62
click at [1287, 750] on button "SAVE & NEXT" at bounding box center [1292, 747] width 142 height 37
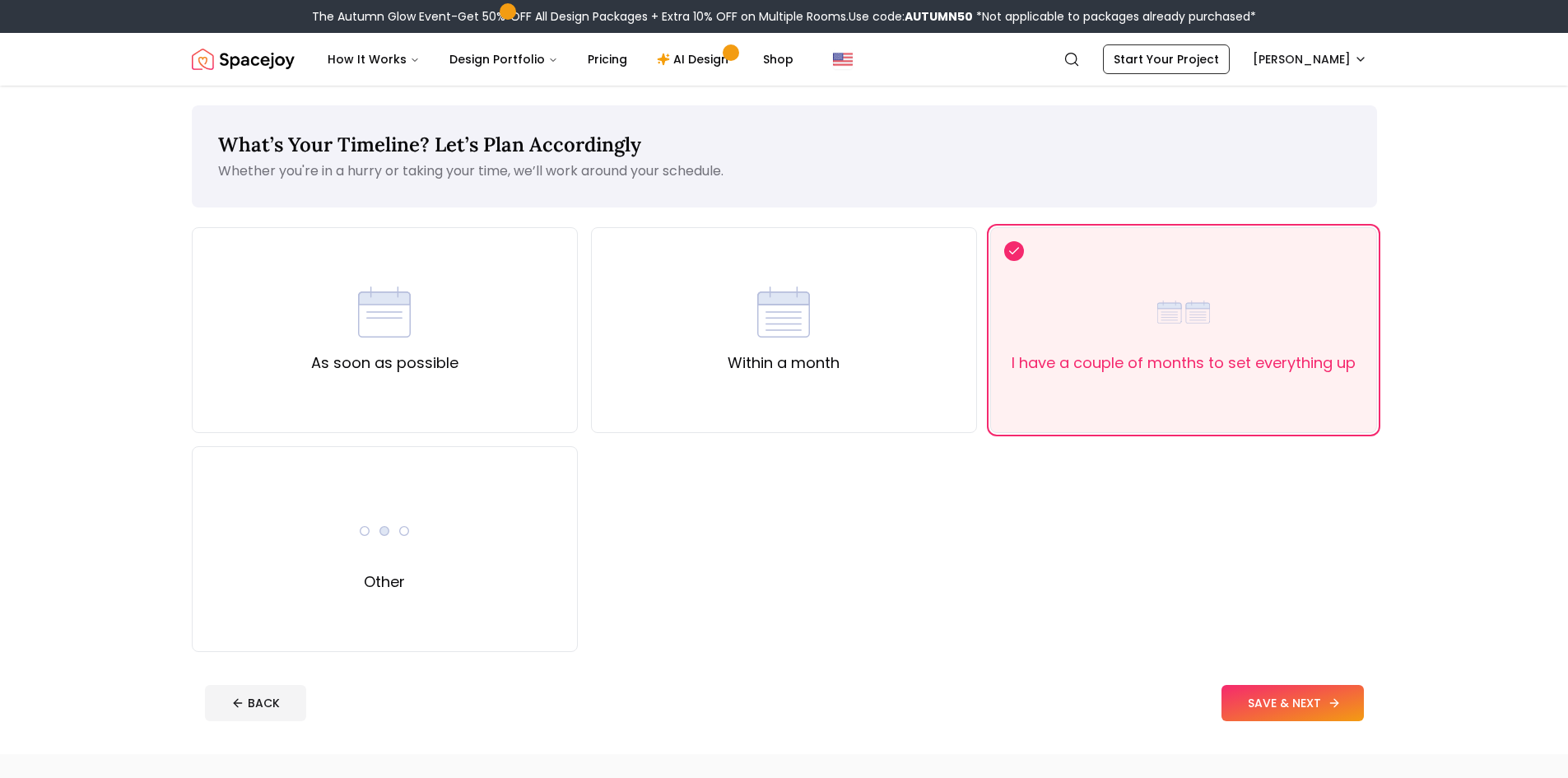
click at [1271, 695] on button "SAVE & NEXT" at bounding box center [1292, 704] width 142 height 37
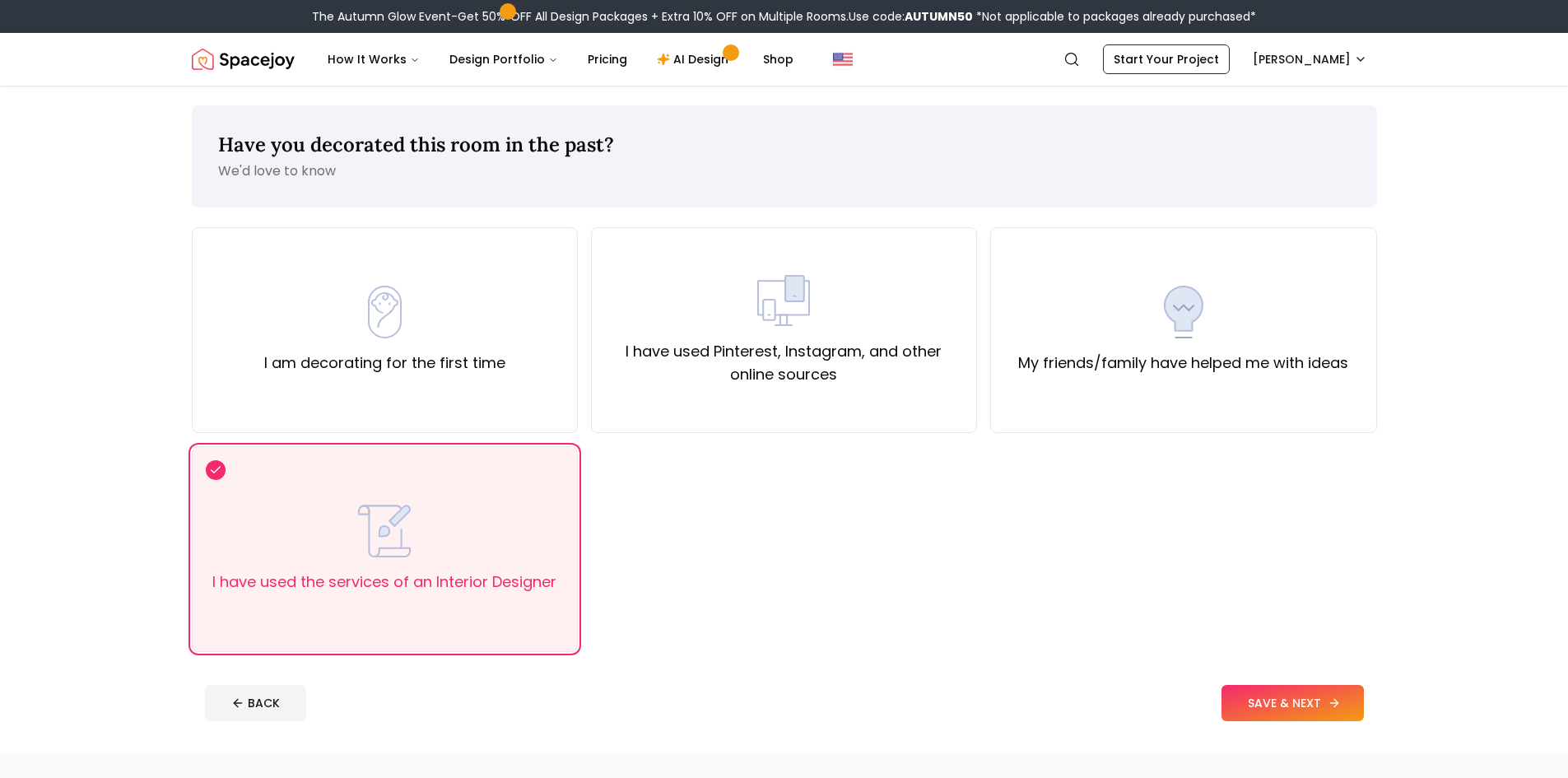
click at [1271, 695] on button "SAVE & NEXT" at bounding box center [1292, 704] width 142 height 37
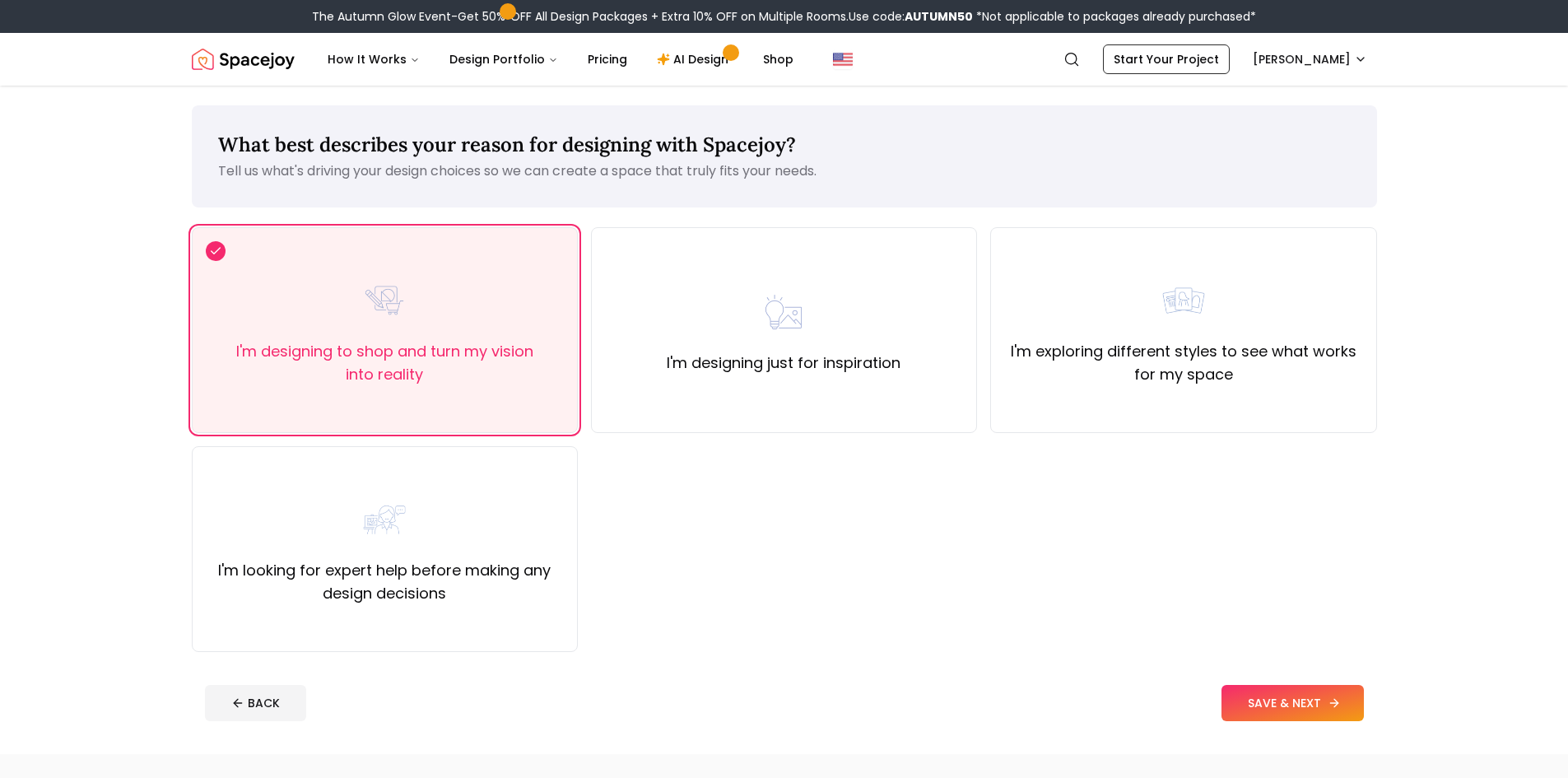
click at [1271, 695] on button "SAVE & NEXT" at bounding box center [1292, 704] width 142 height 37
